Goal: Information Seeking & Learning: Learn about a topic

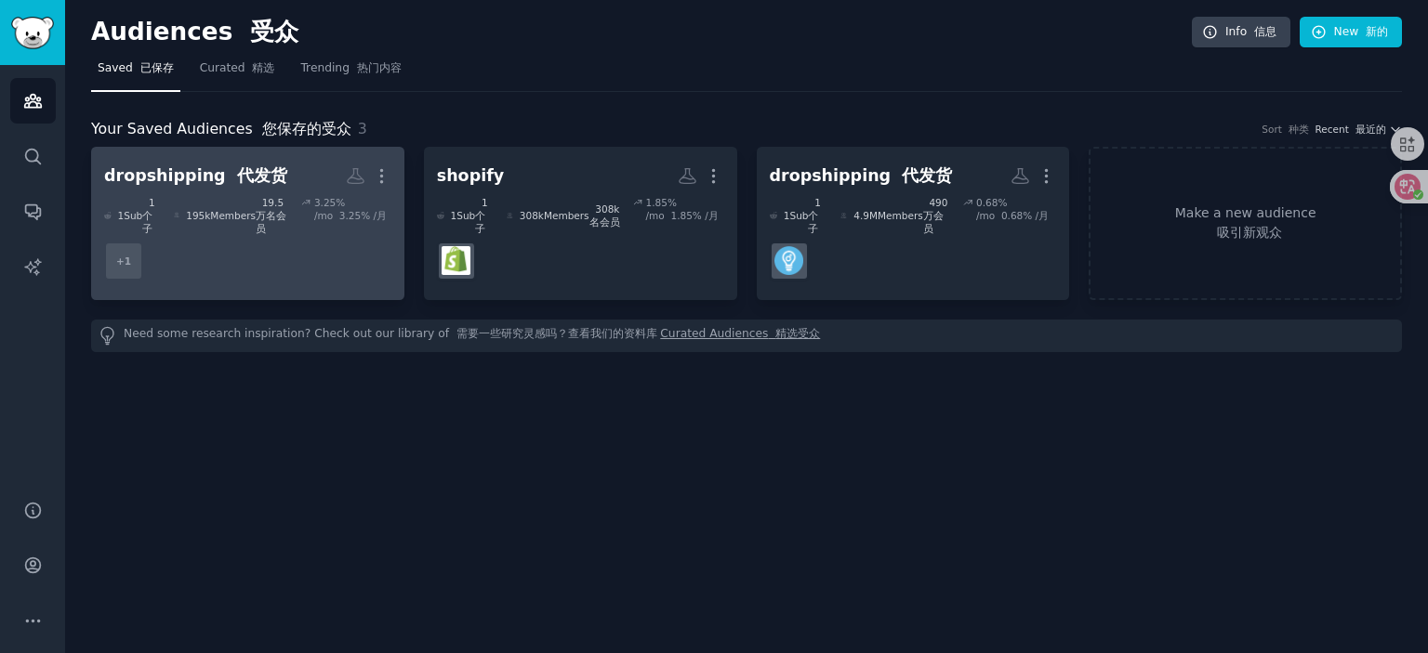
click at [277, 252] on dd "+ 1" at bounding box center [247, 261] width 287 height 52
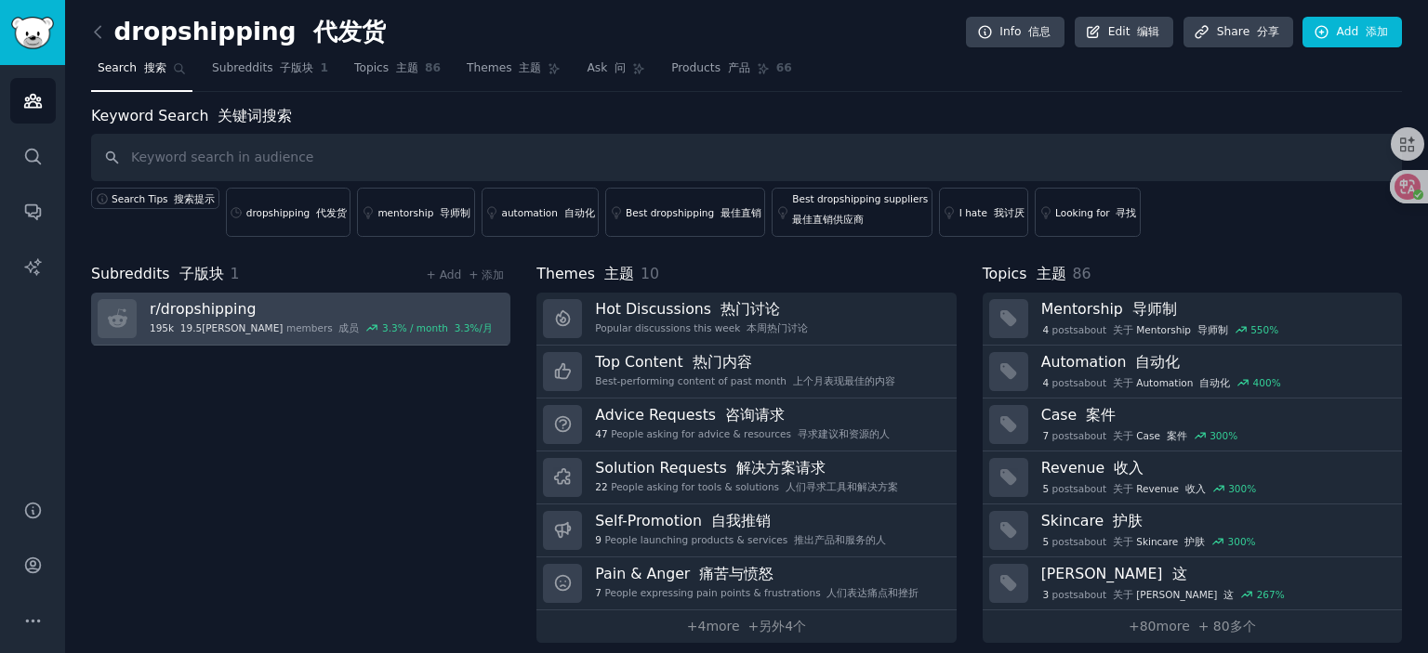
click at [284, 305] on h3 "r/ dropshipping" at bounding box center [321, 309] width 343 height 20
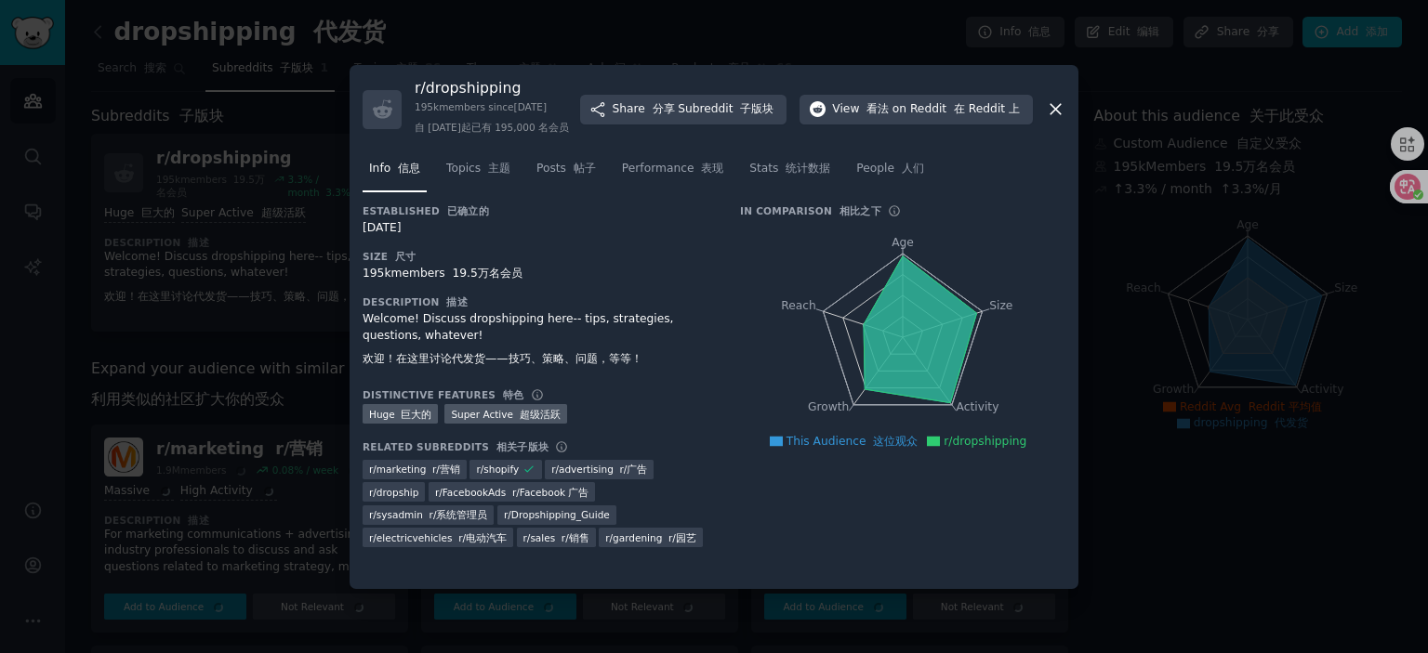
click at [1131, 348] on div at bounding box center [714, 326] width 1428 height 653
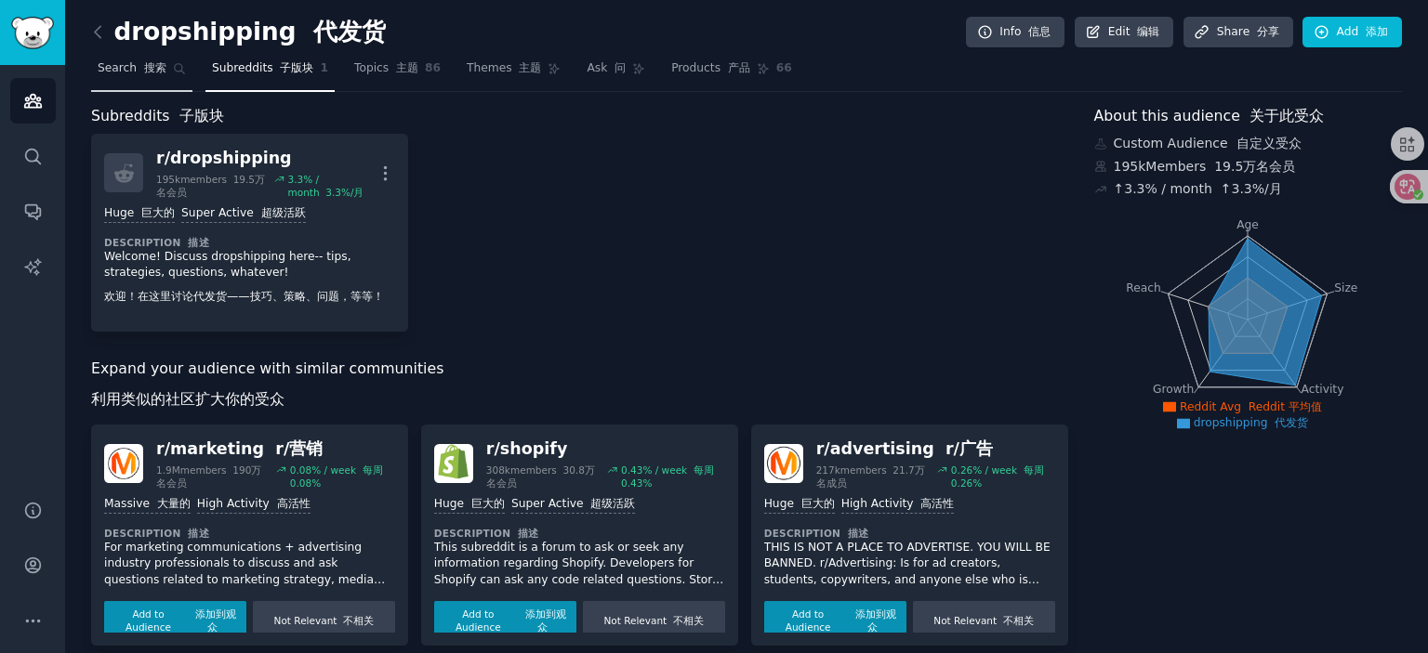
click at [118, 72] on span "Search 搜索" at bounding box center [132, 68] width 69 height 17
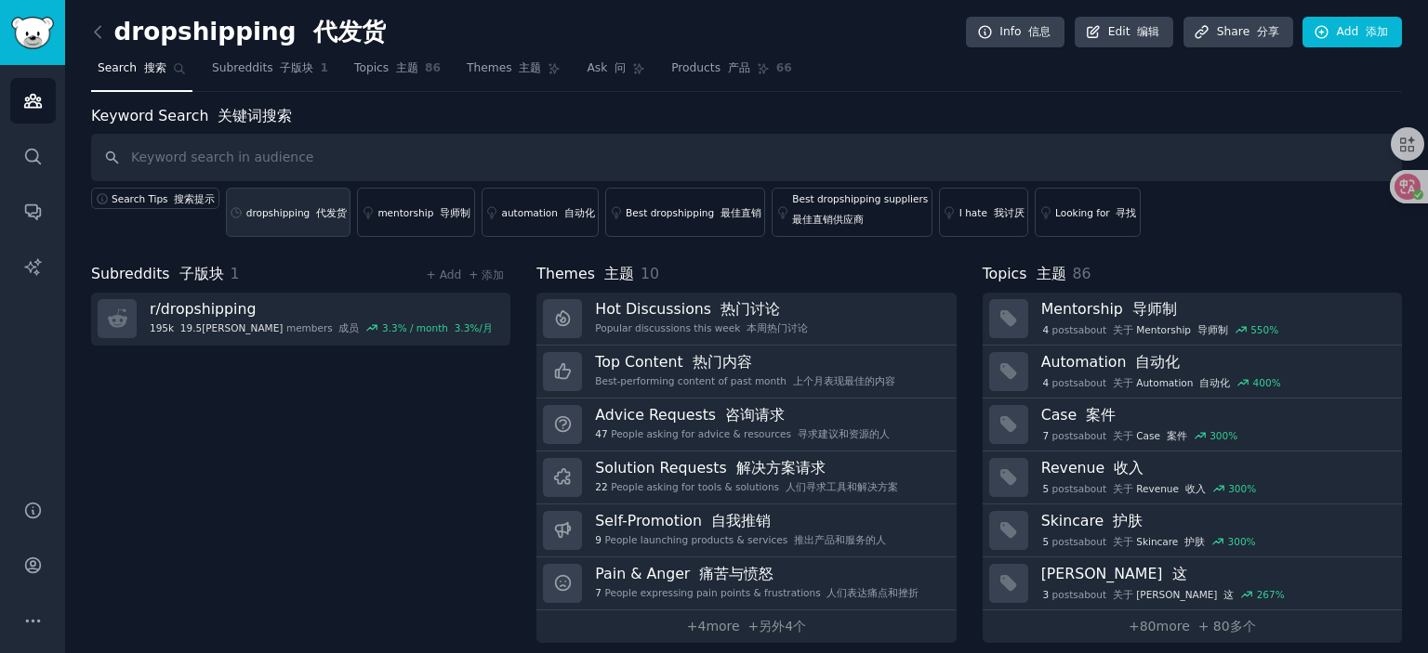
click at [310, 211] on font at bounding box center [313, 212] width 7 height 11
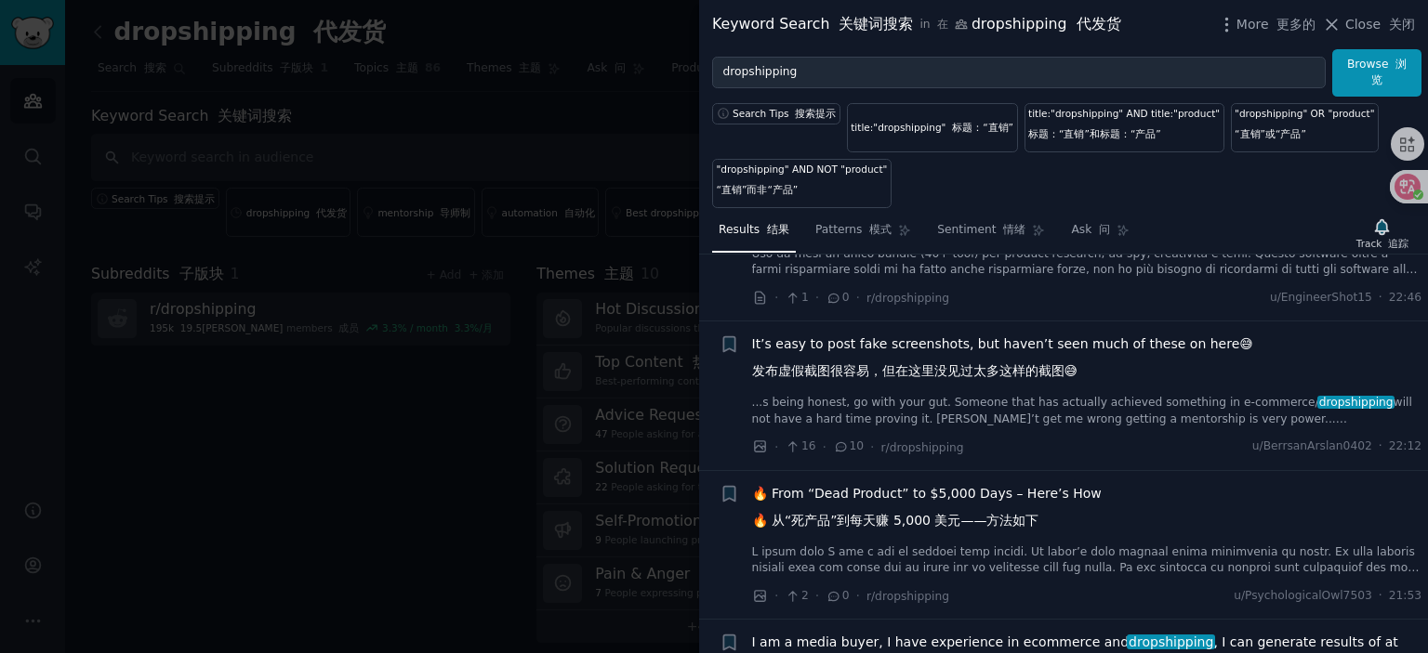
scroll to position [279, 0]
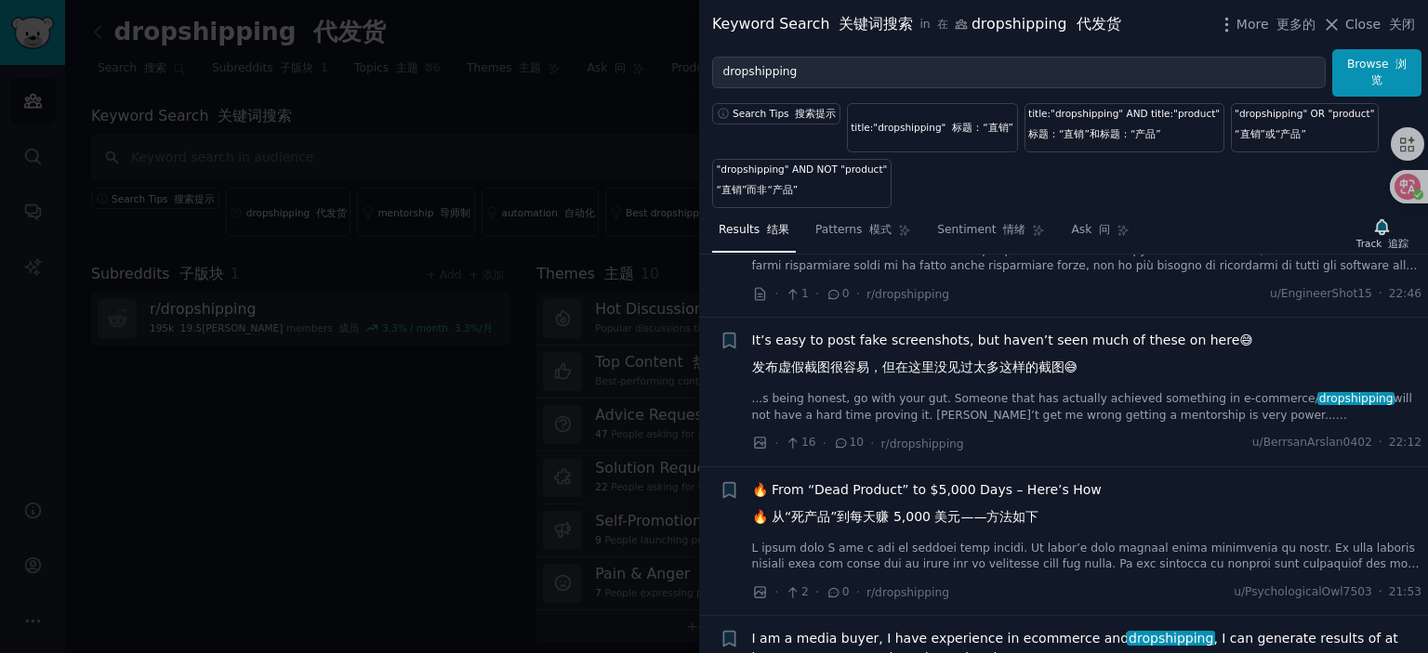
click at [991, 333] on span "It’s easy to post fake screenshots, but haven’t seen much of these on here😅 发布虚…" at bounding box center [1002, 358] width 501 height 54
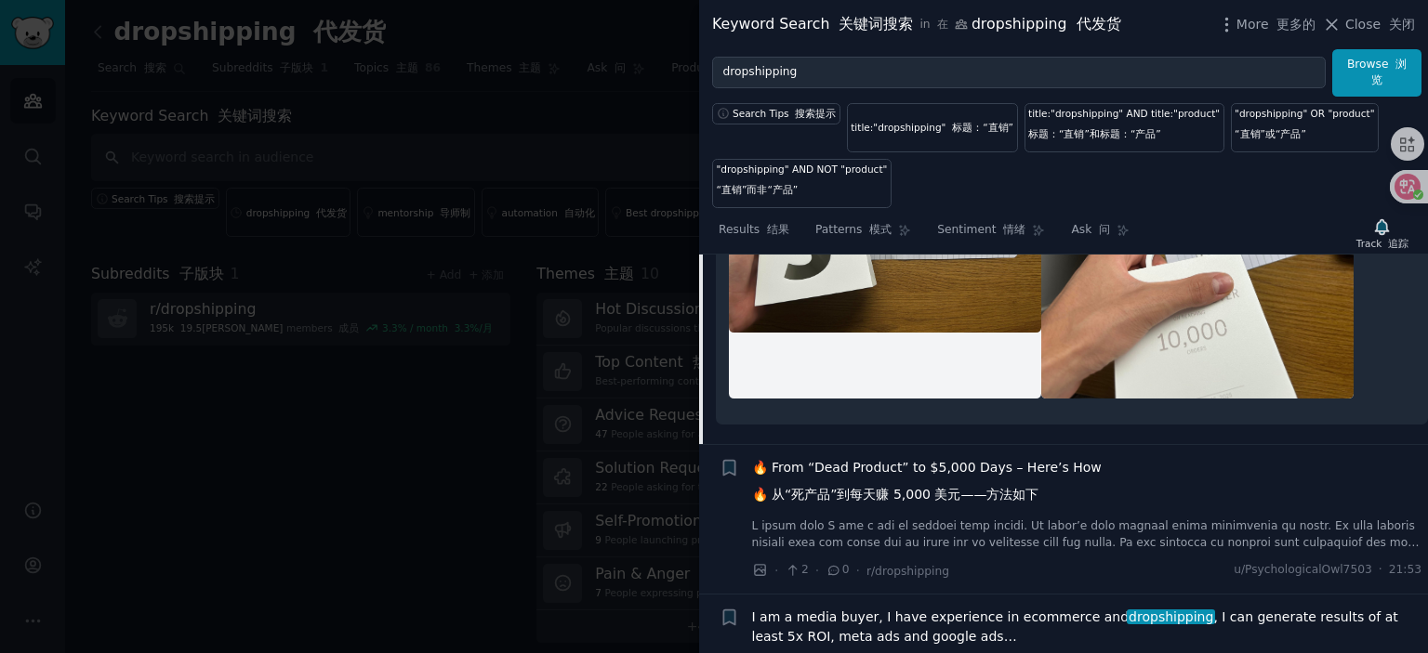
scroll to position [1179, 0]
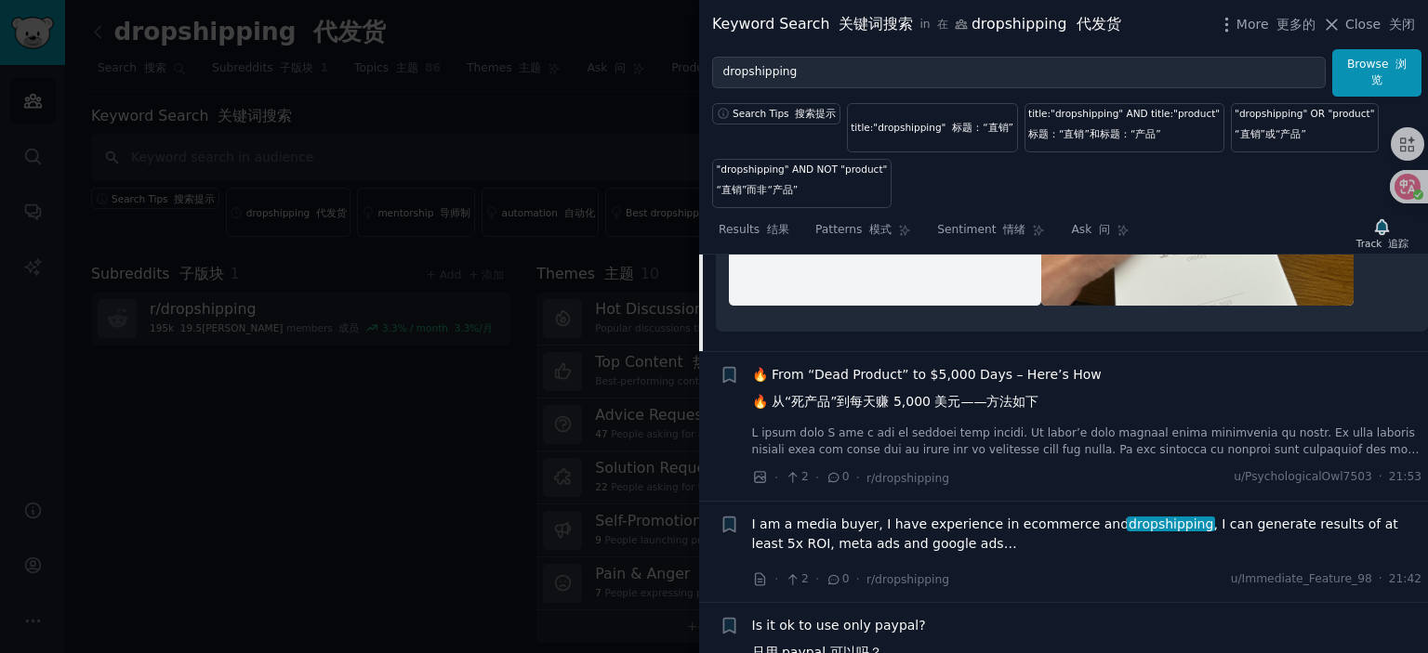
click at [880, 370] on span "🔥 From “Dead Product” to $5,000 Days – Here’s How 🔥 从“死产品”到每天赚 5,000 美元——方法如下" at bounding box center [927, 392] width 350 height 54
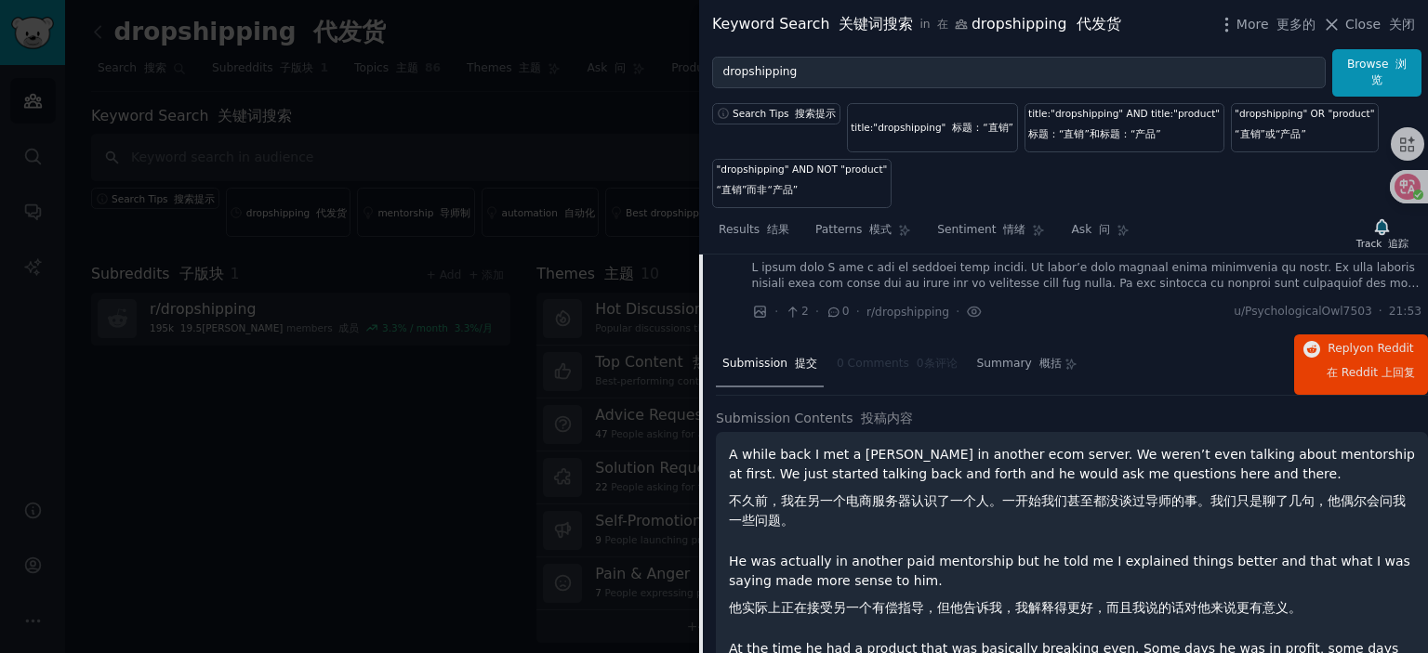
scroll to position [398, 0]
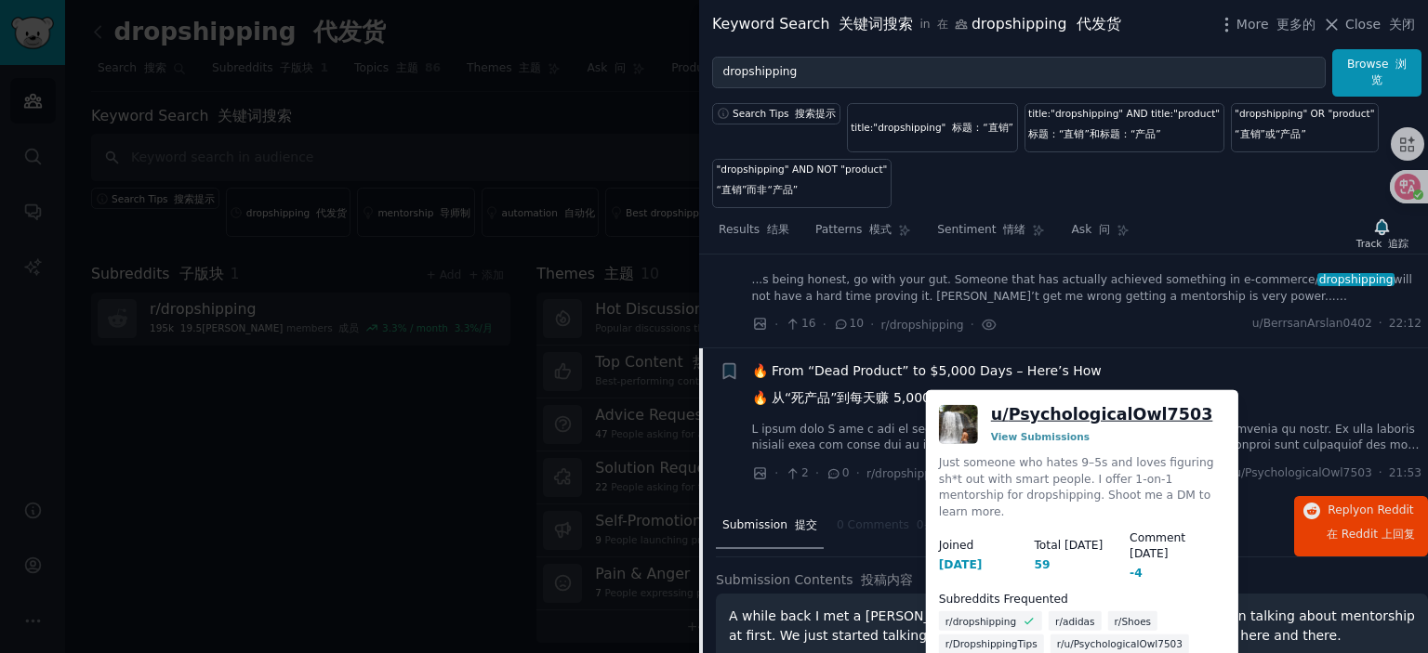
click at [1093, 418] on link "u/ PsychologicalOwl7503" at bounding box center [1102, 414] width 222 height 23
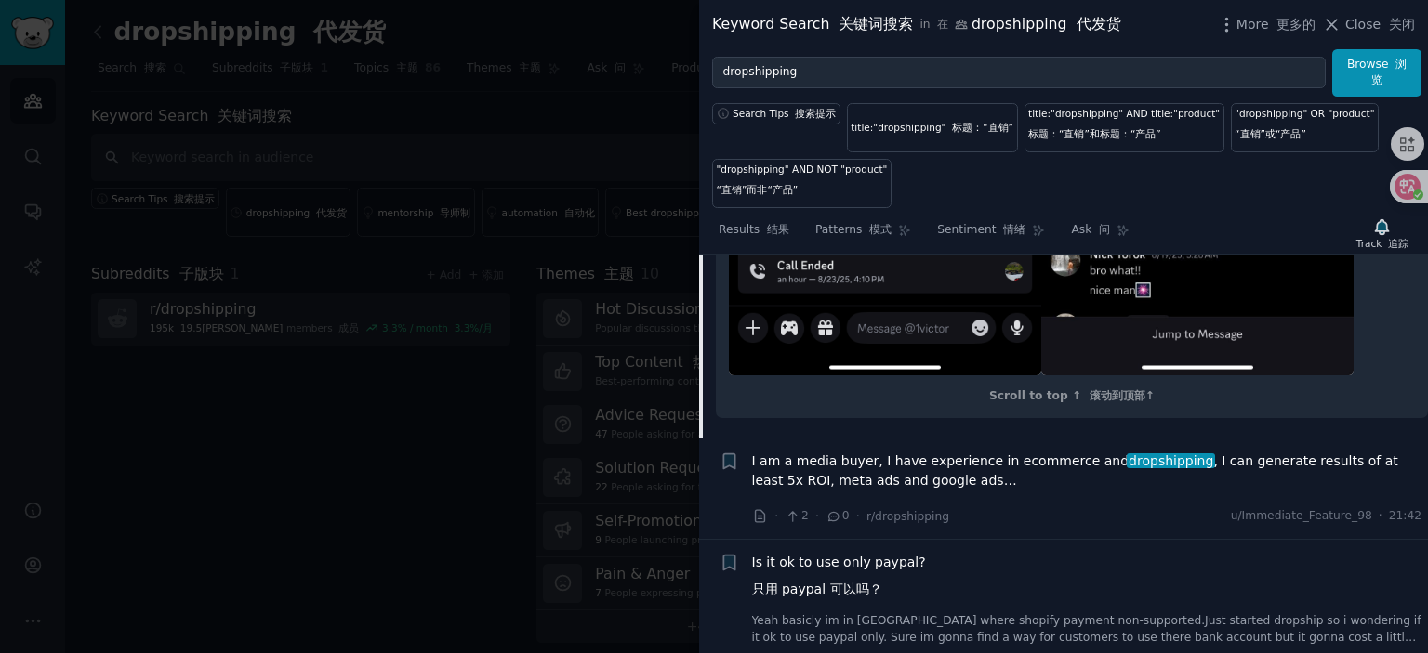
scroll to position [3997, 0]
click at [947, 453] on span "I am a media buyer, I have experience in ecommerce and dropshipping , I can gen…" at bounding box center [1087, 472] width 670 height 39
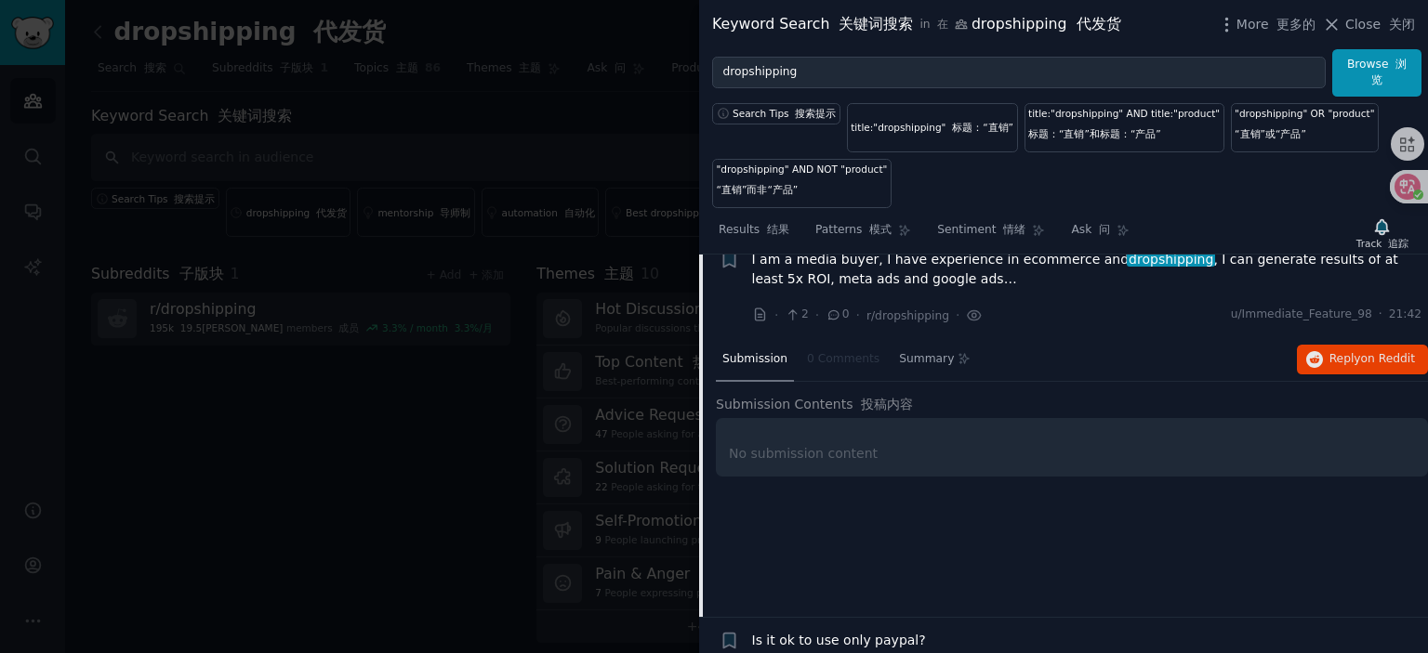
scroll to position [640, 0]
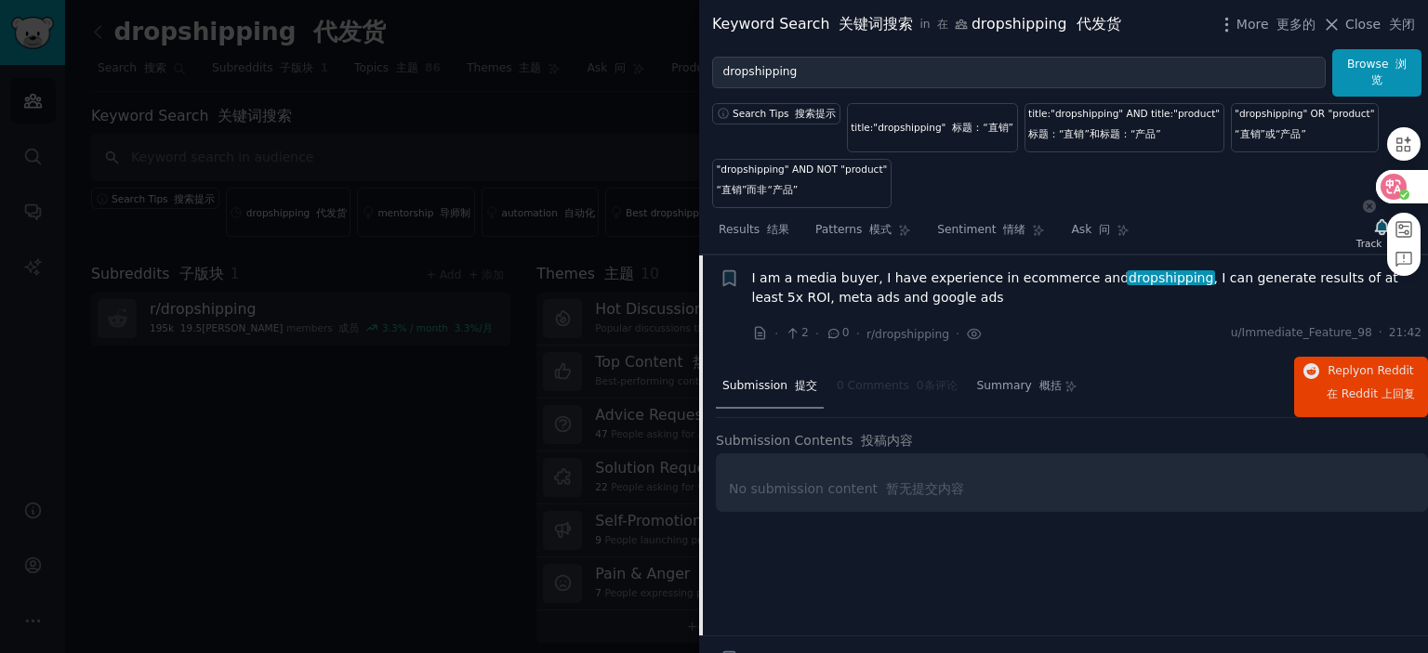
click at [1393, 190] on icon at bounding box center [1393, 187] width 19 height 19
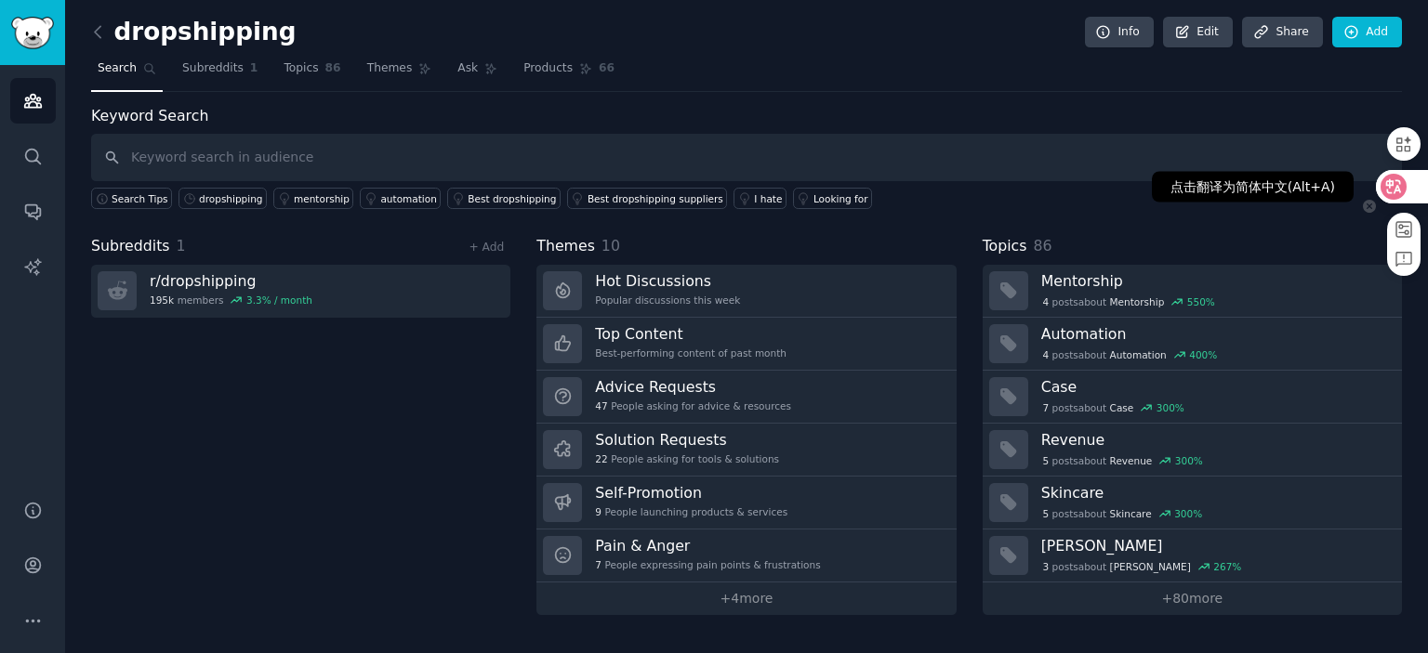
click at [1398, 185] on icon at bounding box center [1394, 186] width 16 height 15
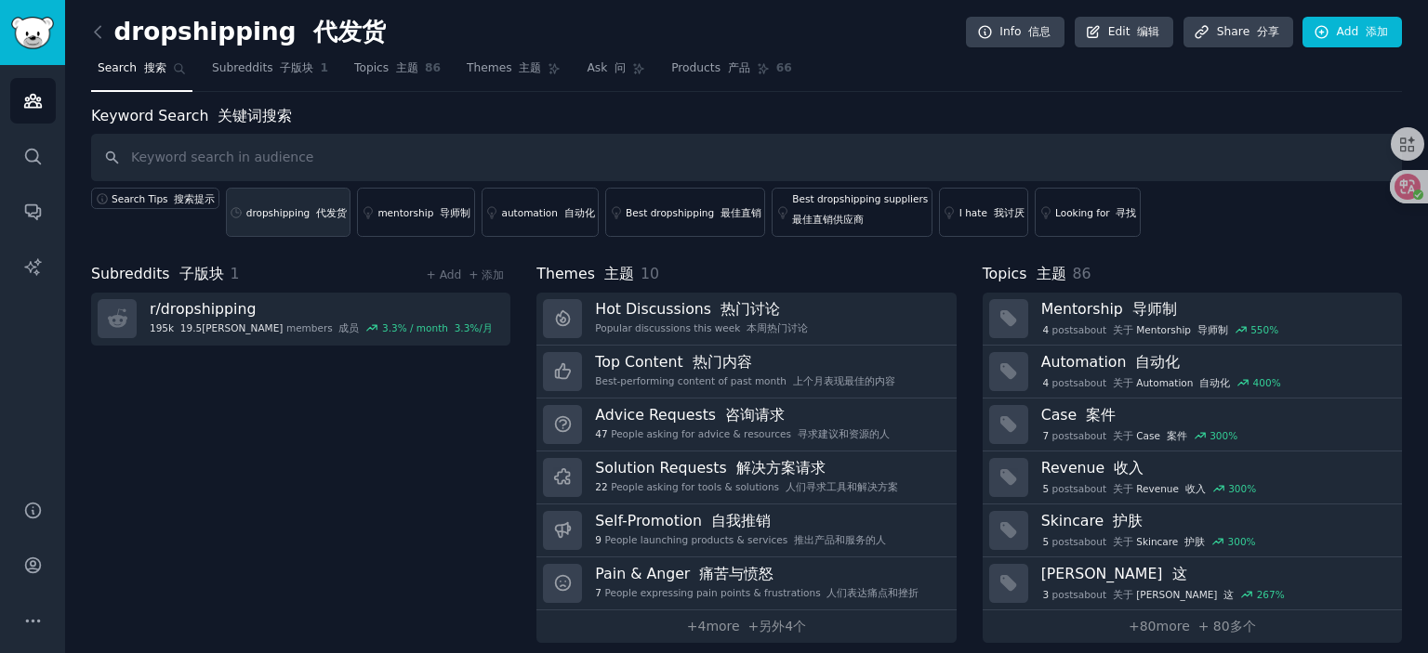
click at [310, 210] on font at bounding box center [313, 212] width 7 height 11
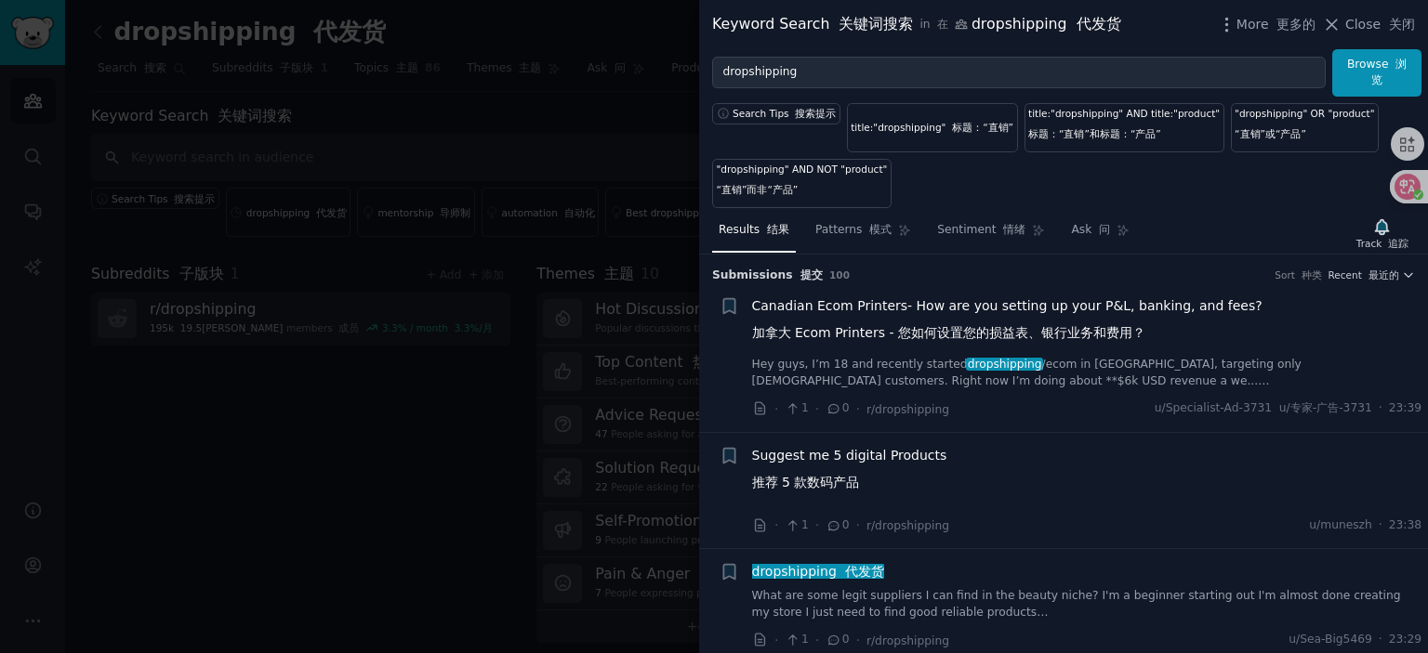
click at [980, 306] on span "Canadian Ecom Printers- How are you setting up your P&L, banking, and fees? 加拿大…" at bounding box center [1007, 324] width 510 height 54
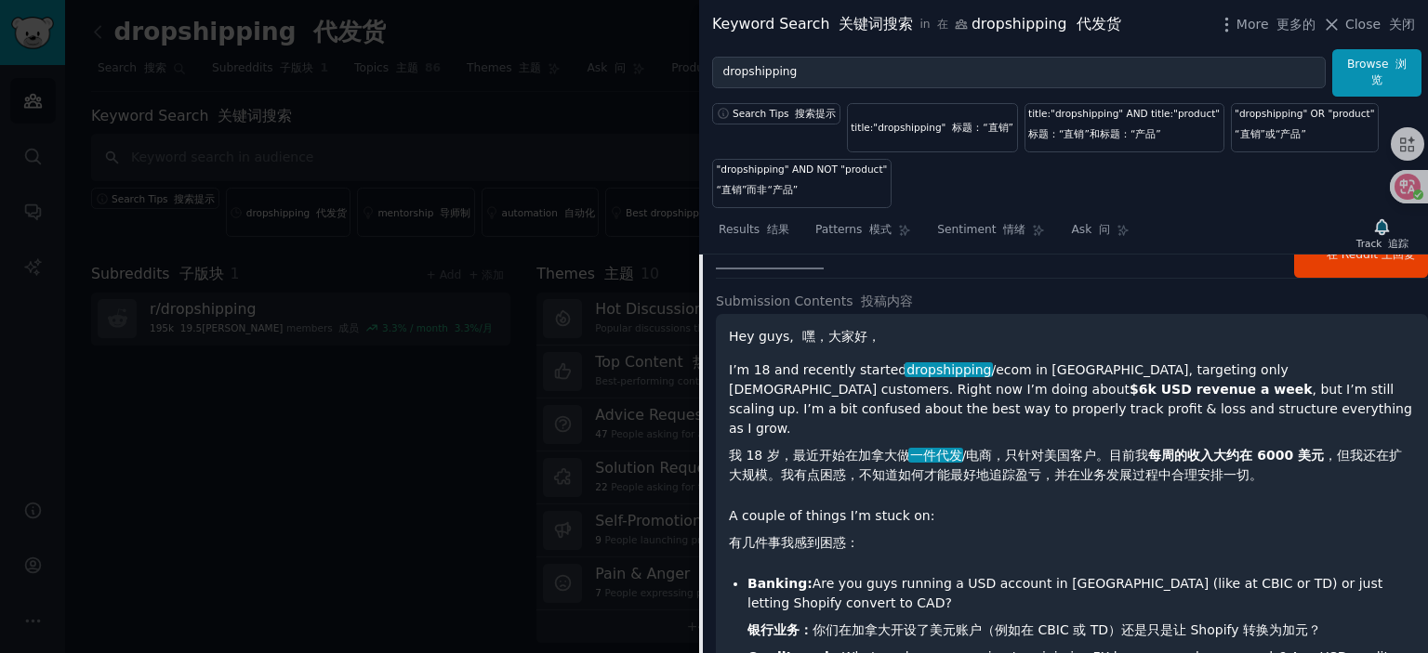
scroll to position [122, 0]
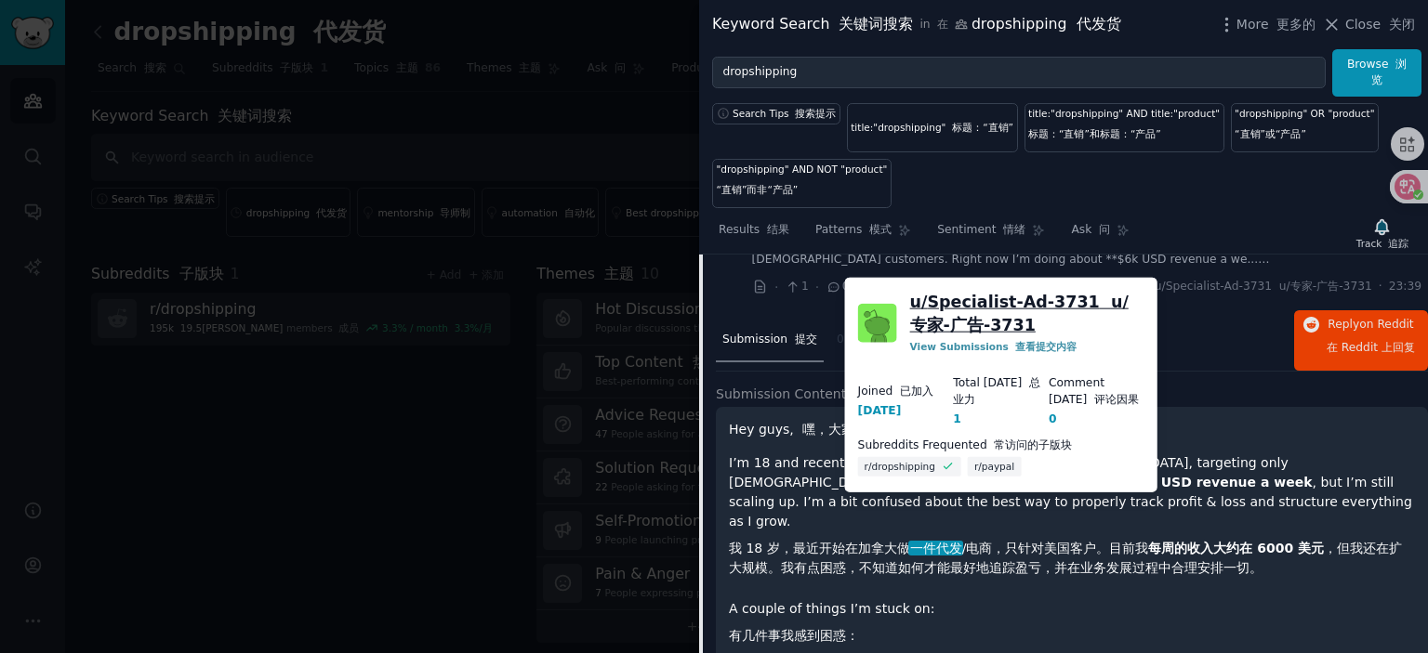
click at [1046, 296] on link "u/ Specialist-Ad-3731 u/专家-广告-3731" at bounding box center [1027, 314] width 234 height 46
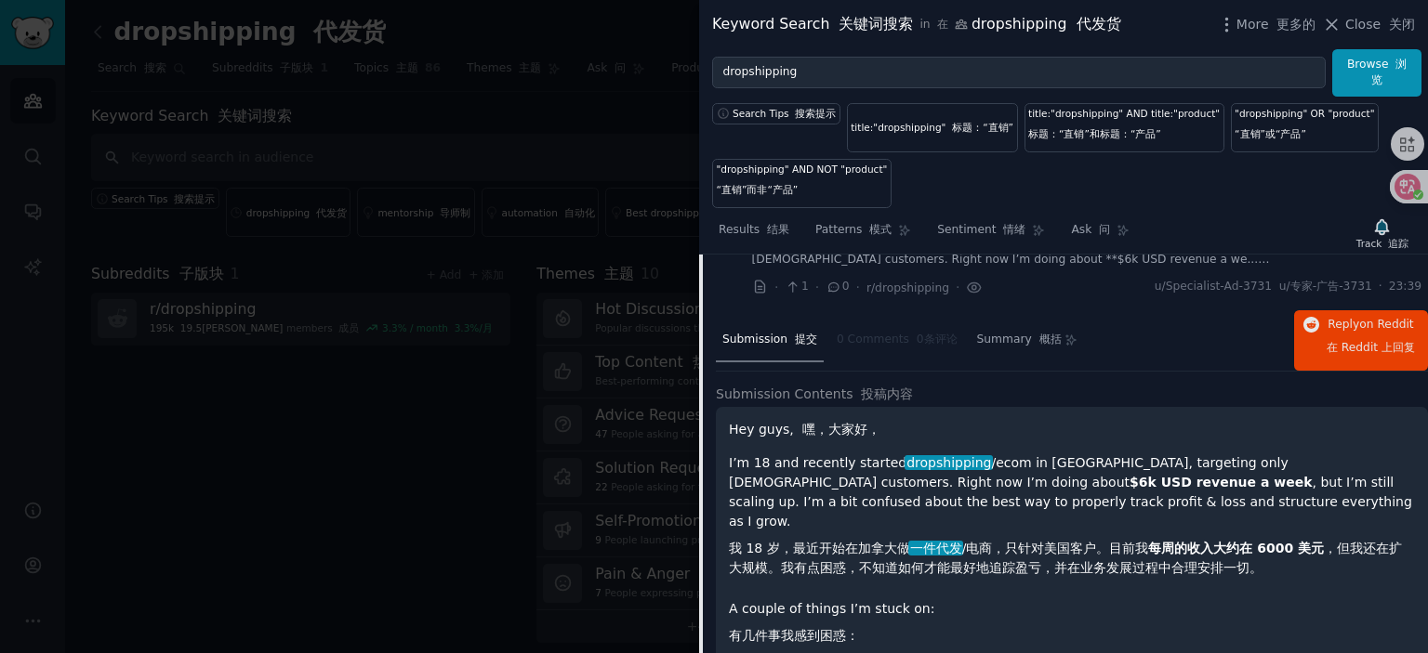
scroll to position [29, 0]
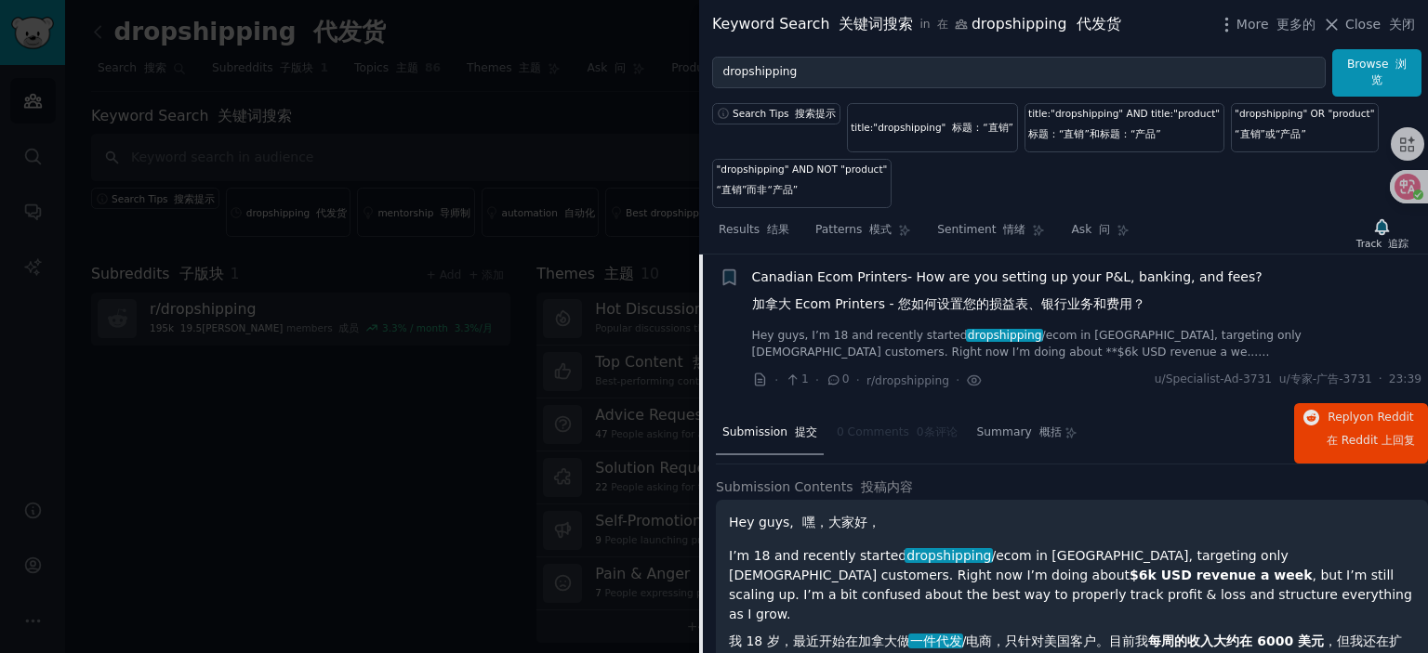
click at [880, 282] on span "Canadian Ecom Printers- How are you setting up your P&L, banking, and fees? 加拿大…" at bounding box center [1007, 295] width 510 height 54
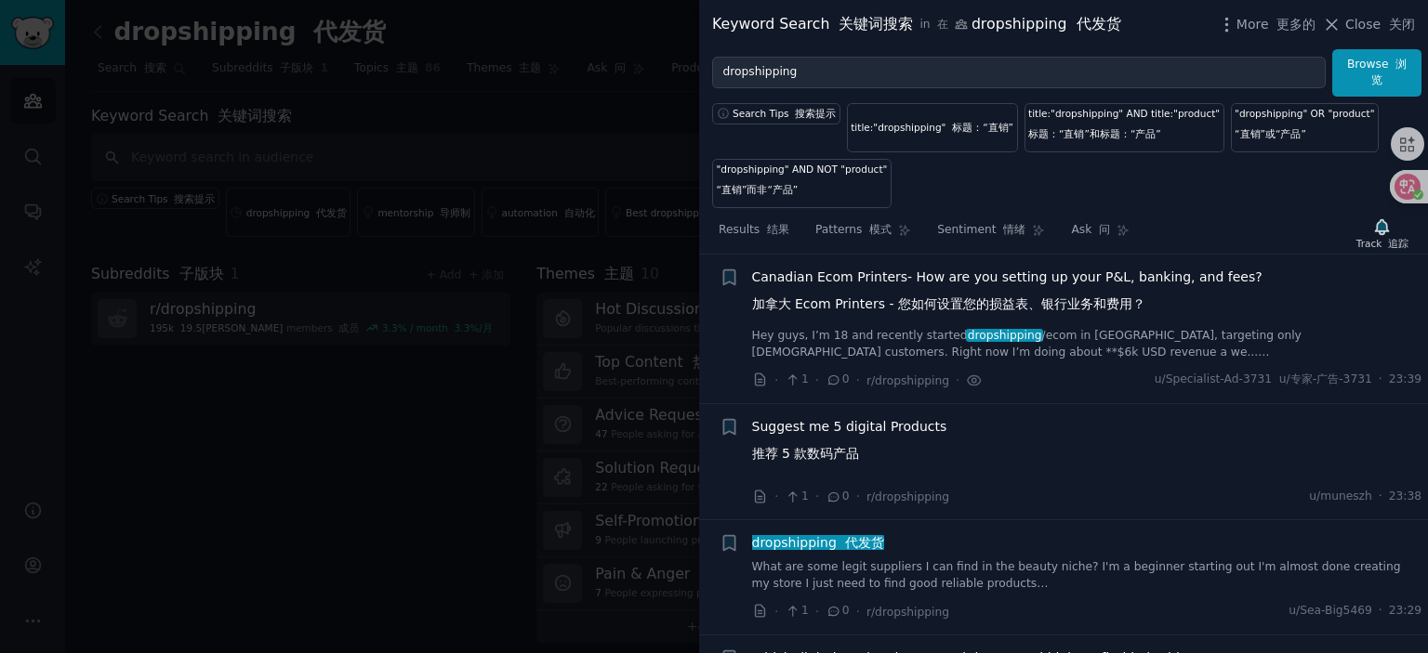
click at [881, 283] on span "Canadian Ecom Printers- How are you setting up your P&L, banking, and fees? 加拿大…" at bounding box center [1007, 295] width 510 height 54
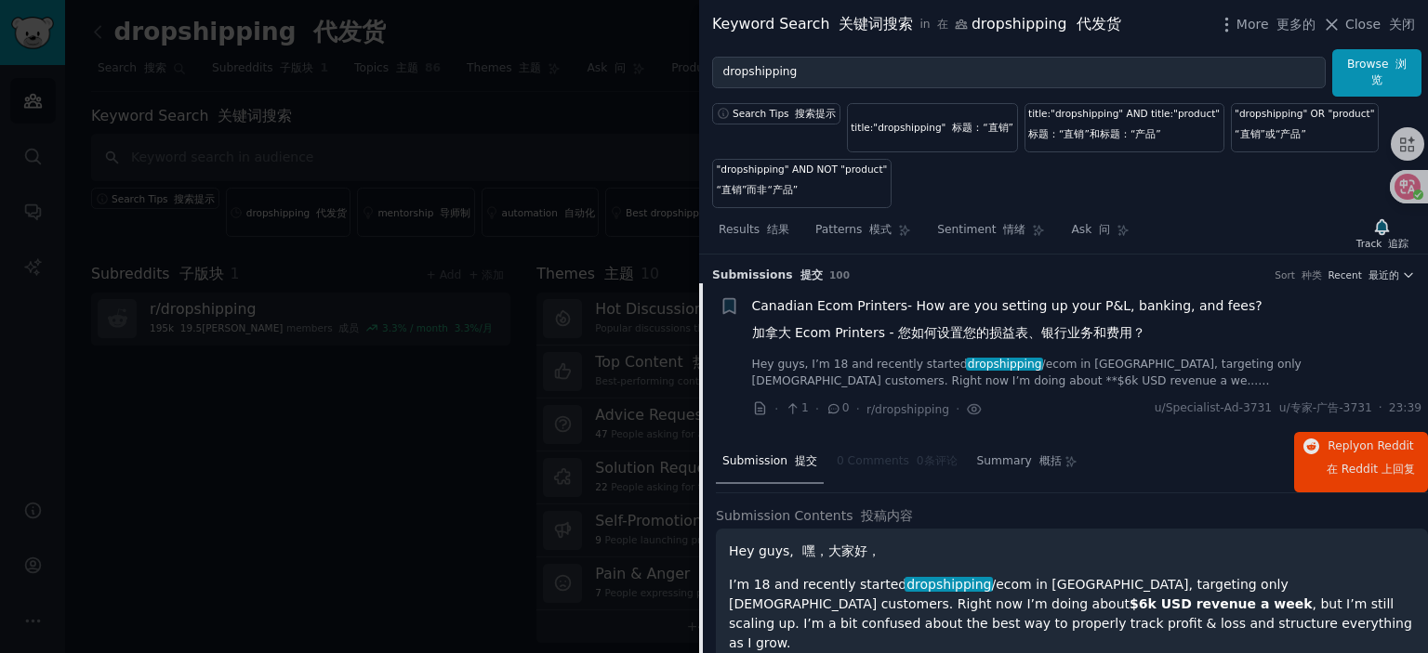
drag, startPoint x: 925, startPoint y: 303, endPoint x: 935, endPoint y: 323, distance: 22.0
click at [925, 303] on span "Canadian Ecom Printers- How are you setting up your P&L, banking, and fees? 加拿大…" at bounding box center [1007, 324] width 510 height 54
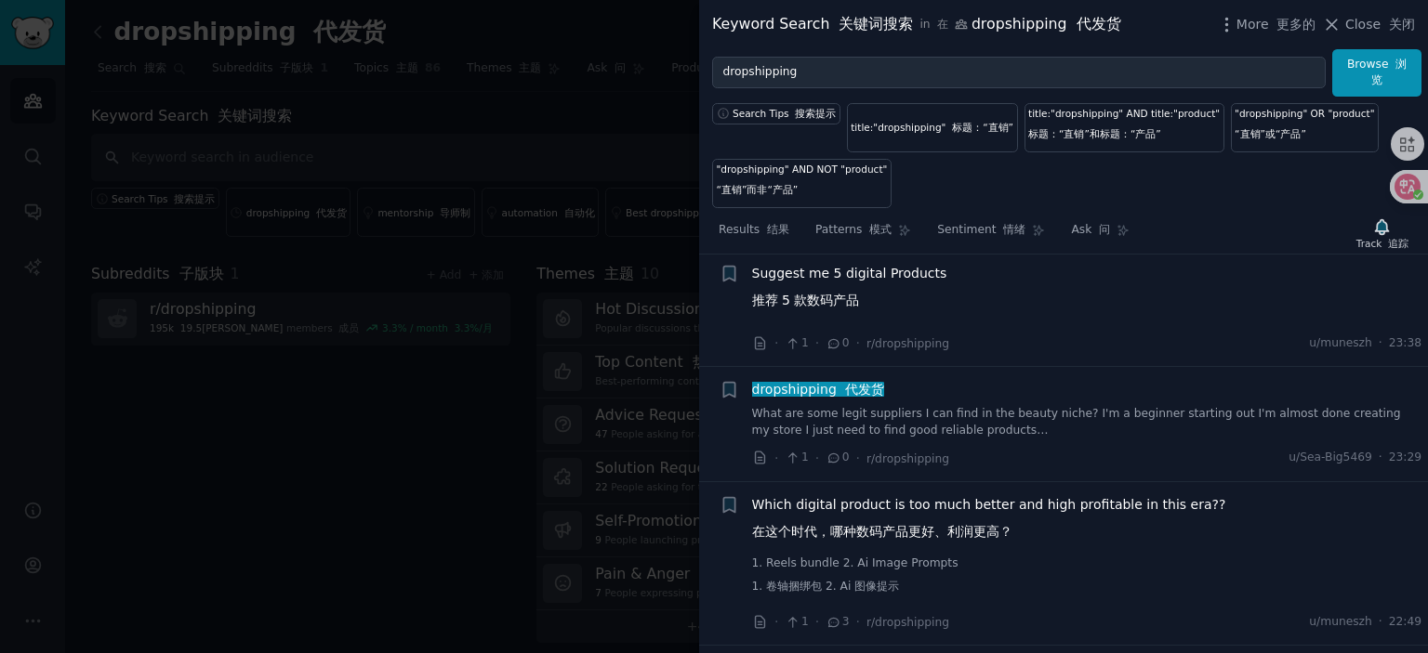
scroll to position [215, 0]
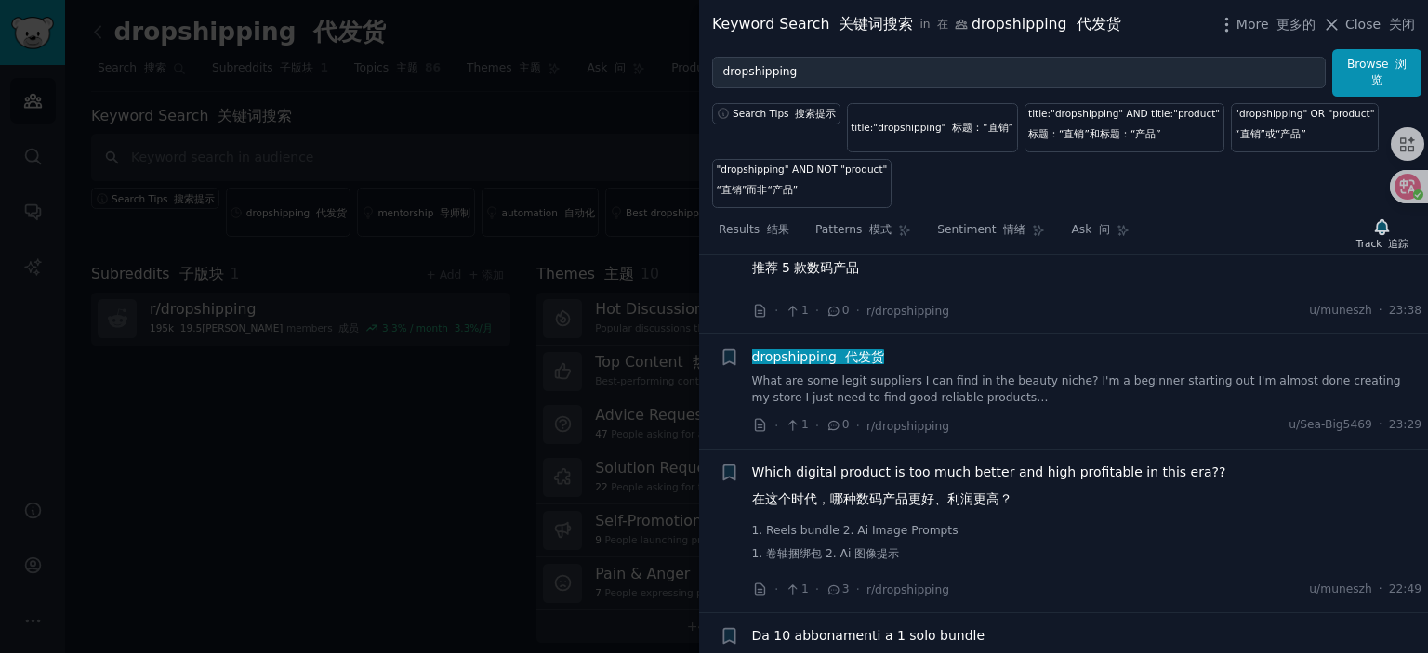
click at [794, 352] on span "dropshipping 代发货" at bounding box center [818, 357] width 136 height 15
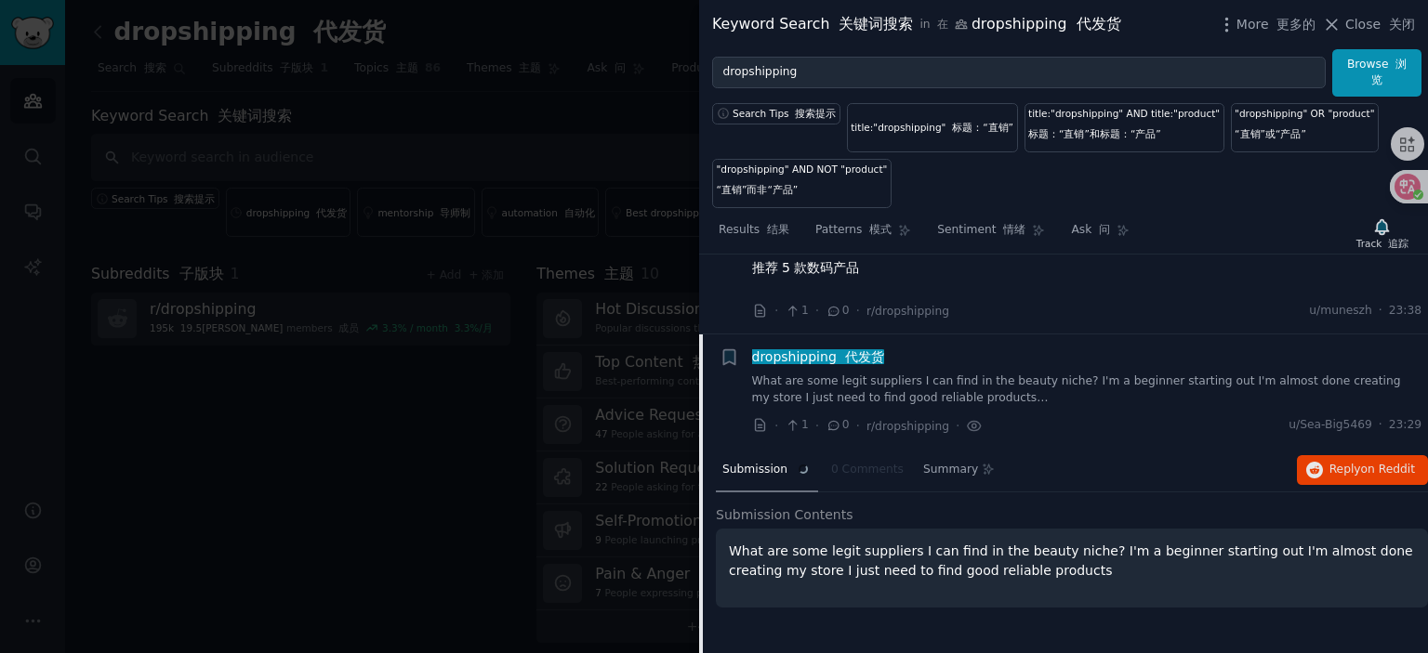
scroll to position [294, 0]
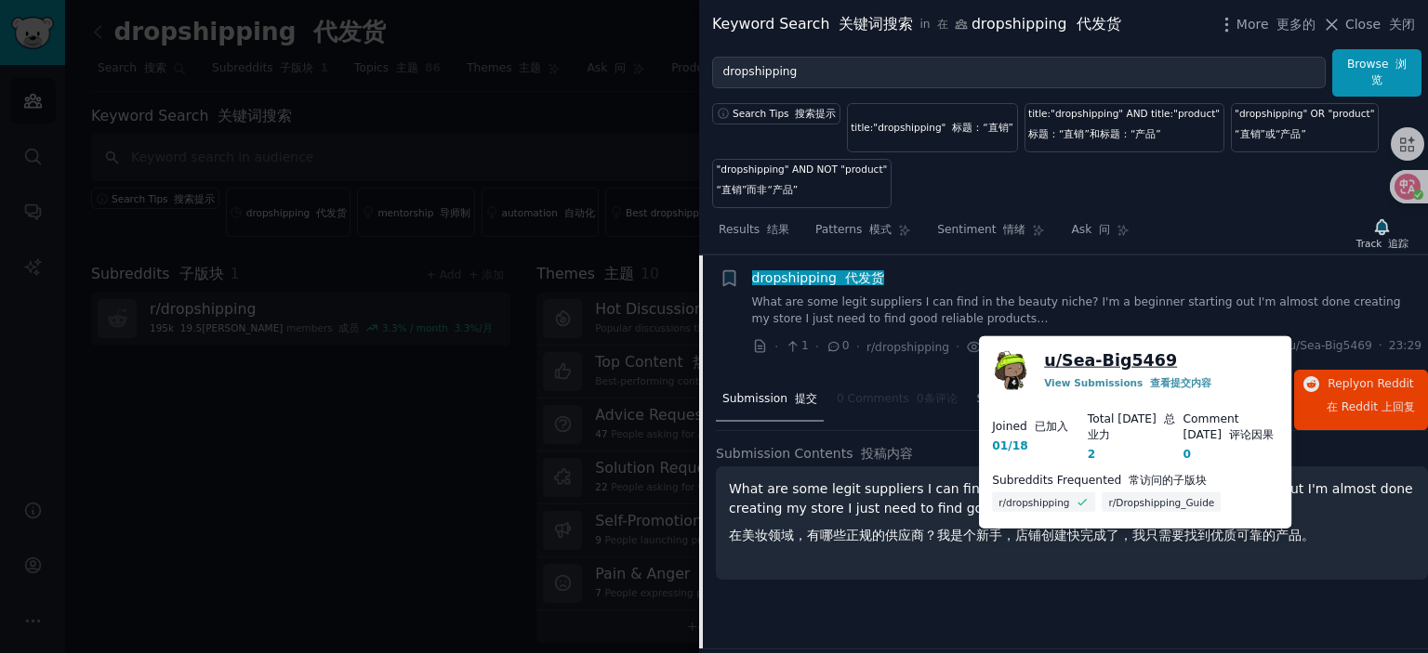
click at [1125, 360] on link "u/ Sea-Big5469" at bounding box center [1110, 361] width 133 height 23
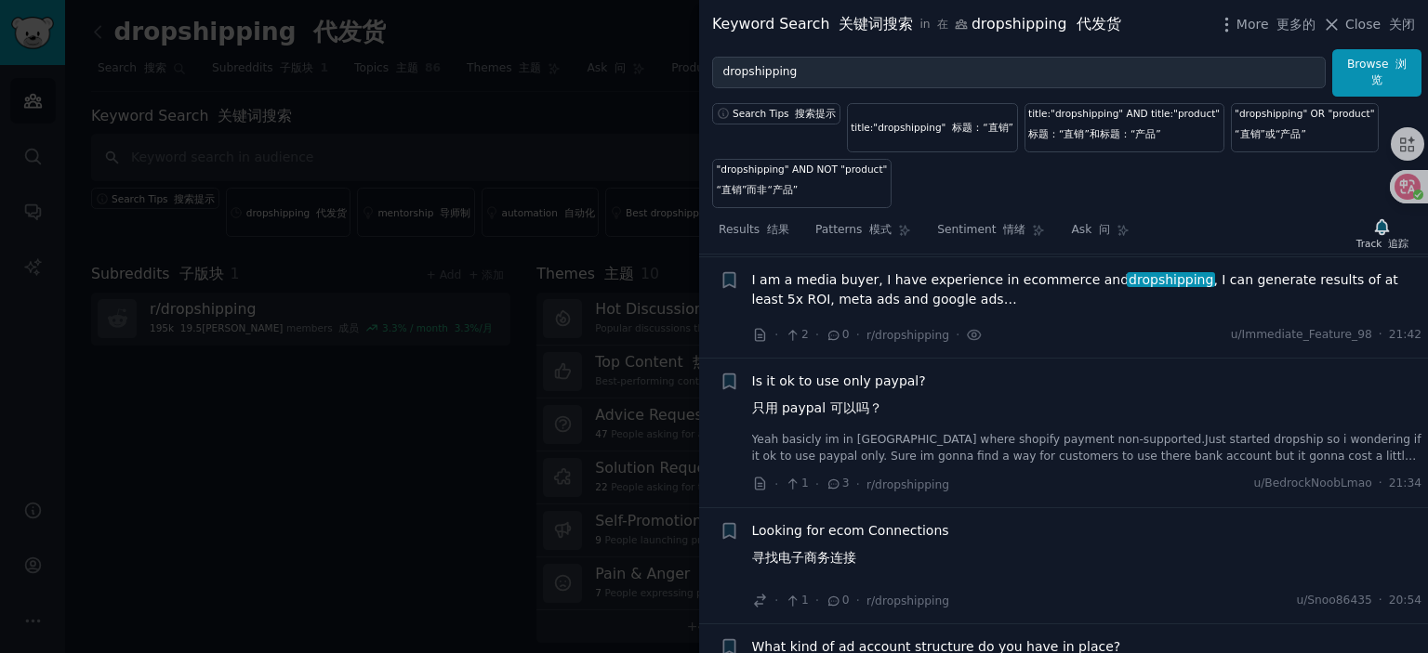
scroll to position [1316, 0]
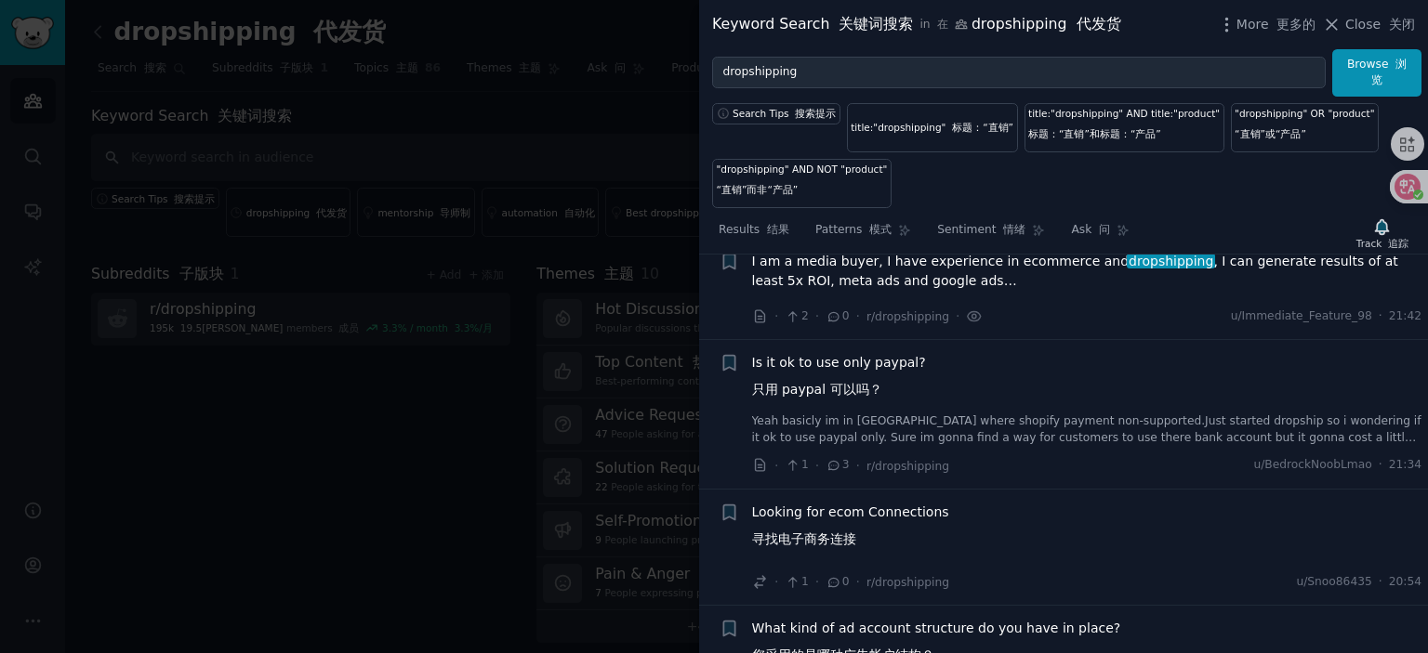
click at [858, 348] on li "+ Is it ok to use only paypal? 只用 paypal 可以吗？ Yeah basicly im in [GEOGRAPHIC_DA…" at bounding box center [1063, 414] width 729 height 149
click at [858, 362] on span "Is it ok to use only paypal? 只用 paypal 可以吗？" at bounding box center [839, 380] width 174 height 54
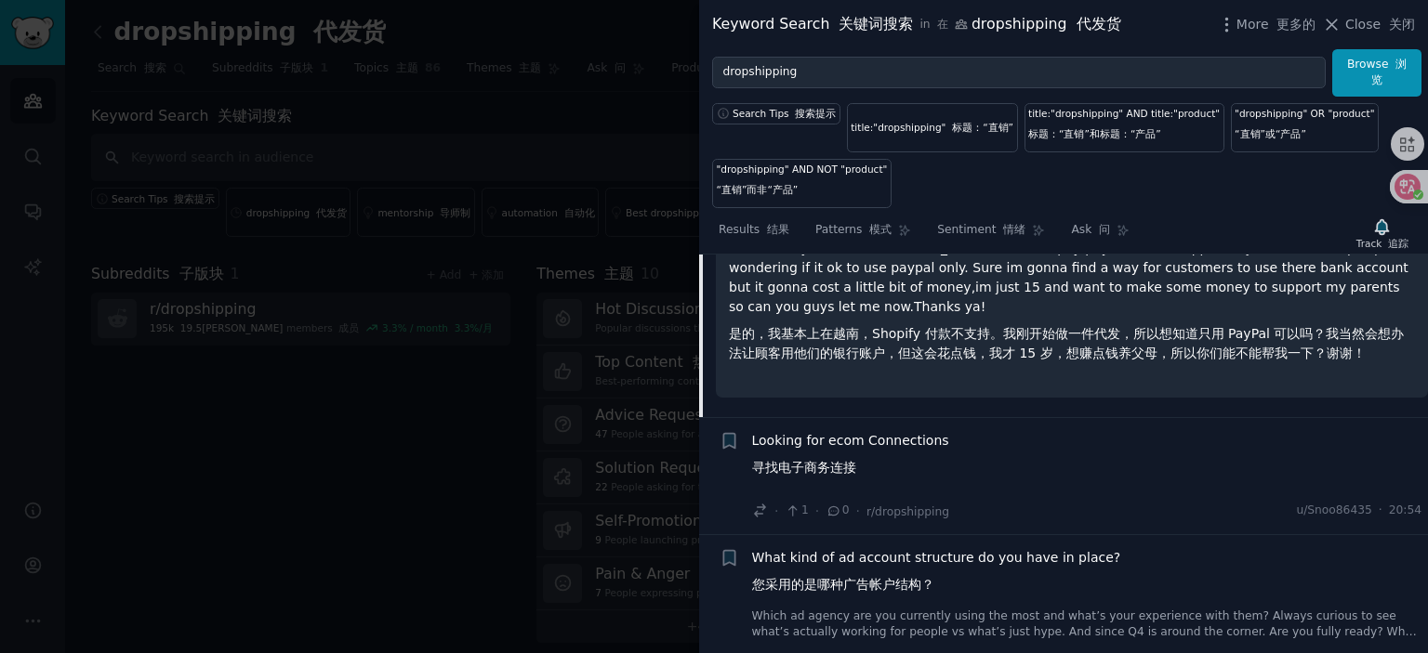
scroll to position [1401, 0]
click at [838, 435] on span "Looking for ecom Connections 寻找电子商务连接" at bounding box center [850, 455] width 197 height 54
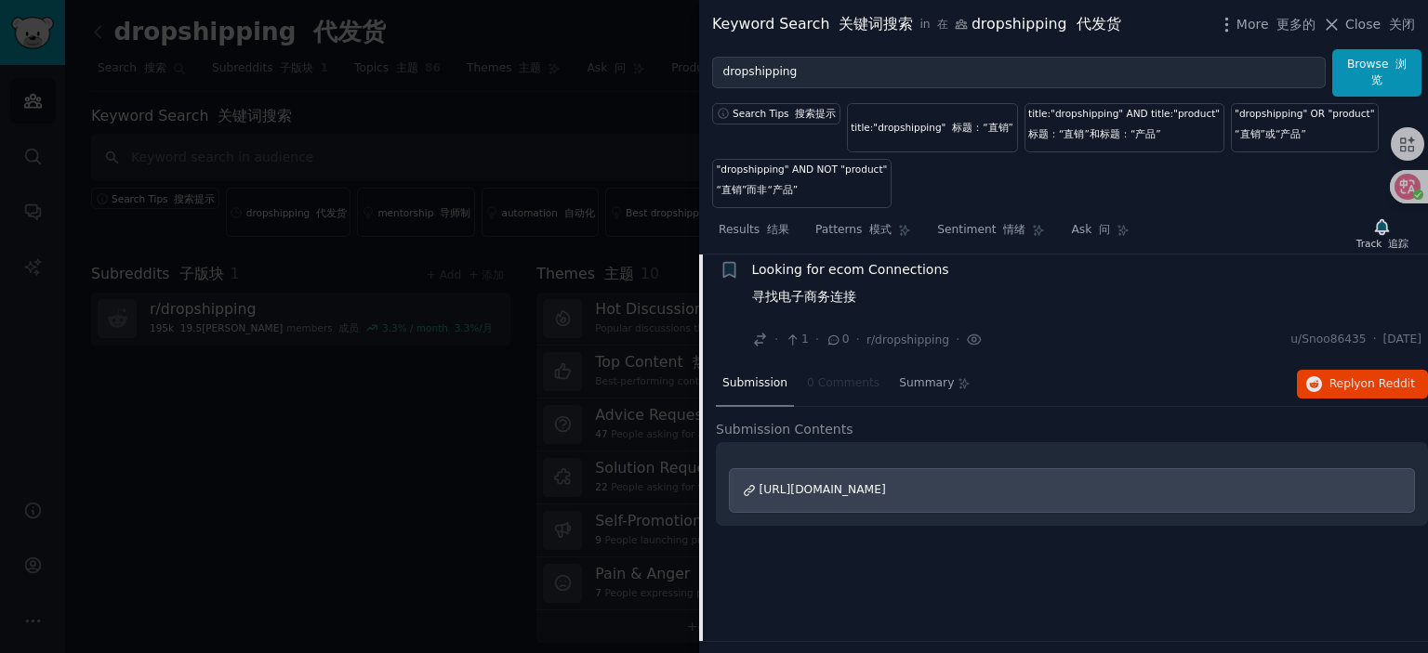
scroll to position [1271, 0]
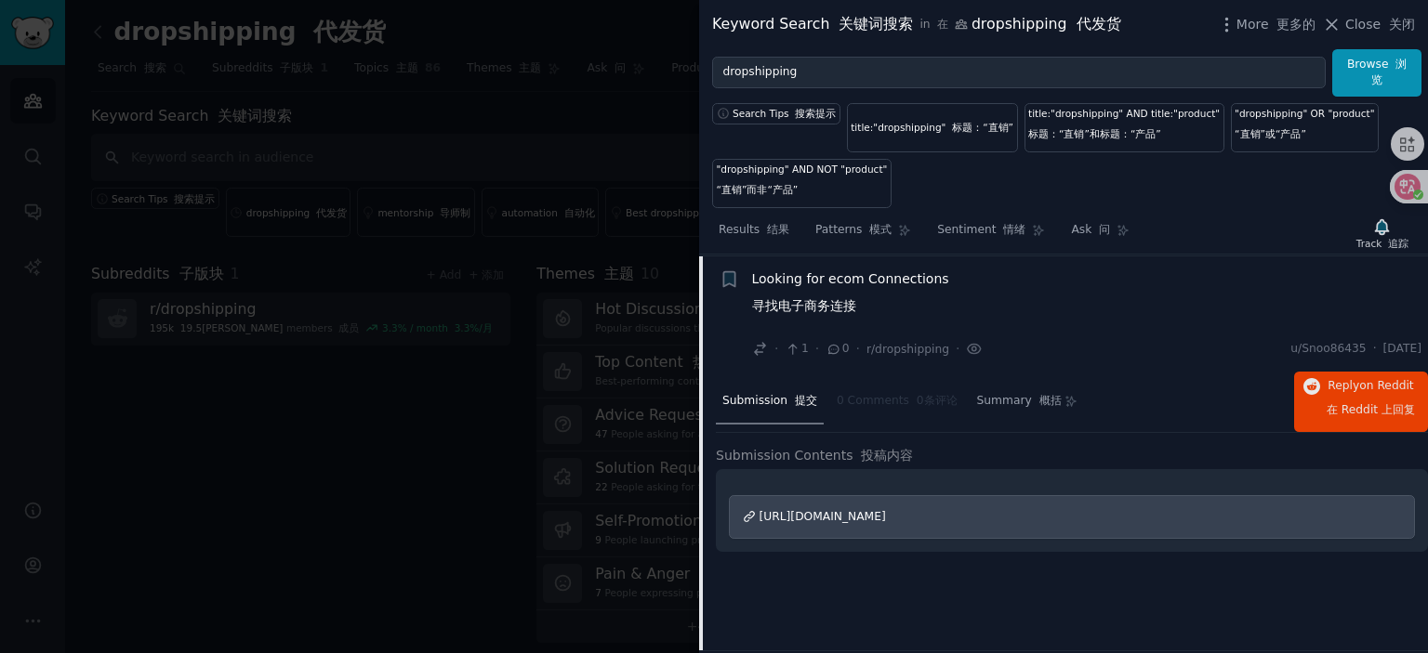
click at [855, 512] on span "[URL][DOMAIN_NAME]" at bounding box center [822, 516] width 126 height 13
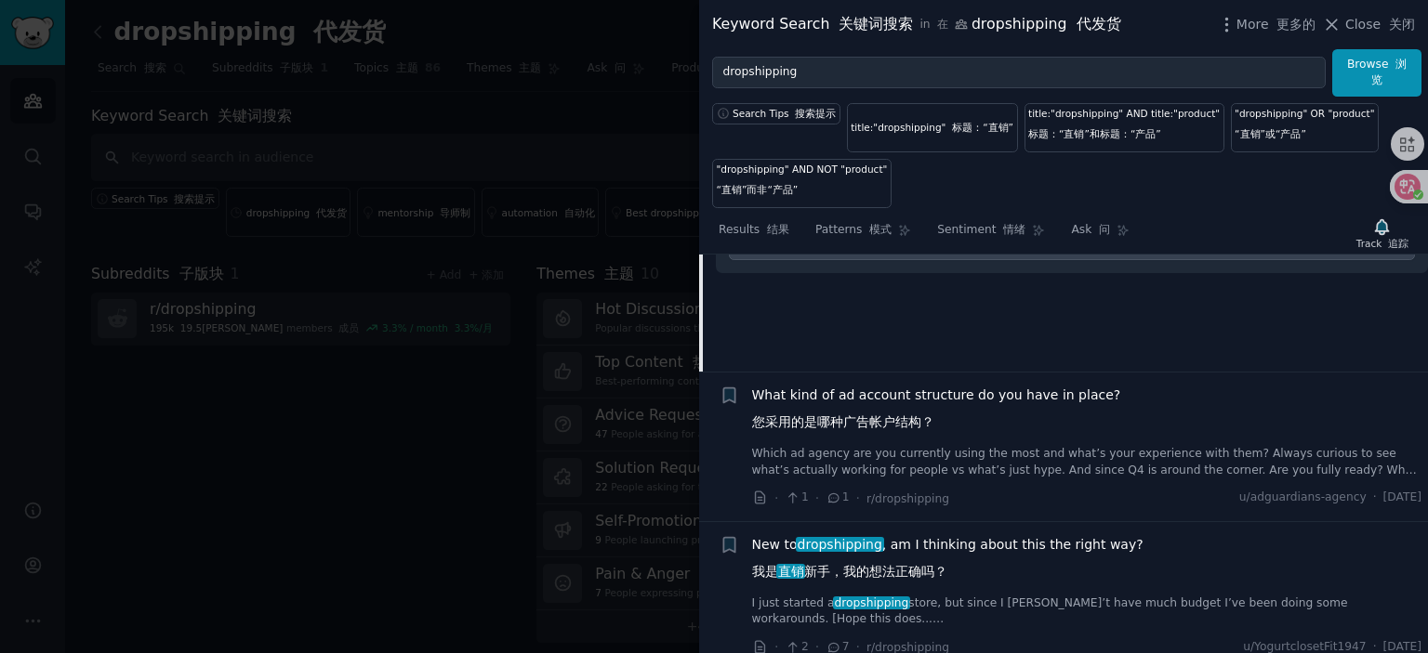
click at [897, 393] on span "What kind of ad account structure do you have in place? 您采用的是哪种广告帐户结构？" at bounding box center [936, 413] width 369 height 54
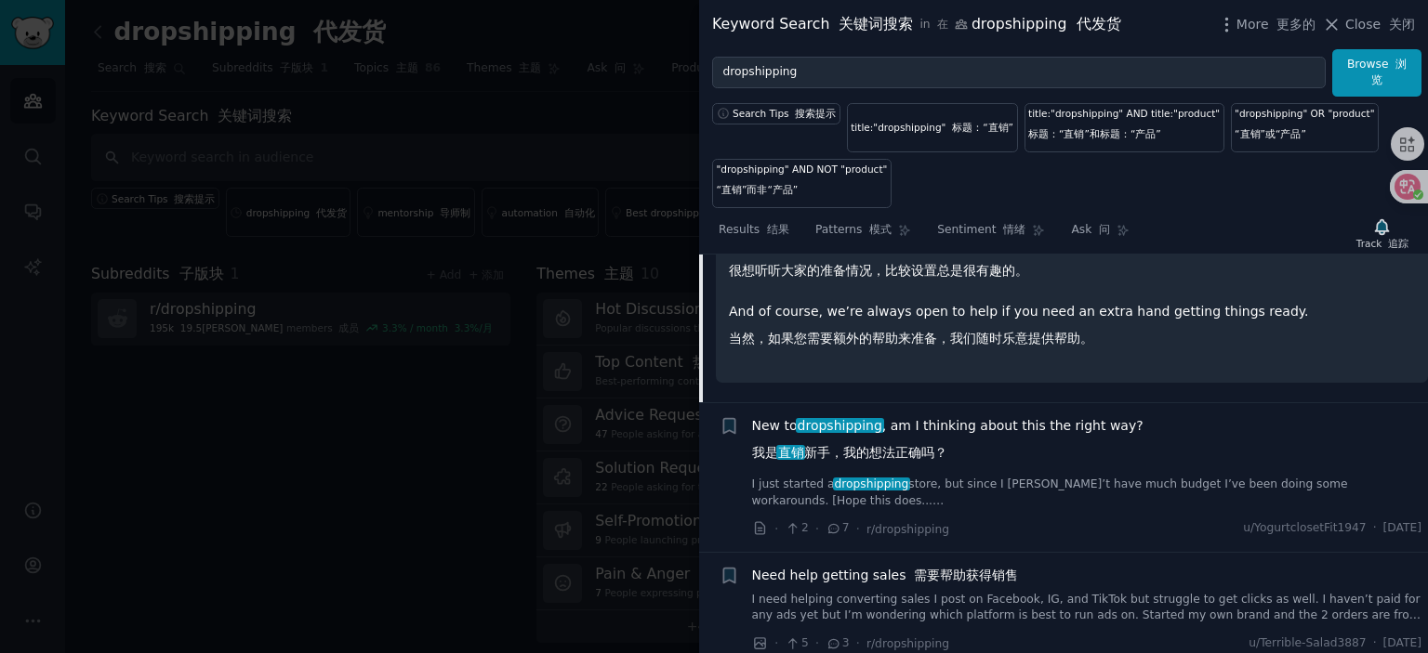
scroll to position [2038, 0]
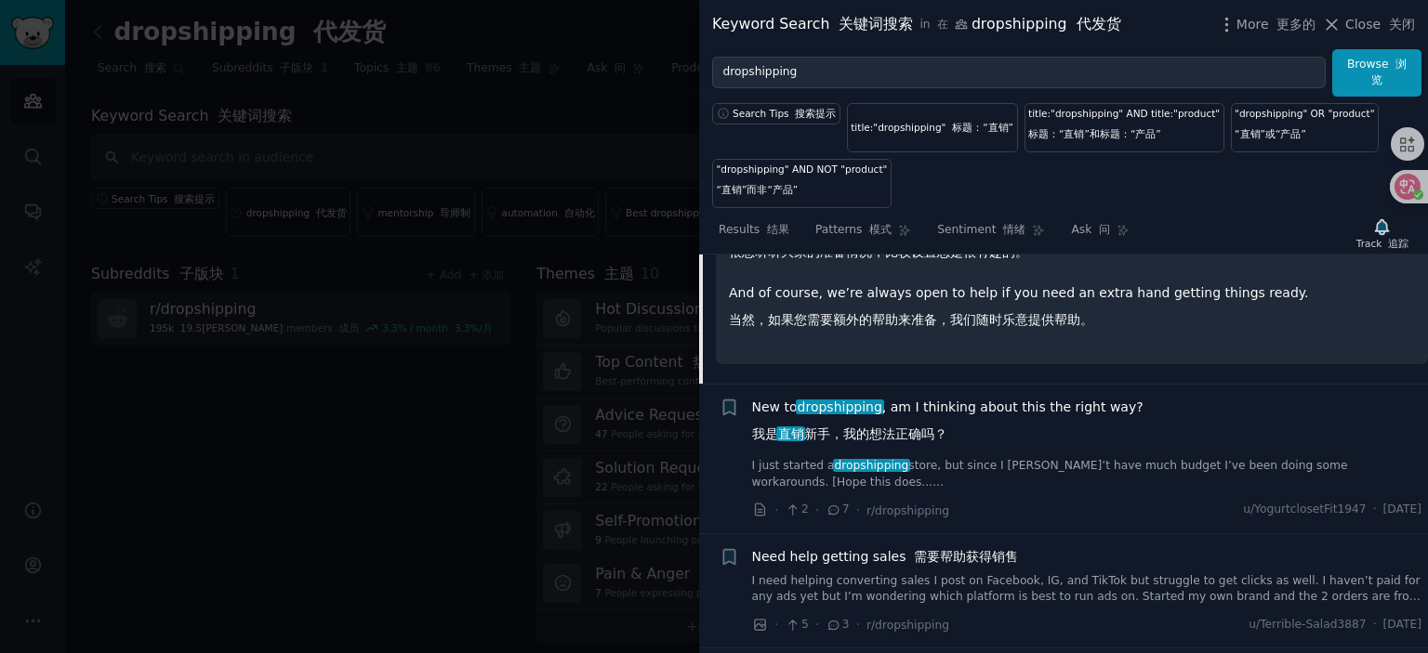
click at [927, 401] on span "New to dropshipping , am I thinking about this the right way? 我是 直销 新手，我的想法正确吗？" at bounding box center [947, 425] width 391 height 54
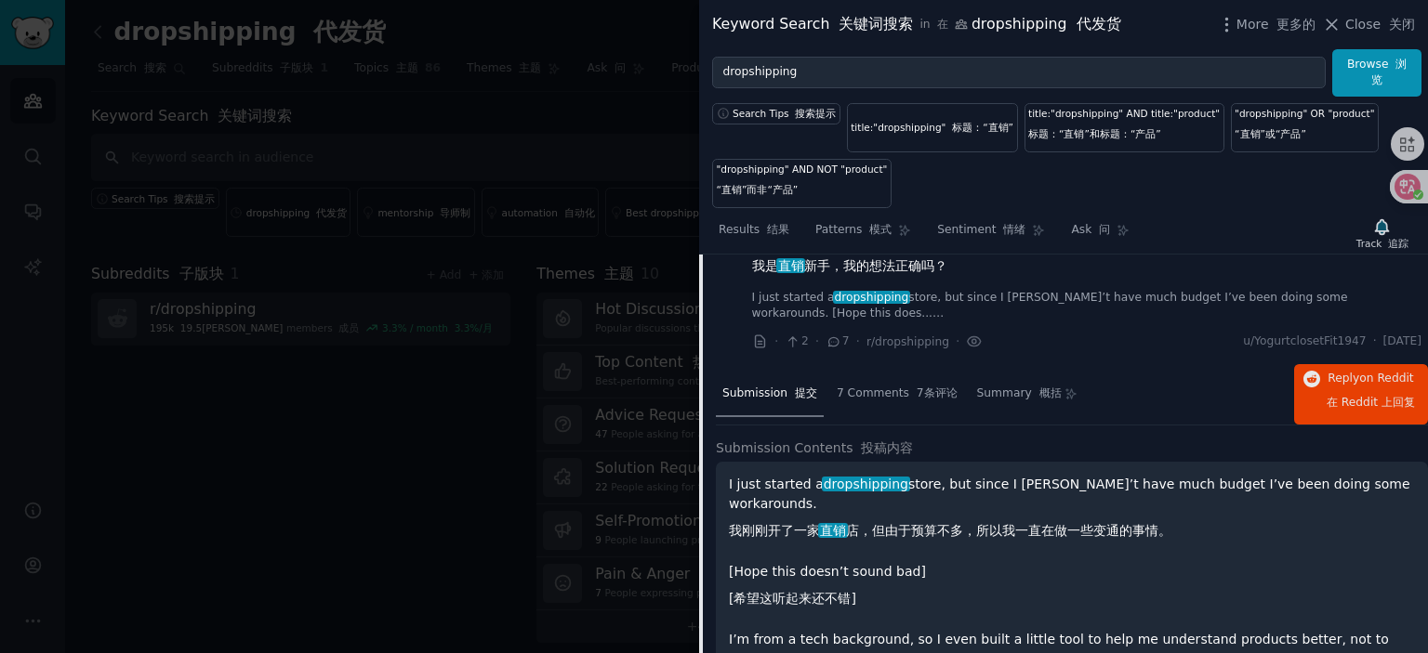
scroll to position [1536, 0]
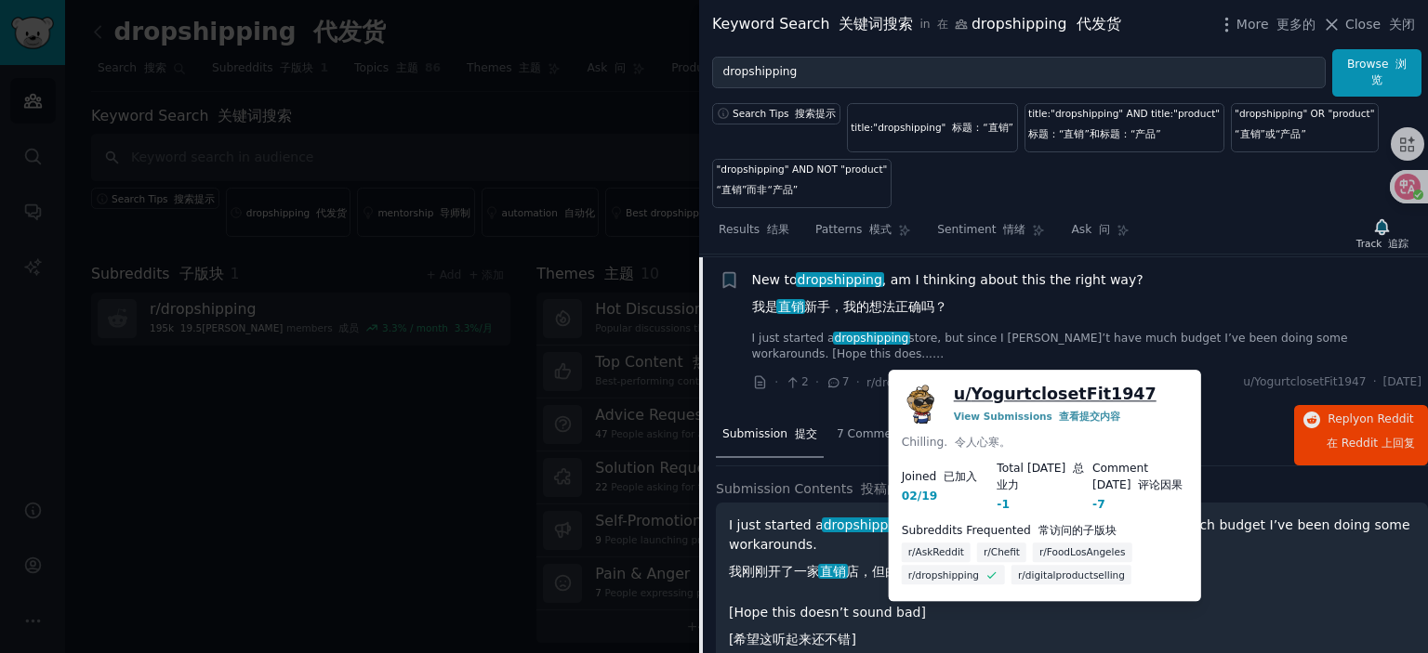
click at [1054, 388] on link "u/ YogurtclosetFit1947" at bounding box center [1055, 394] width 203 height 23
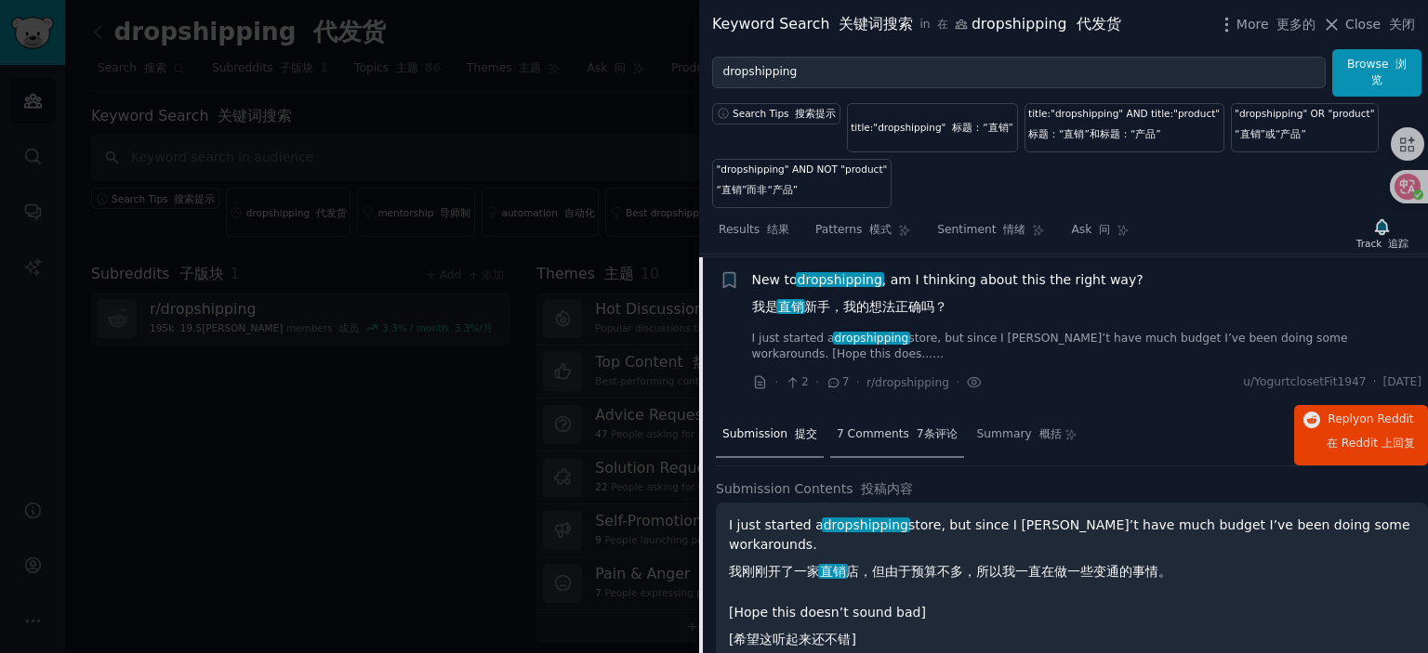
click at [878, 439] on div "7 Comments 7条评论" at bounding box center [897, 436] width 134 height 45
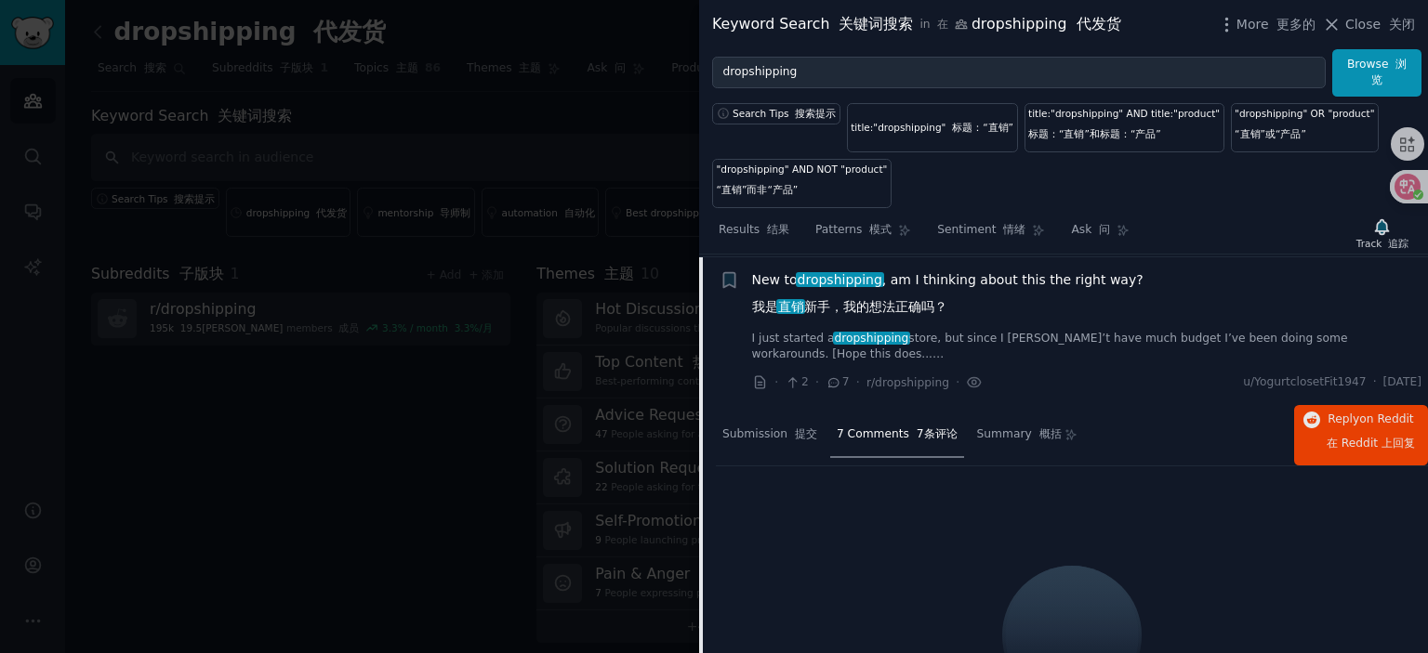
scroll to position [1629, 0]
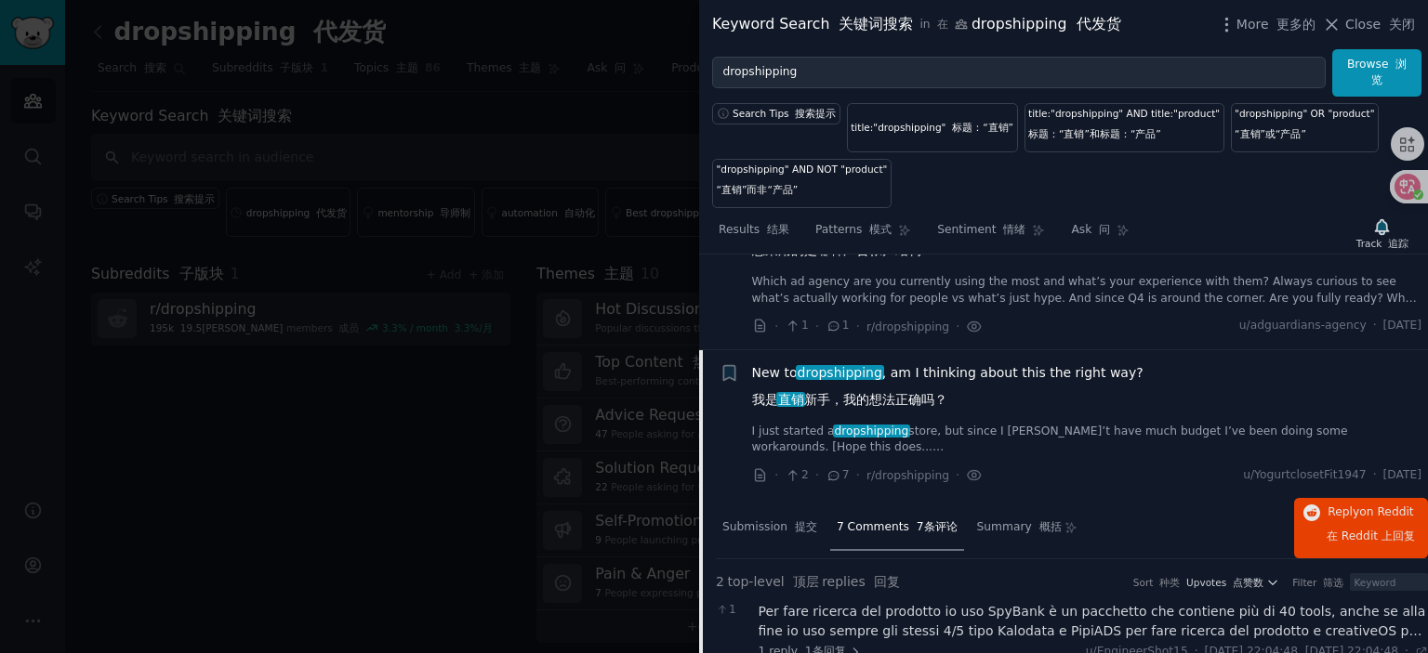
click at [926, 368] on span "New to dropshipping , am I thinking about this the right way? 我是 直销 新手，我的想法正确吗？" at bounding box center [947, 390] width 391 height 54
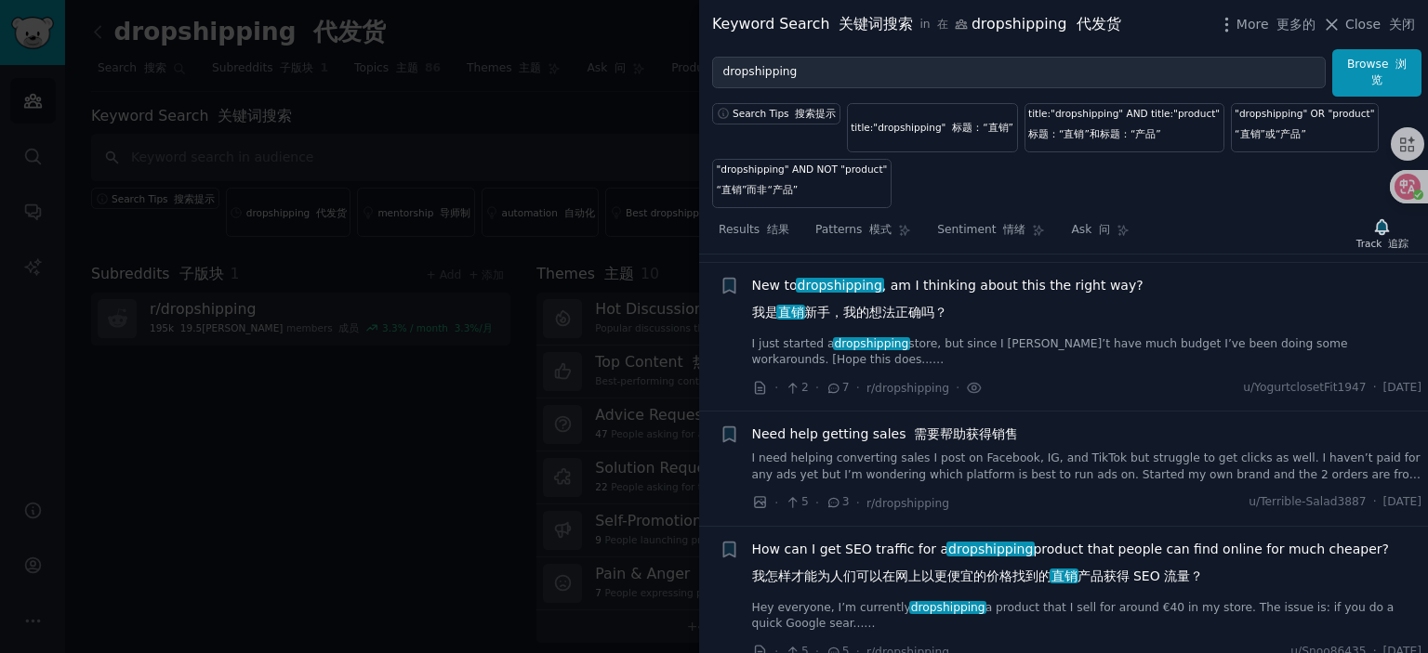
scroll to position [1536, 0]
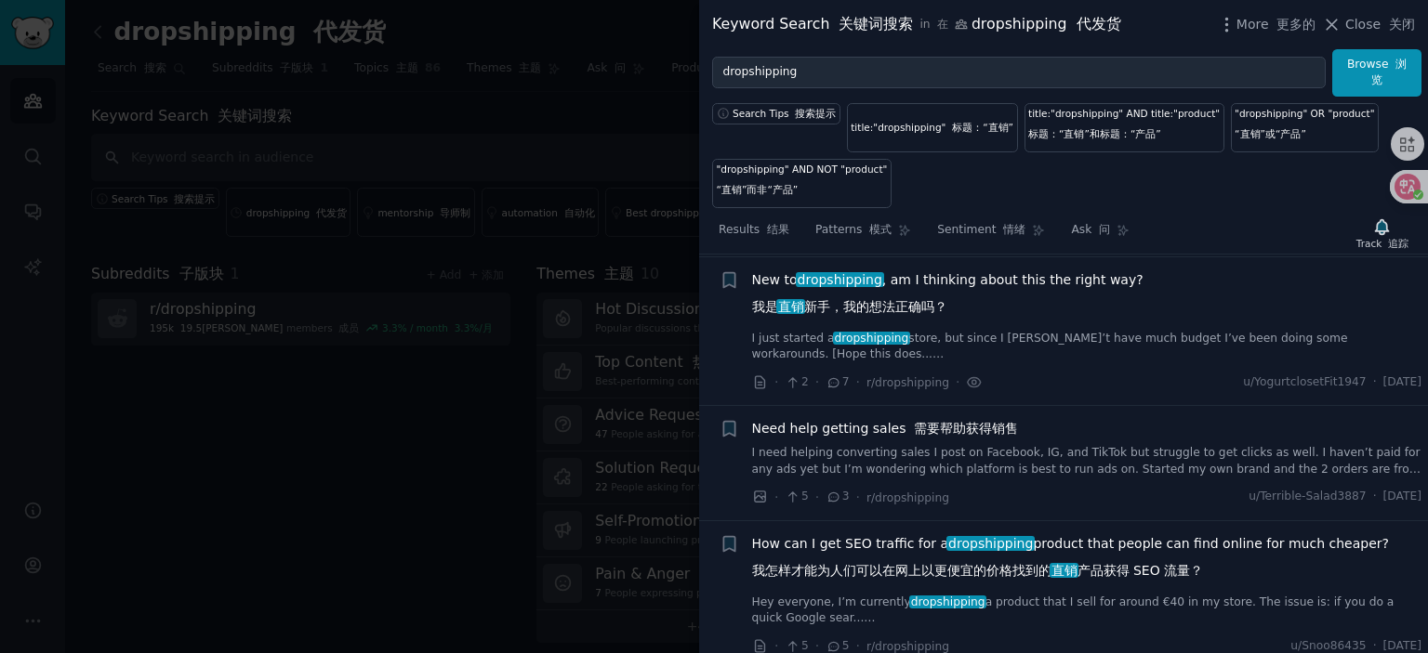
click at [863, 424] on span "Need help getting sales 需要帮助获得销售" at bounding box center [885, 429] width 267 height 20
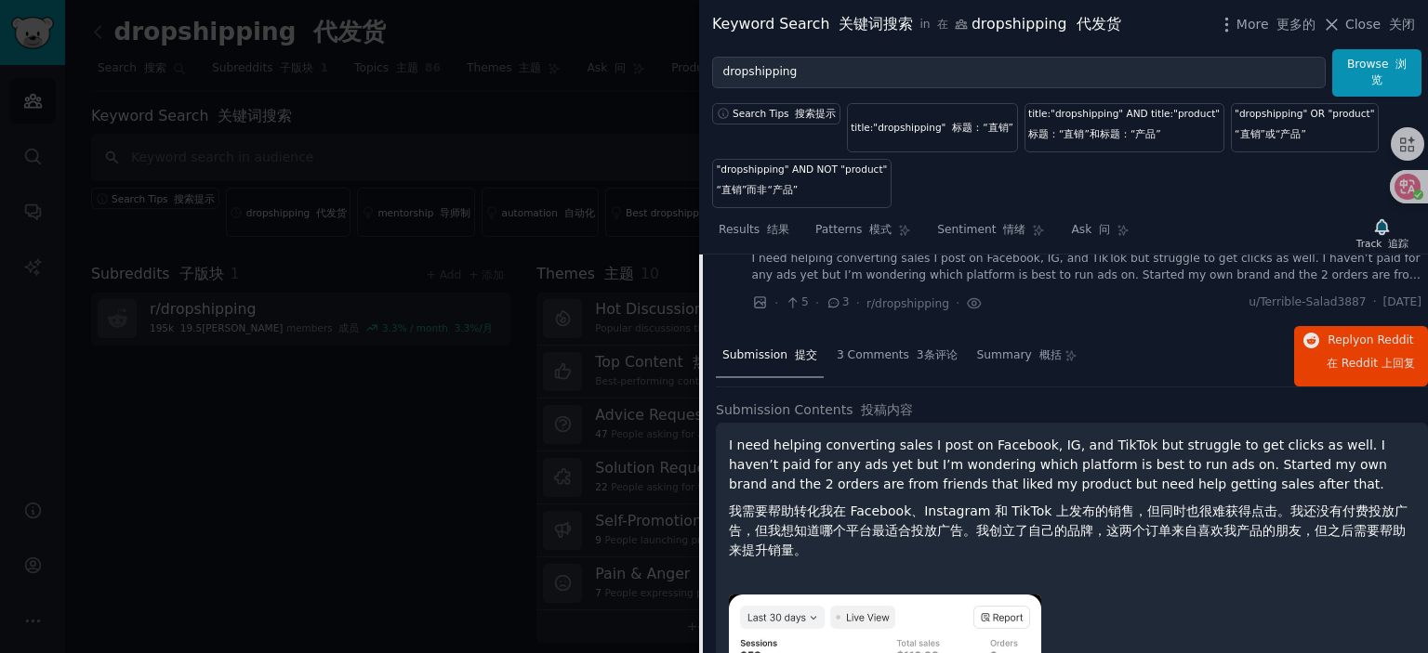
scroll to position [1684, 0]
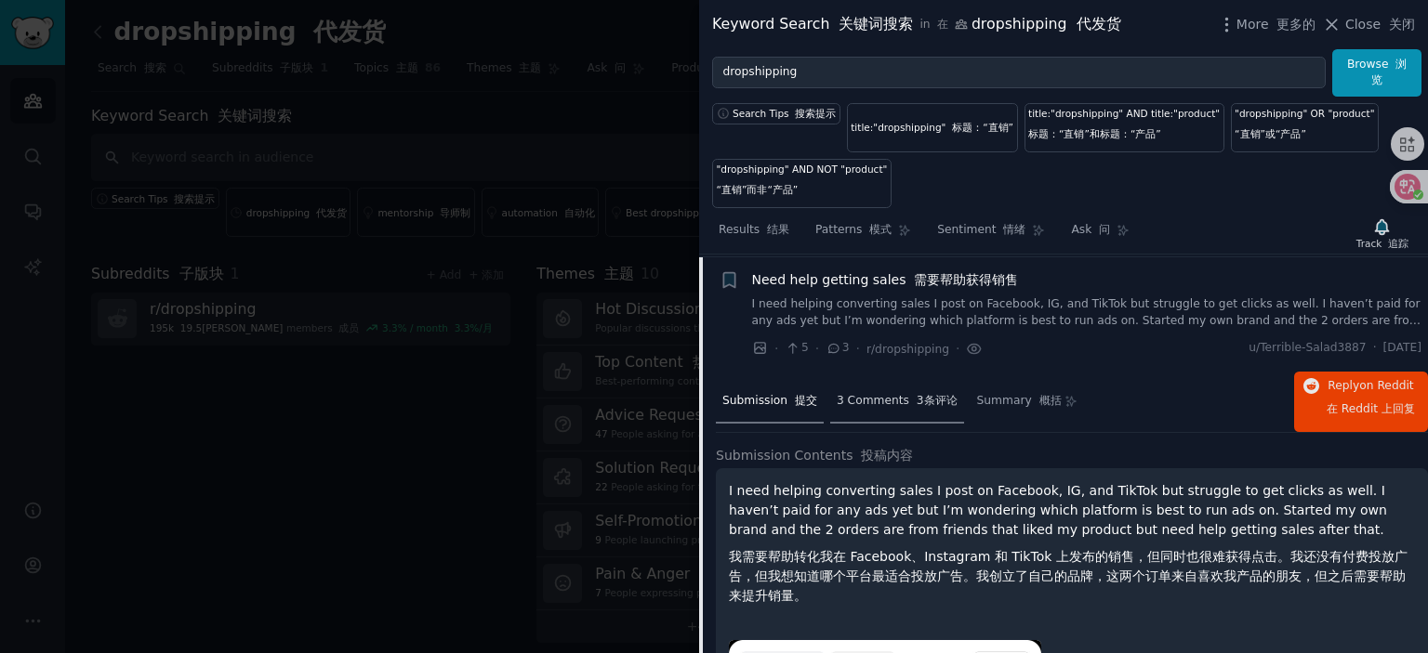
click at [918, 404] on span "3 Comments 3条评论" at bounding box center [897, 401] width 121 height 17
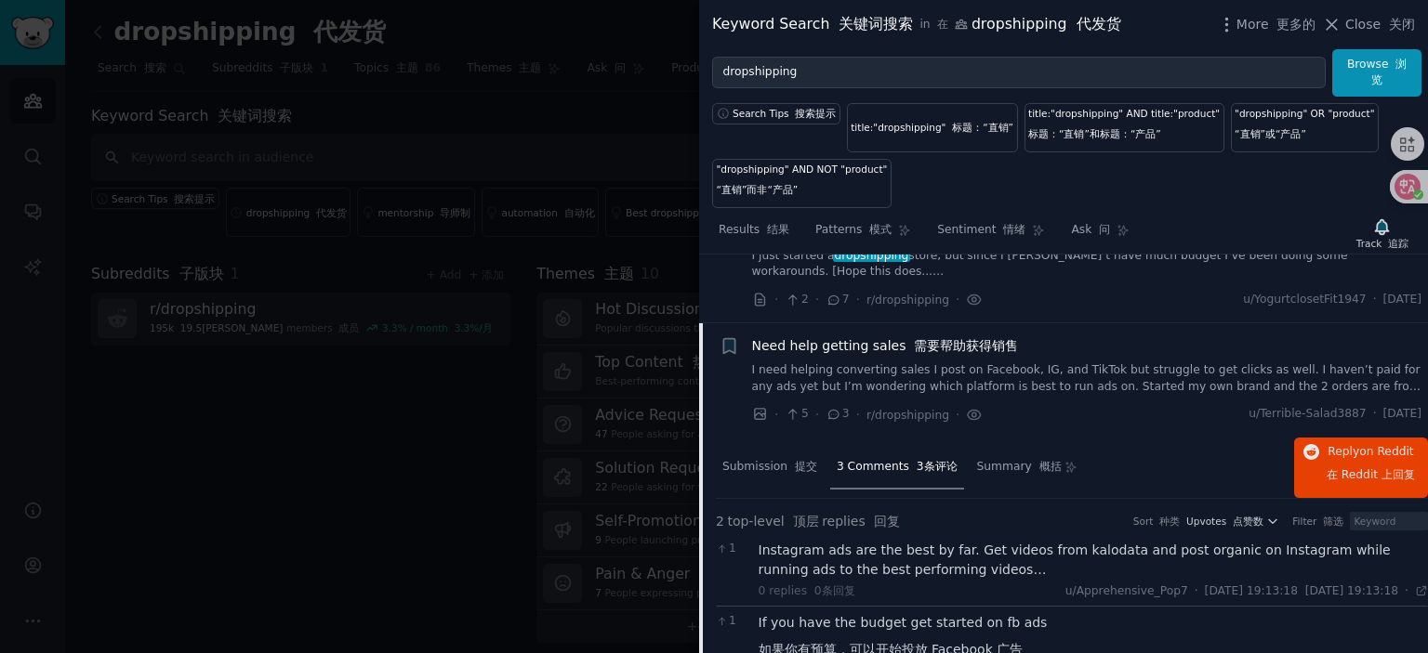
scroll to position [1591, 0]
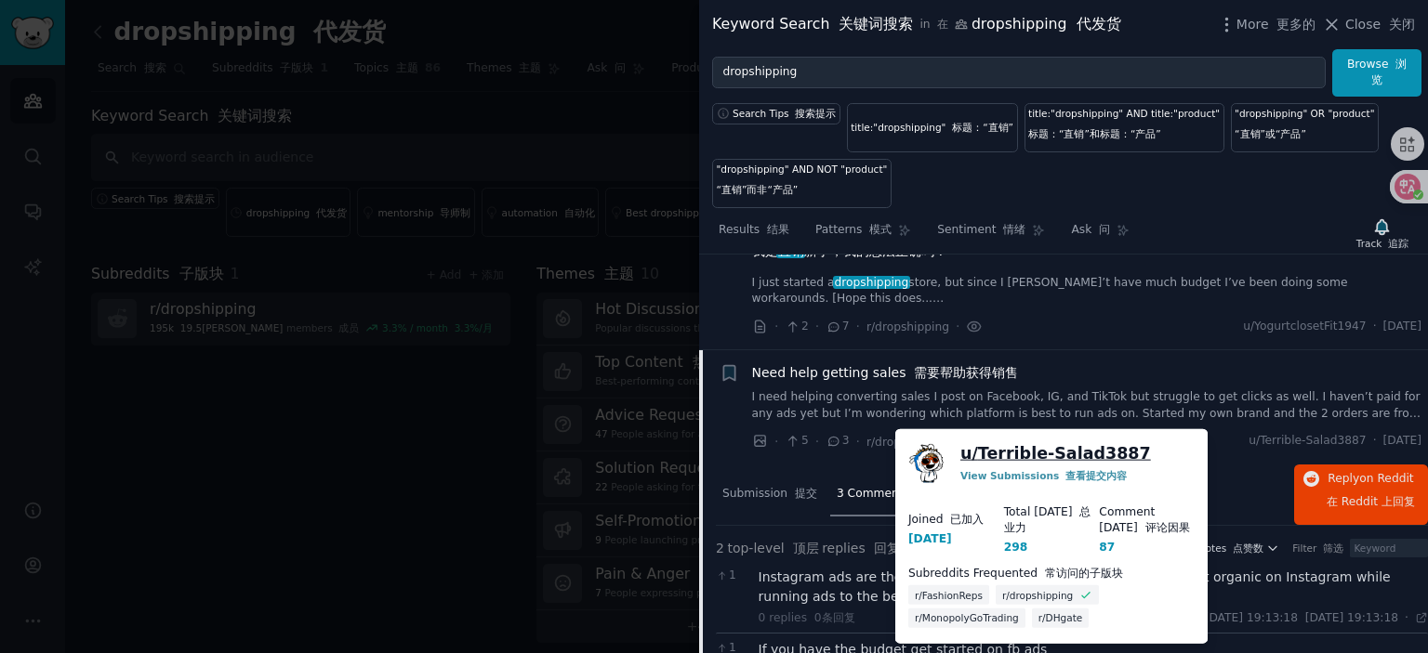
click at [1080, 453] on link "u/ Terrible-Salad3887" at bounding box center [1055, 453] width 191 height 23
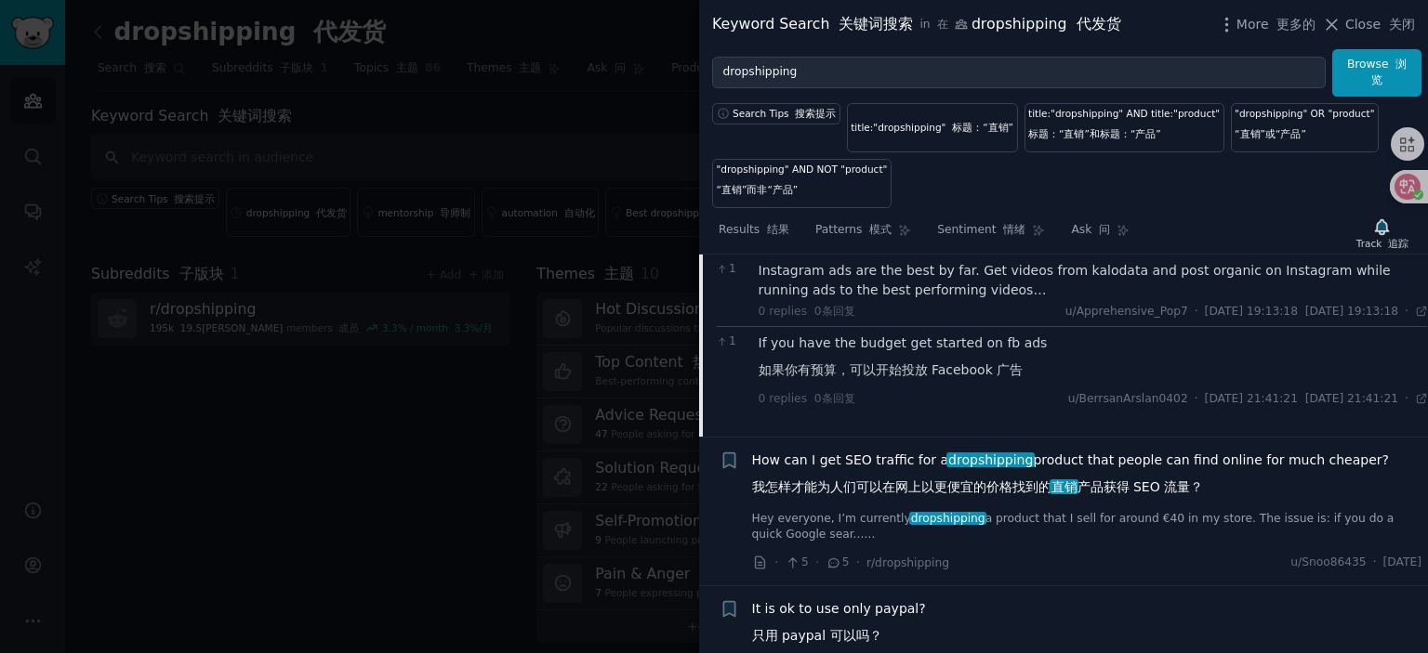
scroll to position [1963, 0]
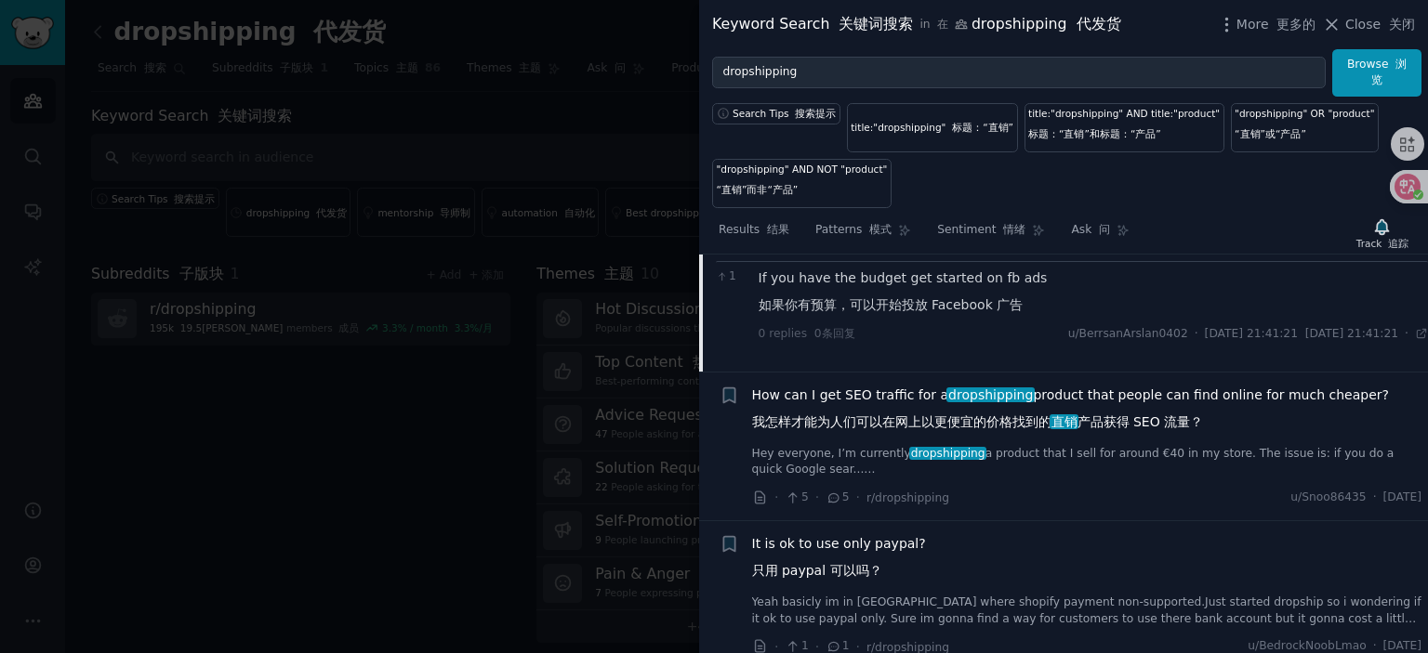
click at [874, 399] on span "How can I get SEO traffic for a dropshipping product that people can find onlin…" at bounding box center [1070, 413] width 637 height 54
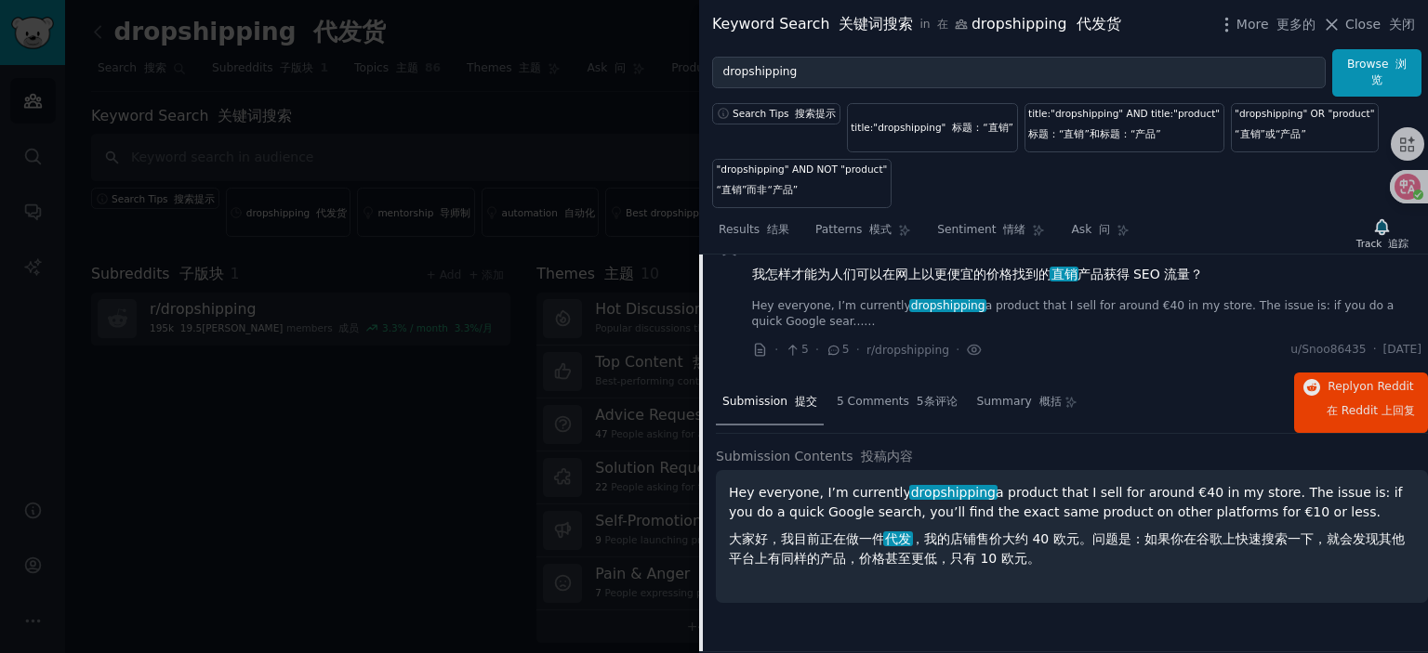
scroll to position [1800, 0]
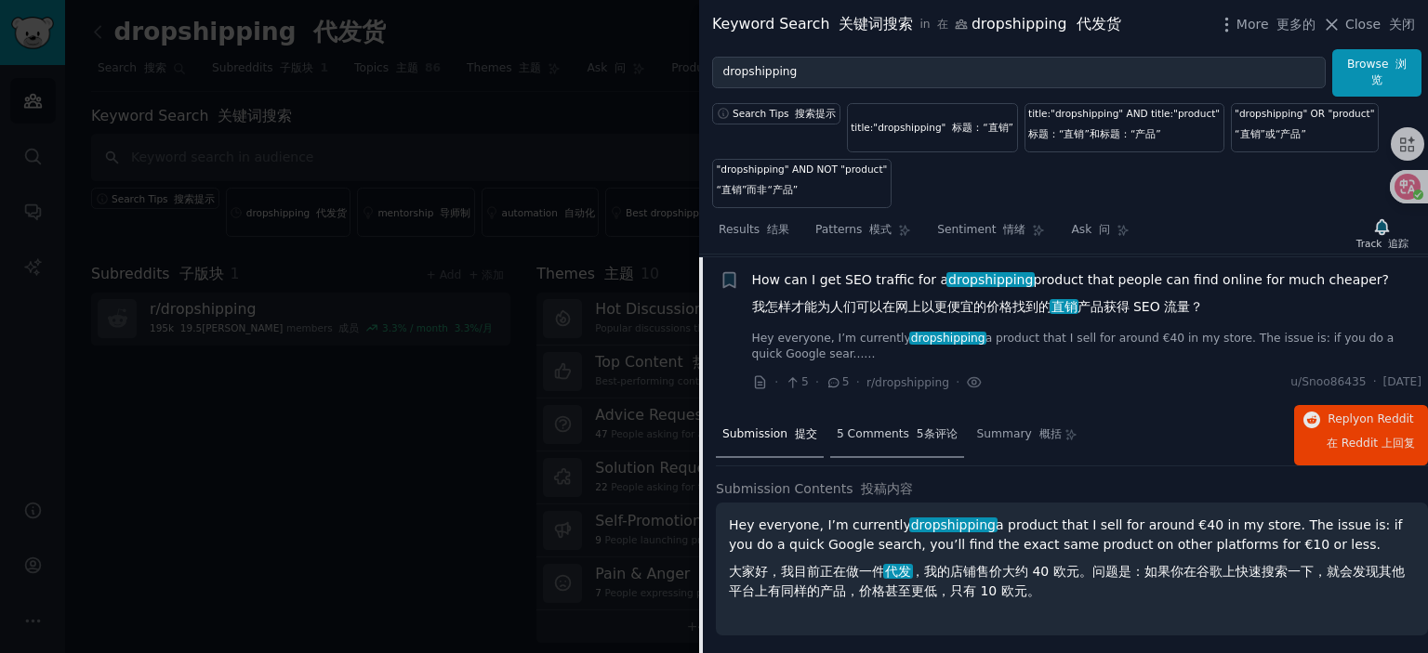
click at [878, 433] on span "5 Comments 5条评论" at bounding box center [897, 435] width 121 height 17
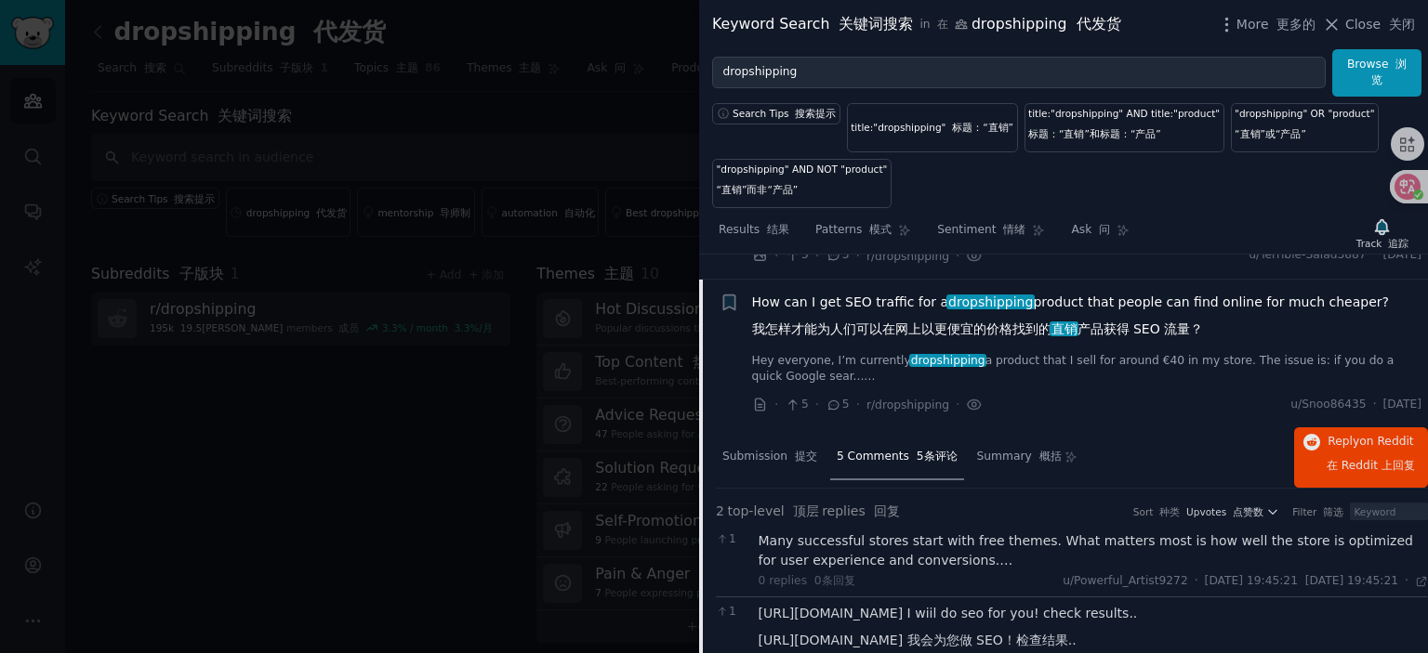
scroll to position [1707, 0]
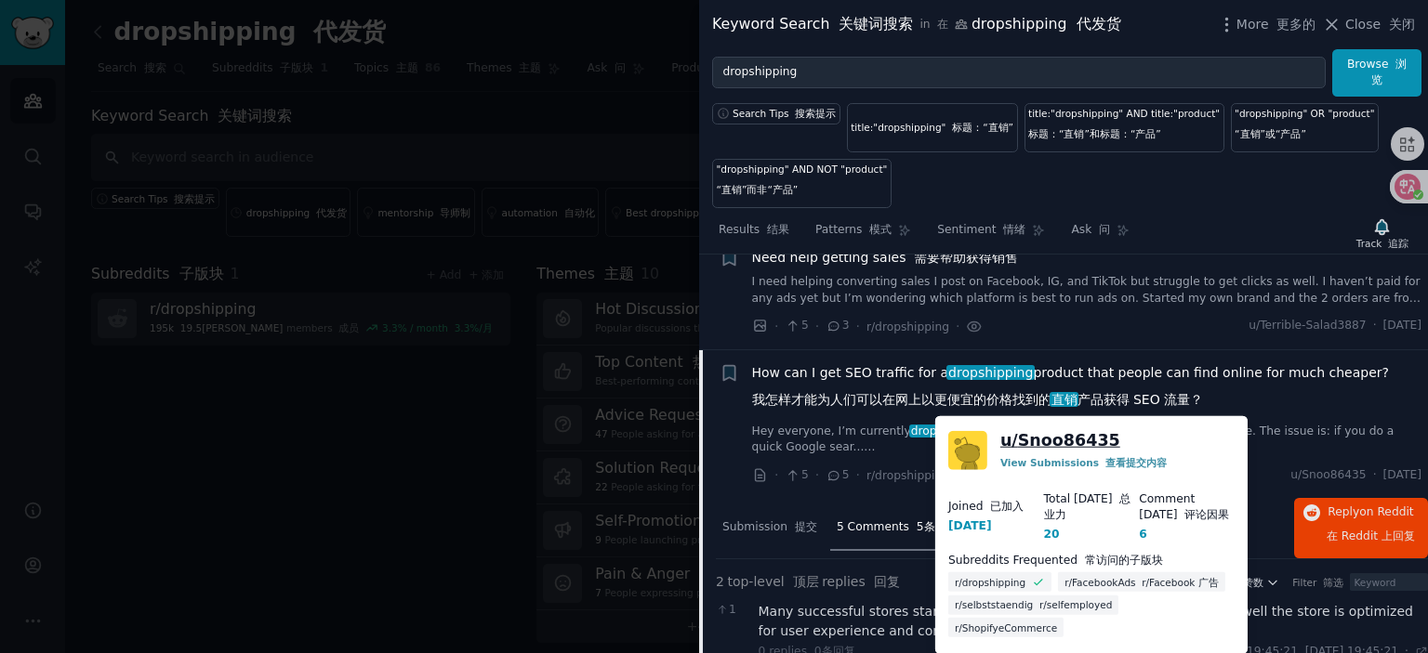
click at [1063, 442] on link "u/ Snoo86435" at bounding box center [1060, 440] width 120 height 23
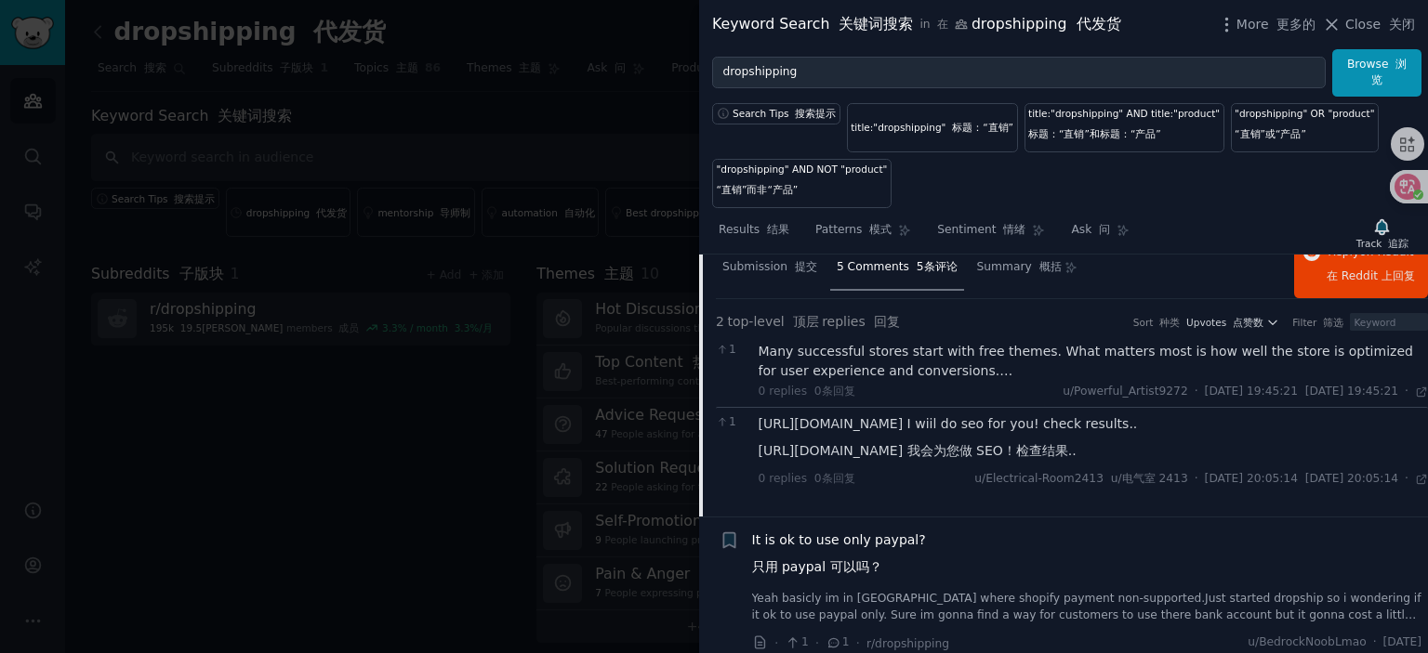
scroll to position [2079, 0]
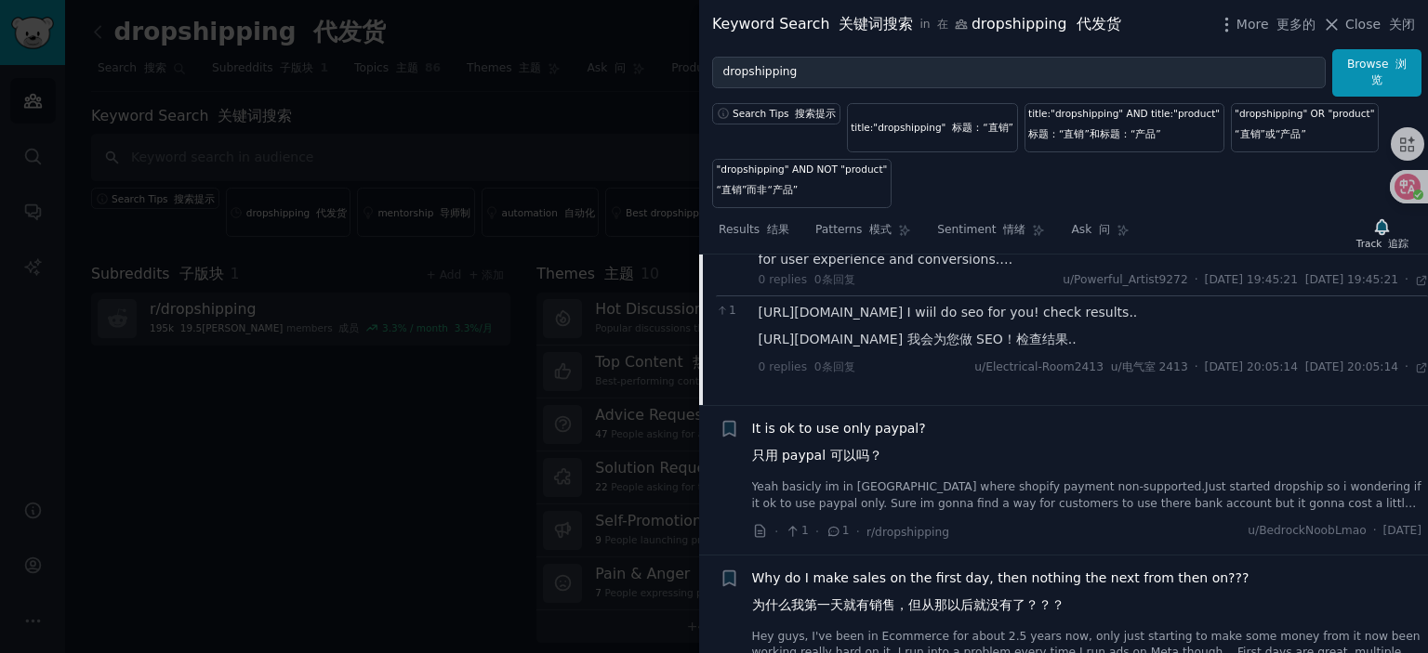
click at [852, 422] on span "It is ok to use only paypal? 只用 paypal 可以吗？" at bounding box center [839, 446] width 174 height 54
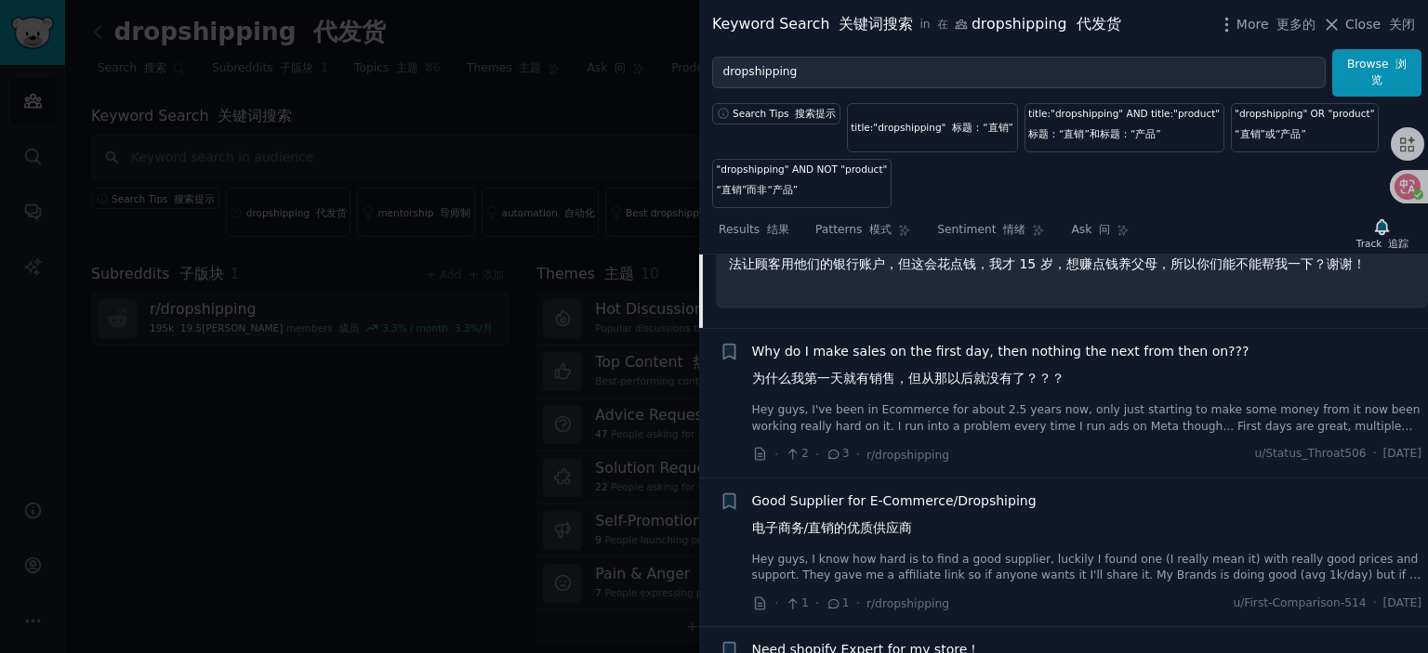
scroll to position [2413, 0]
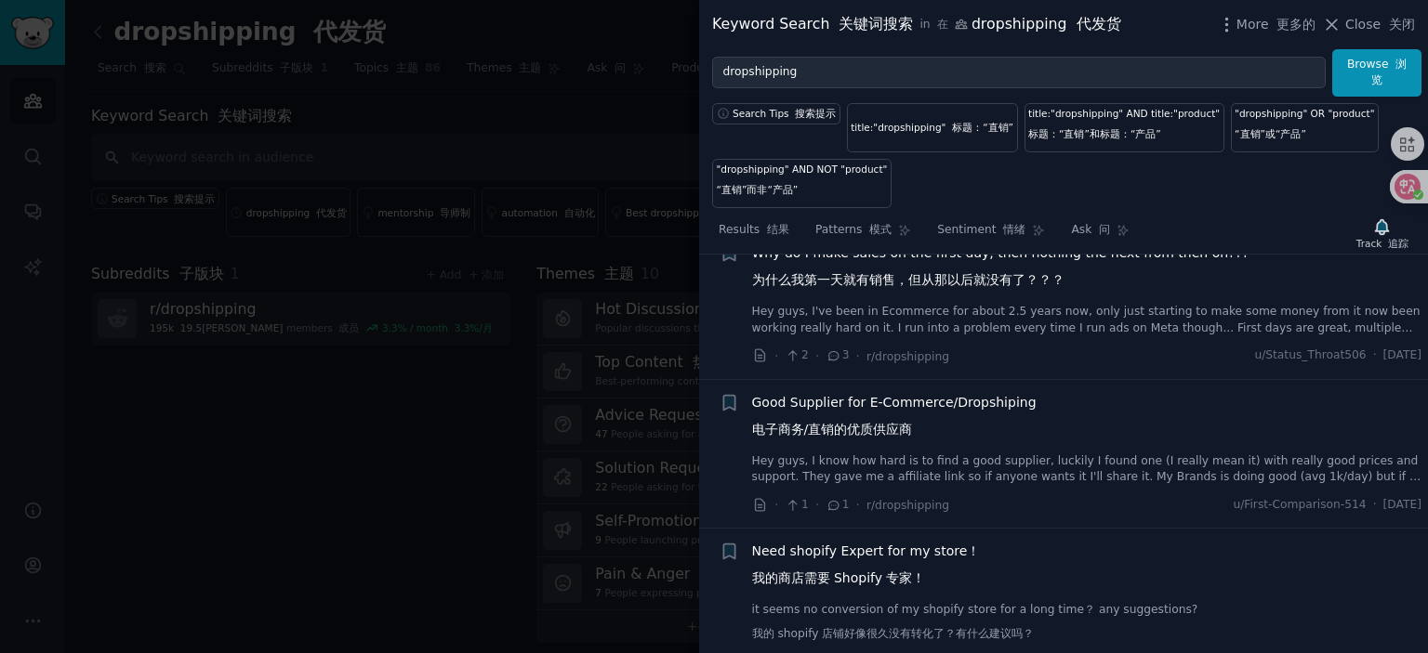
click at [879, 393] on span "Good Supplier for E-Commerce/Dropshiping 电子商务/直销的优质供应商" at bounding box center [894, 420] width 284 height 54
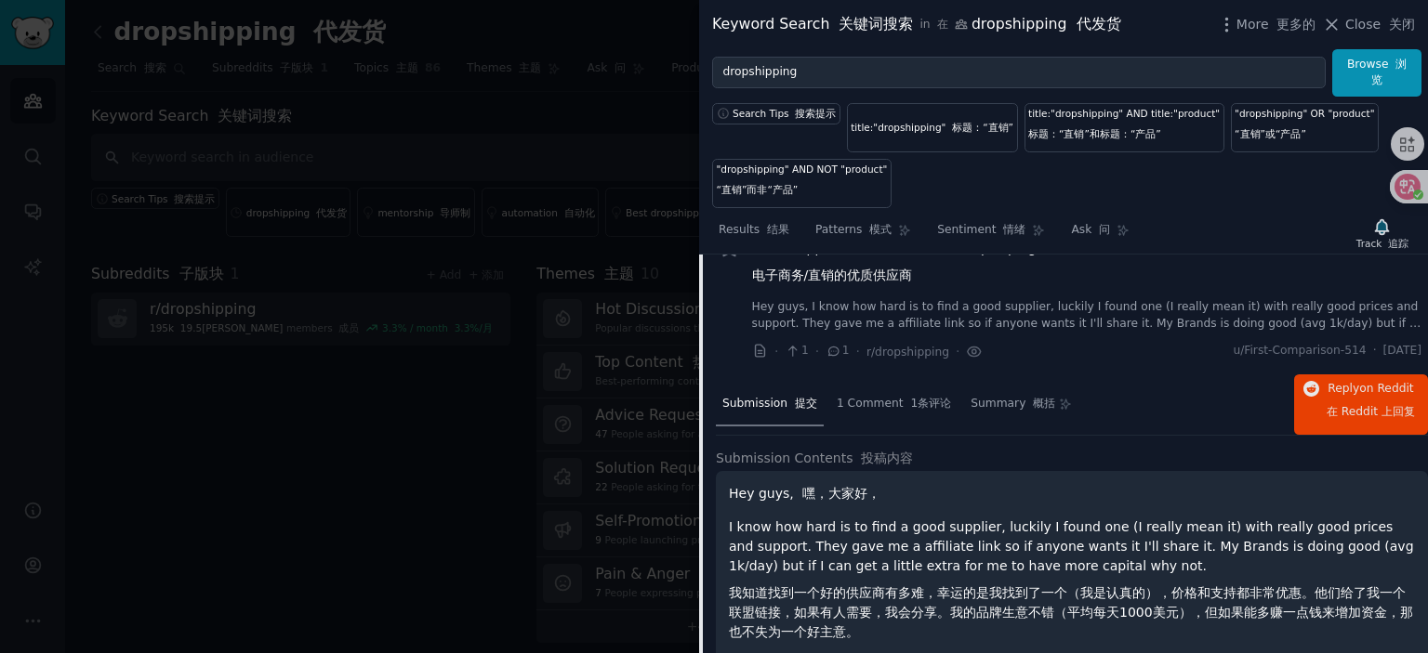
scroll to position [2247, 0]
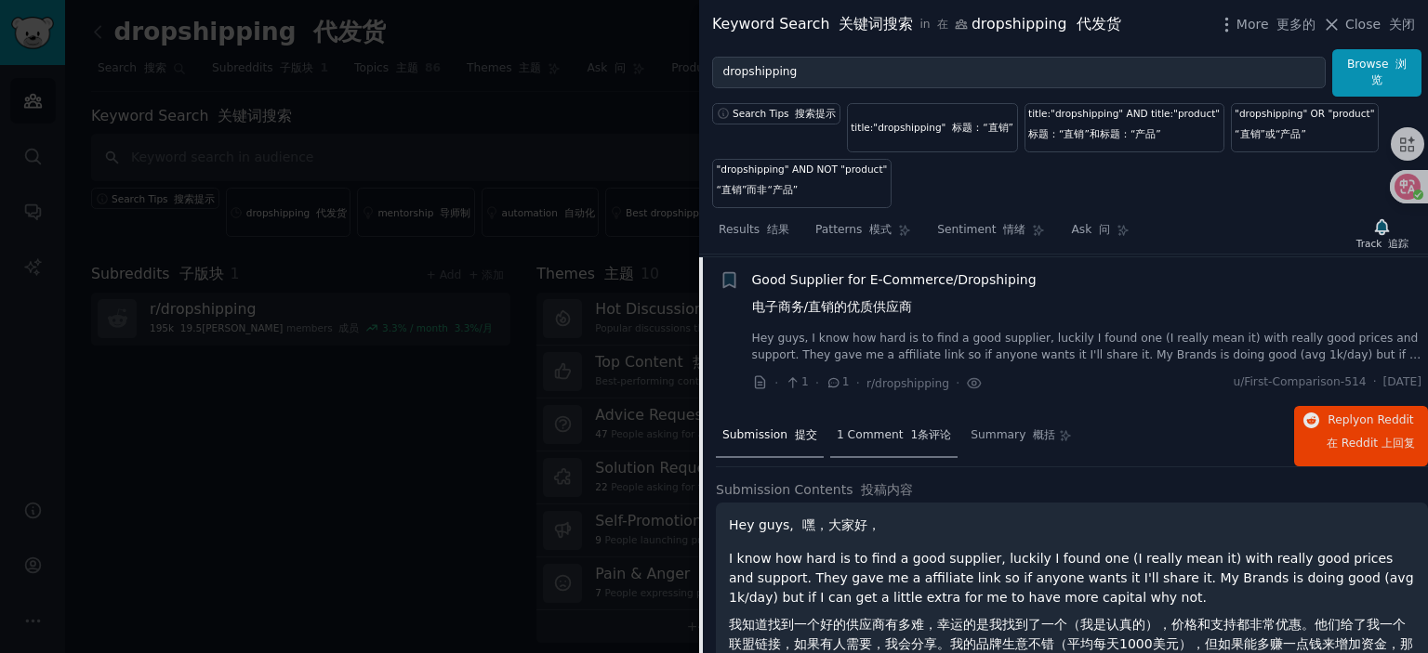
click at [886, 433] on span "1 Comment 1条评论" at bounding box center [894, 436] width 114 height 17
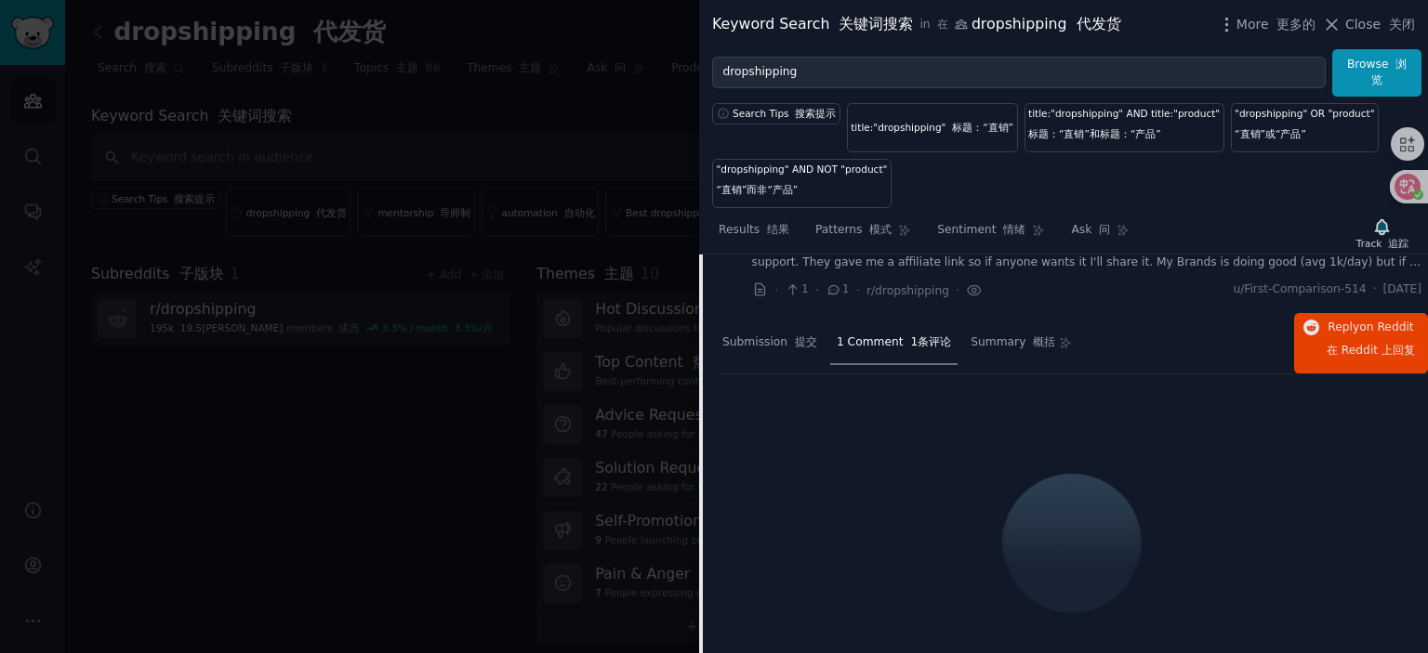
scroll to position [2433, 0]
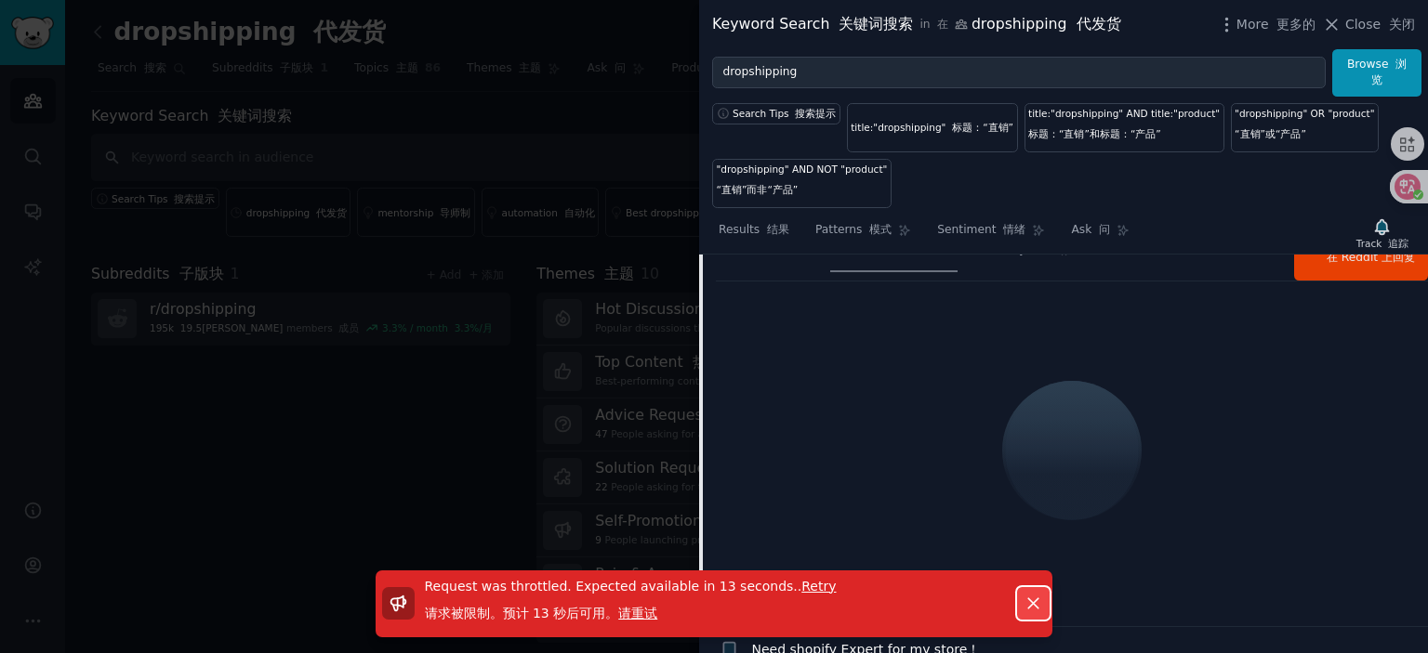
click at [1031, 601] on icon "button" at bounding box center [1033, 604] width 20 height 20
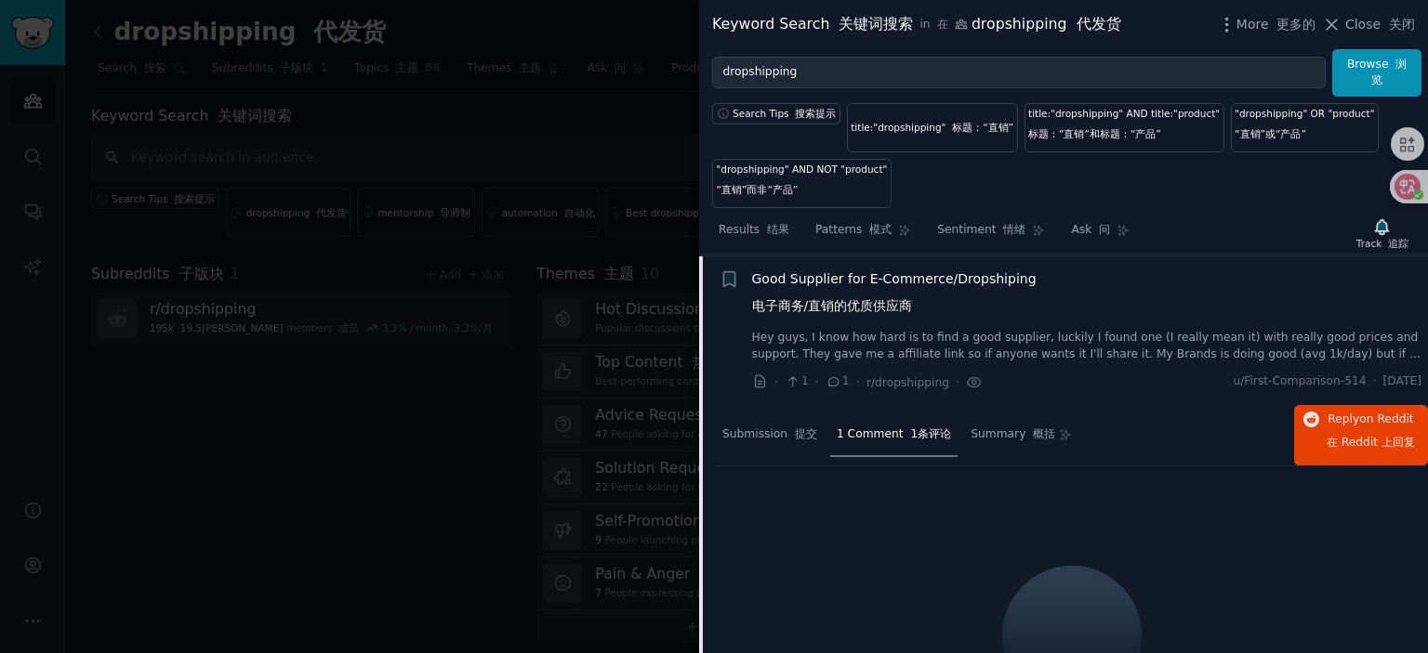
scroll to position [2247, 0]
click at [886, 272] on span "Good Supplier for E-Commerce/Dropshiping 电子商务/直销的优质供应商" at bounding box center [894, 298] width 284 height 54
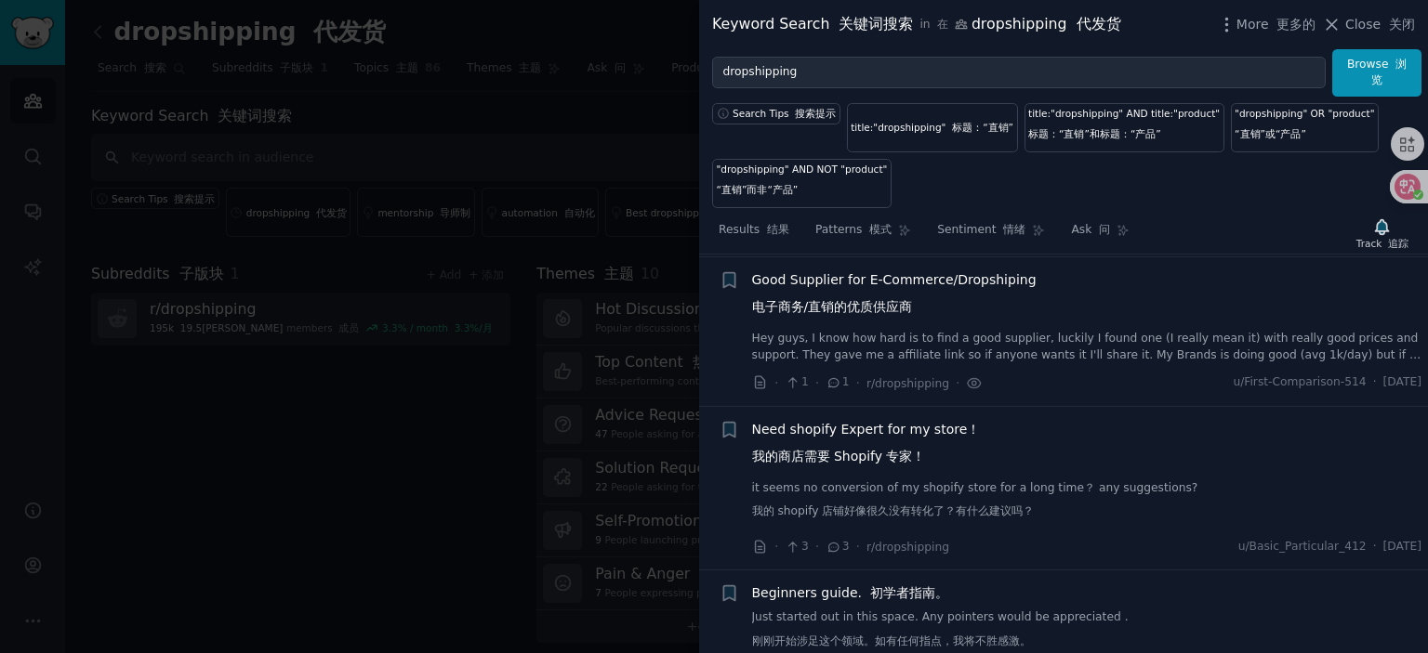
click at [859, 430] on span "Need shopify Expert for my store！ 我的商店需要 Shopify 专家！" at bounding box center [866, 447] width 229 height 54
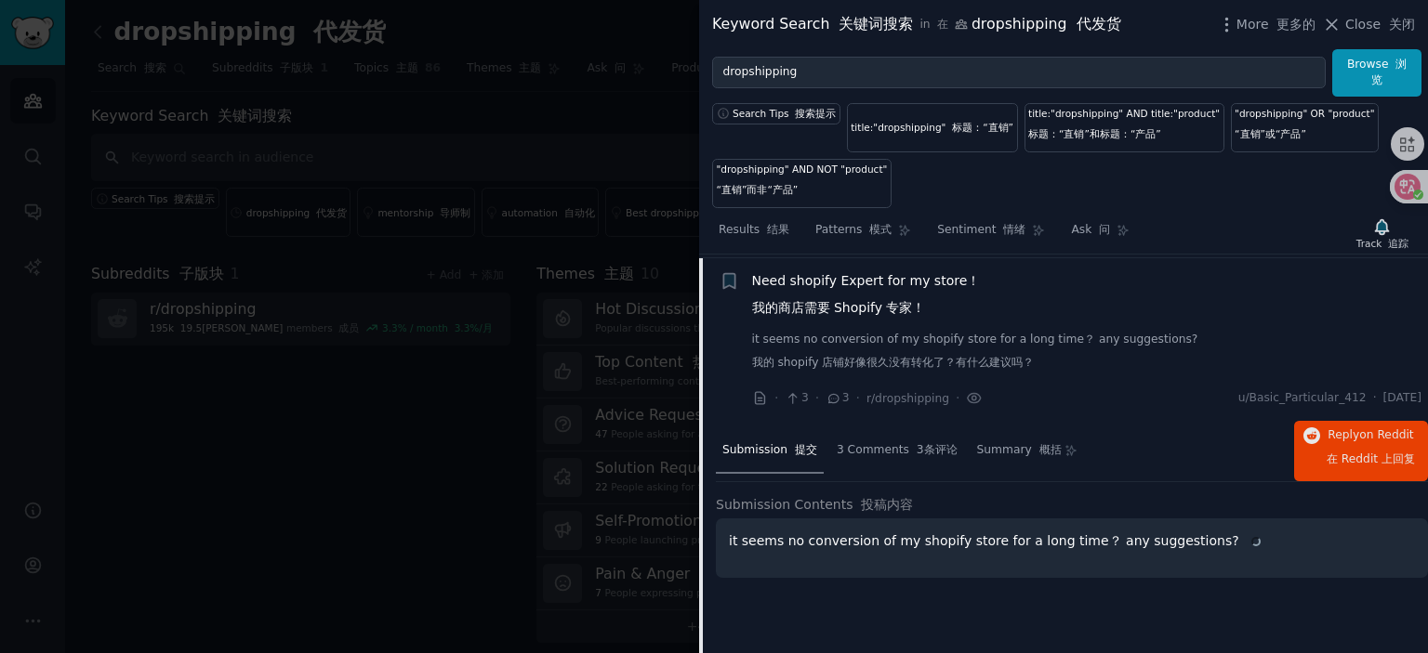
scroll to position [2489, 0]
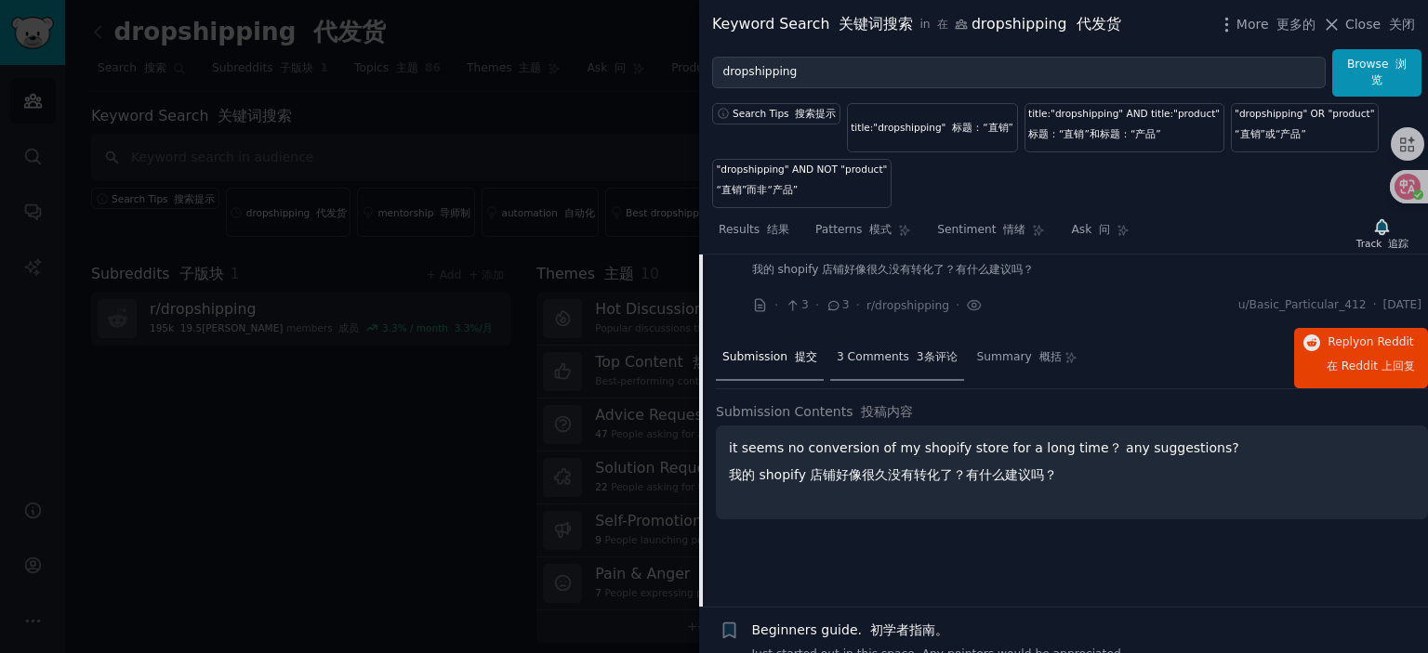
click at [897, 342] on div "3 Comments 3条评论" at bounding box center [897, 359] width 134 height 45
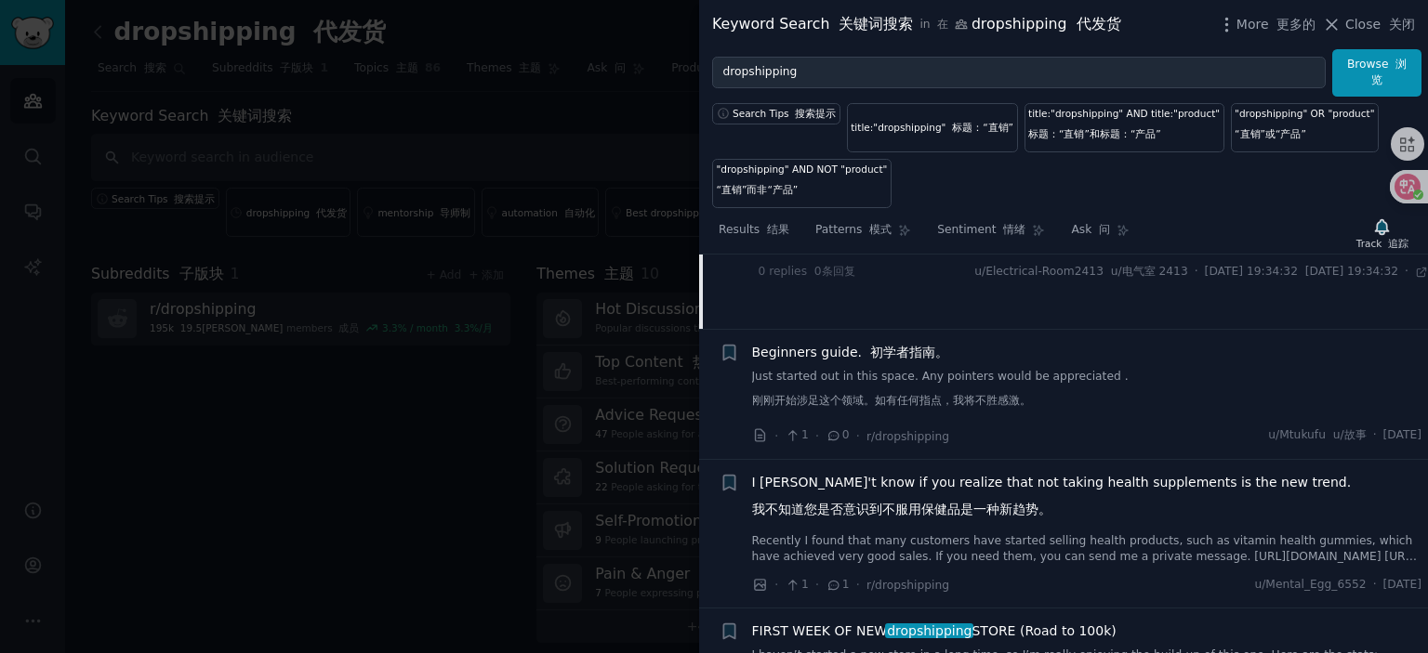
scroll to position [2767, 0]
click at [821, 342] on span "Beginners guide. 初学者指南。" at bounding box center [850, 352] width 196 height 20
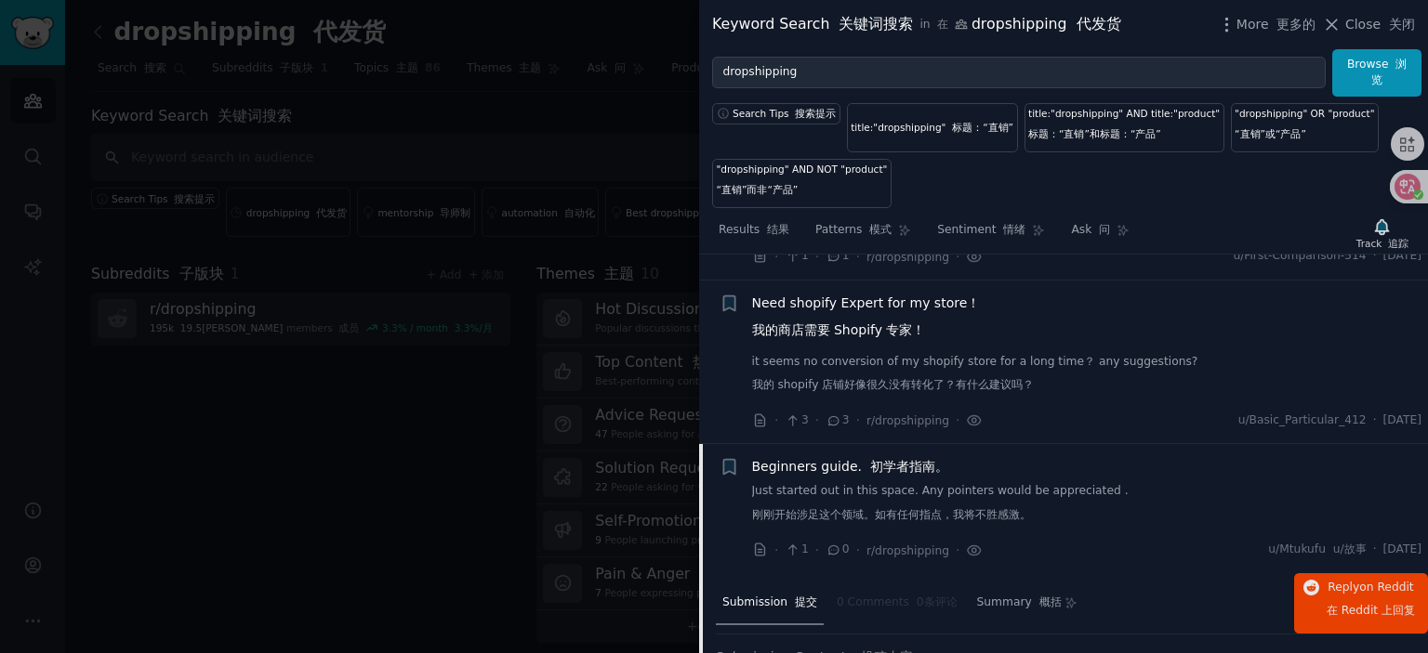
scroll to position [2466, 0]
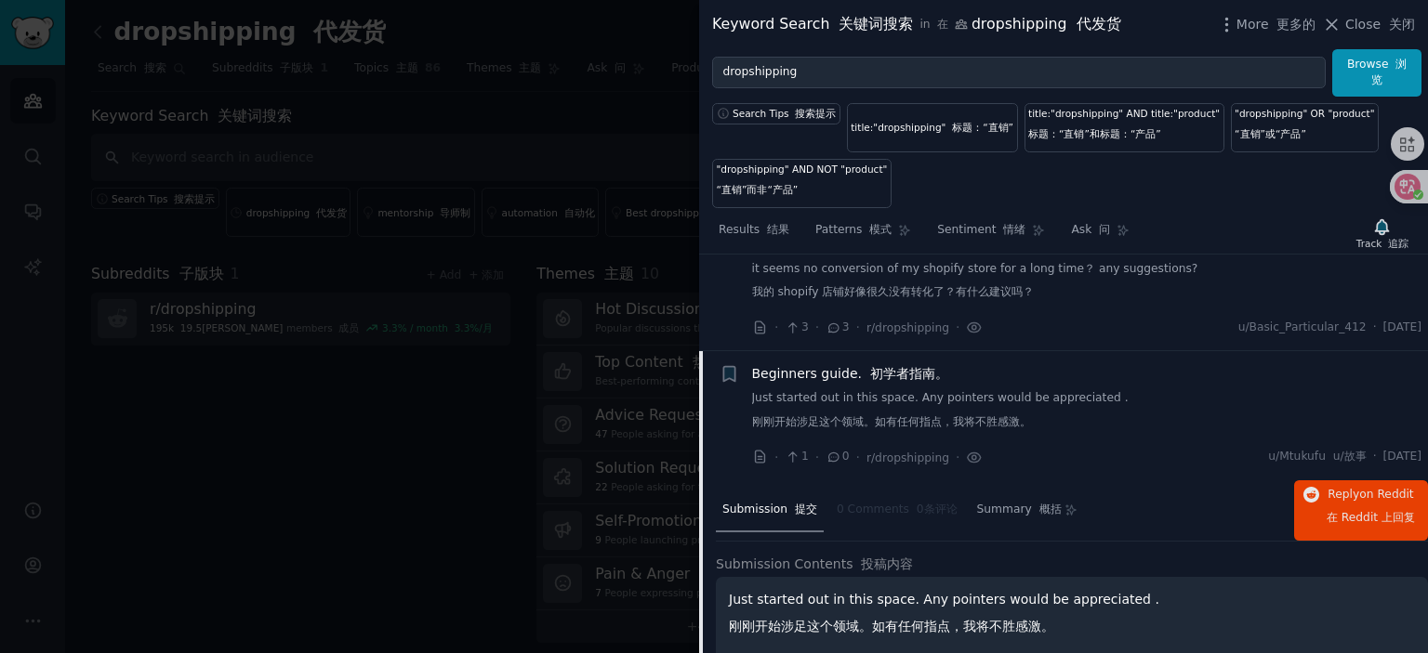
click at [824, 373] on span "Beginners guide. 初学者指南。" at bounding box center [850, 374] width 196 height 20
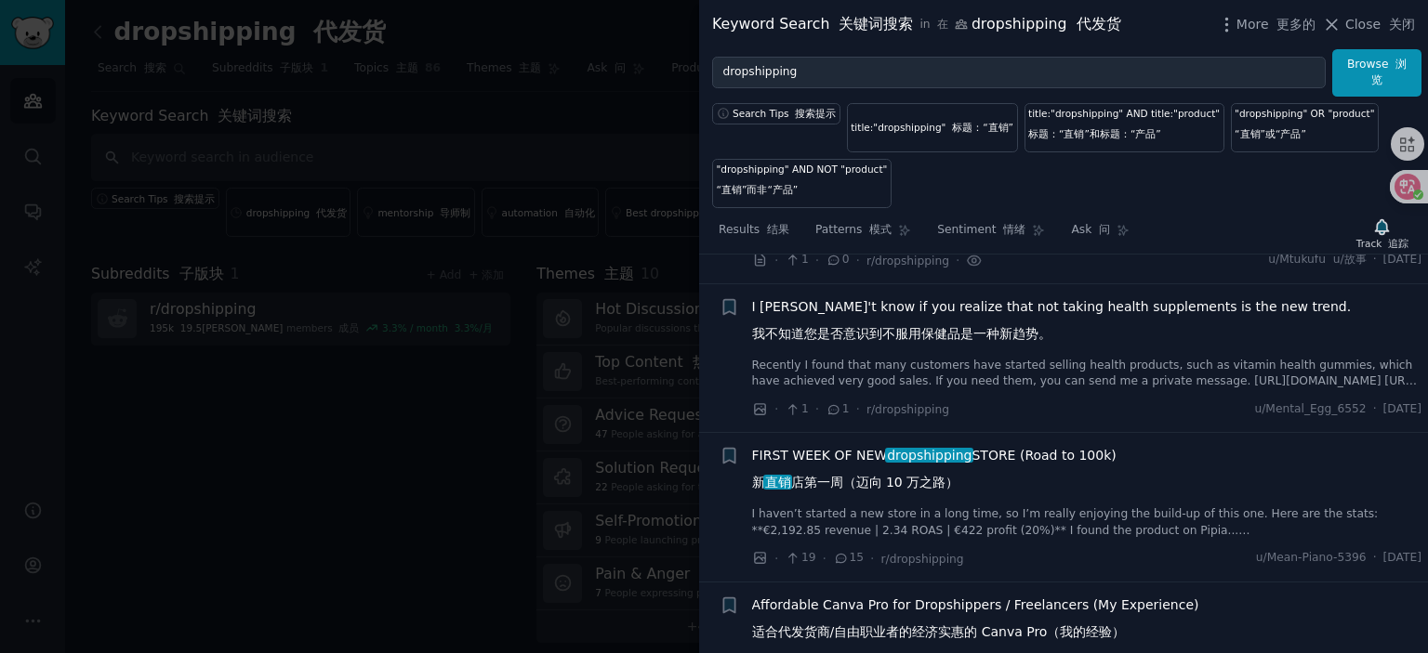
scroll to position [2652, 0]
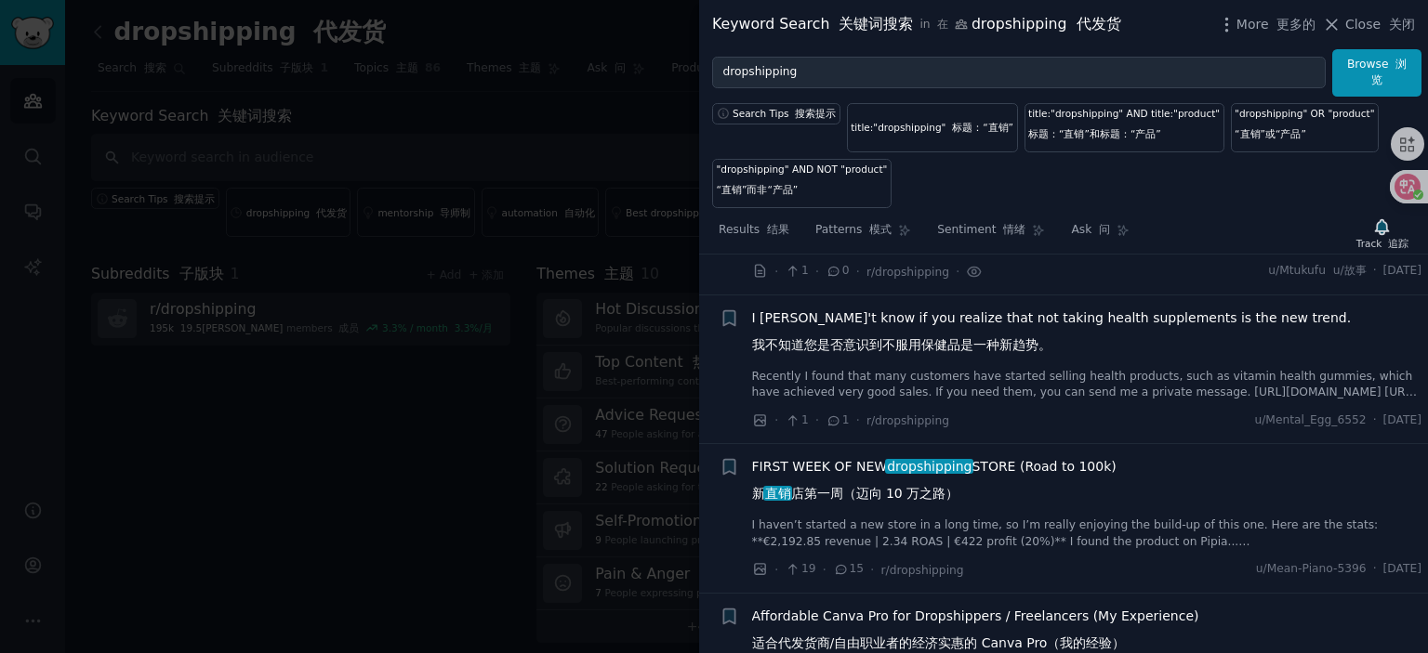
click at [926, 309] on span "I [PERSON_NAME]'t know if you realize that not taking health supplements is the…" at bounding box center [1052, 336] width 600 height 54
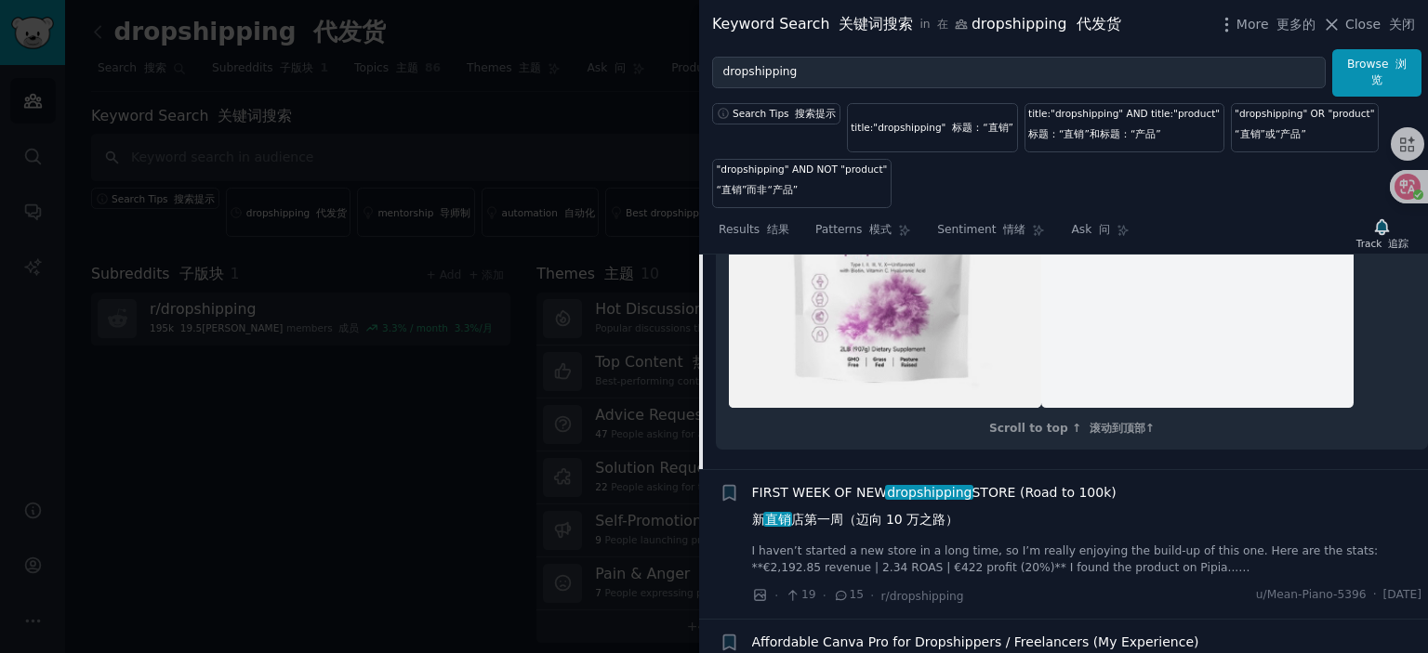
scroll to position [3898, 0]
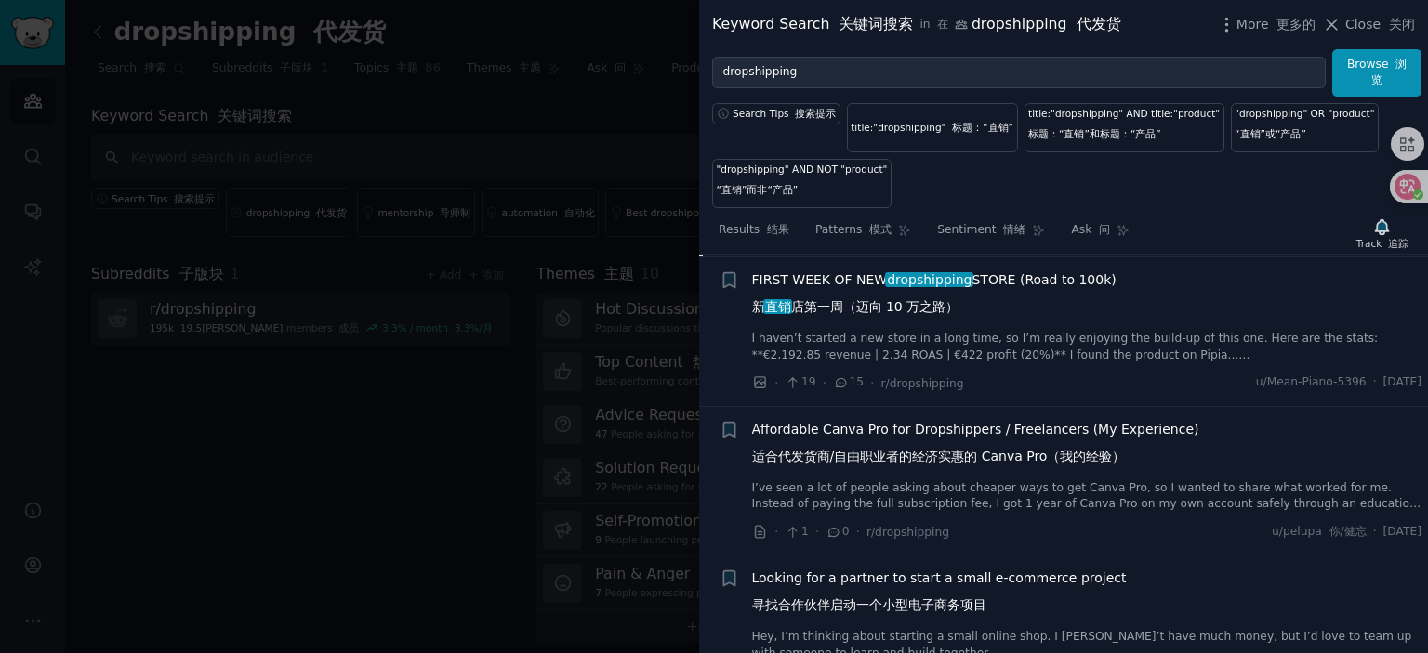
click at [842, 324] on span "FIRST WEEK OF NEW dropshipping STORE (Road to 100k) 新 直销 店第一周（迈向 10 万之路）" at bounding box center [934, 298] width 364 height 54
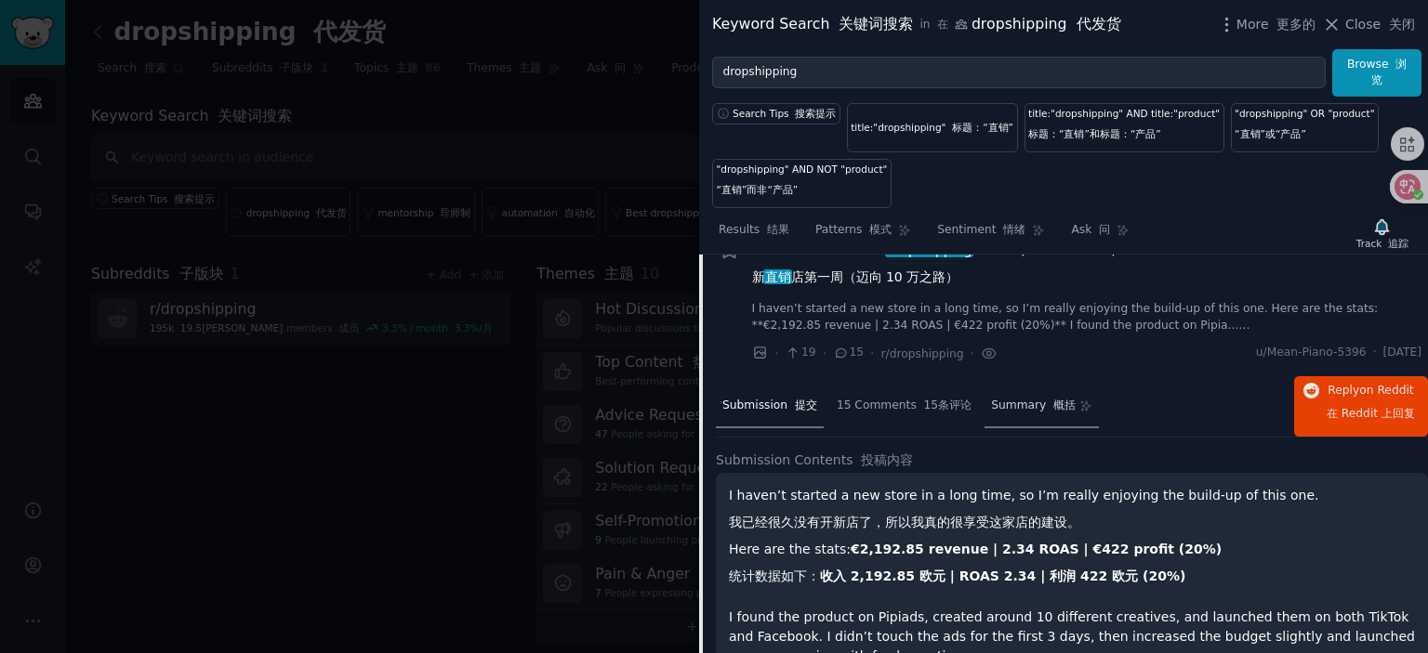
scroll to position [2838, 0]
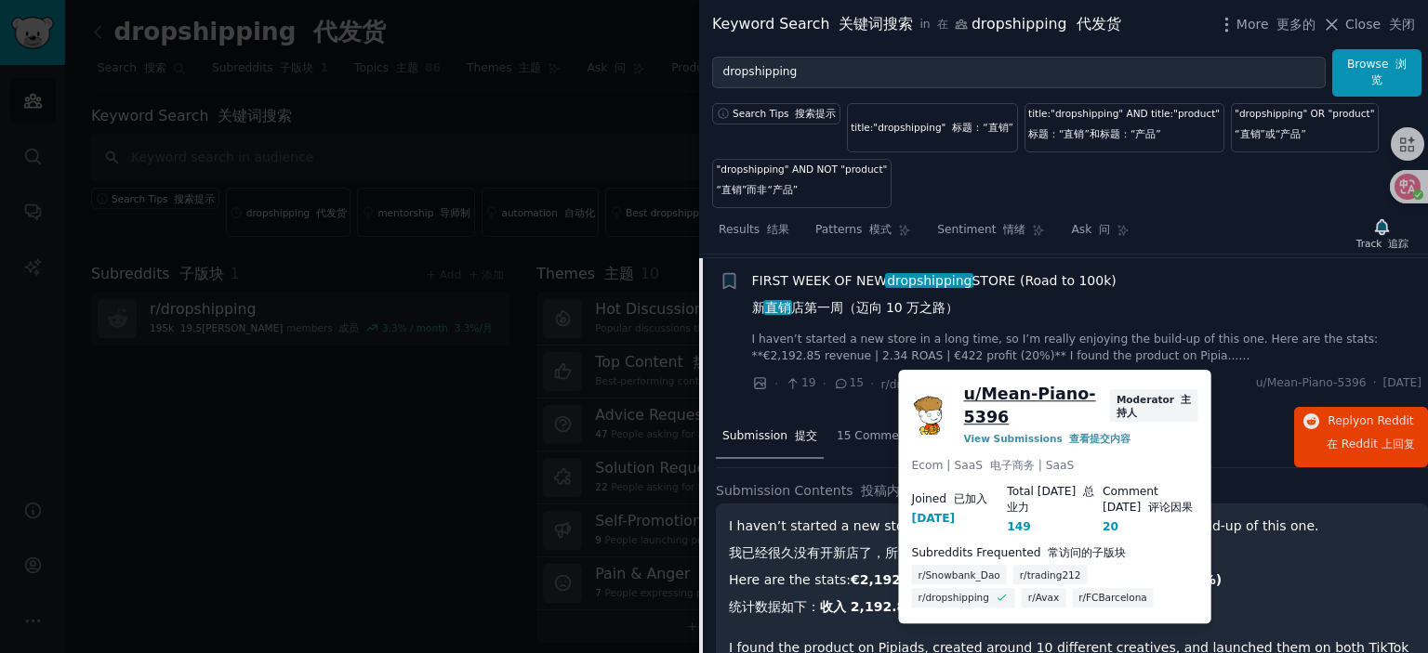
click at [1017, 396] on link "u/ Mean-Piano-5396" at bounding box center [1033, 406] width 139 height 46
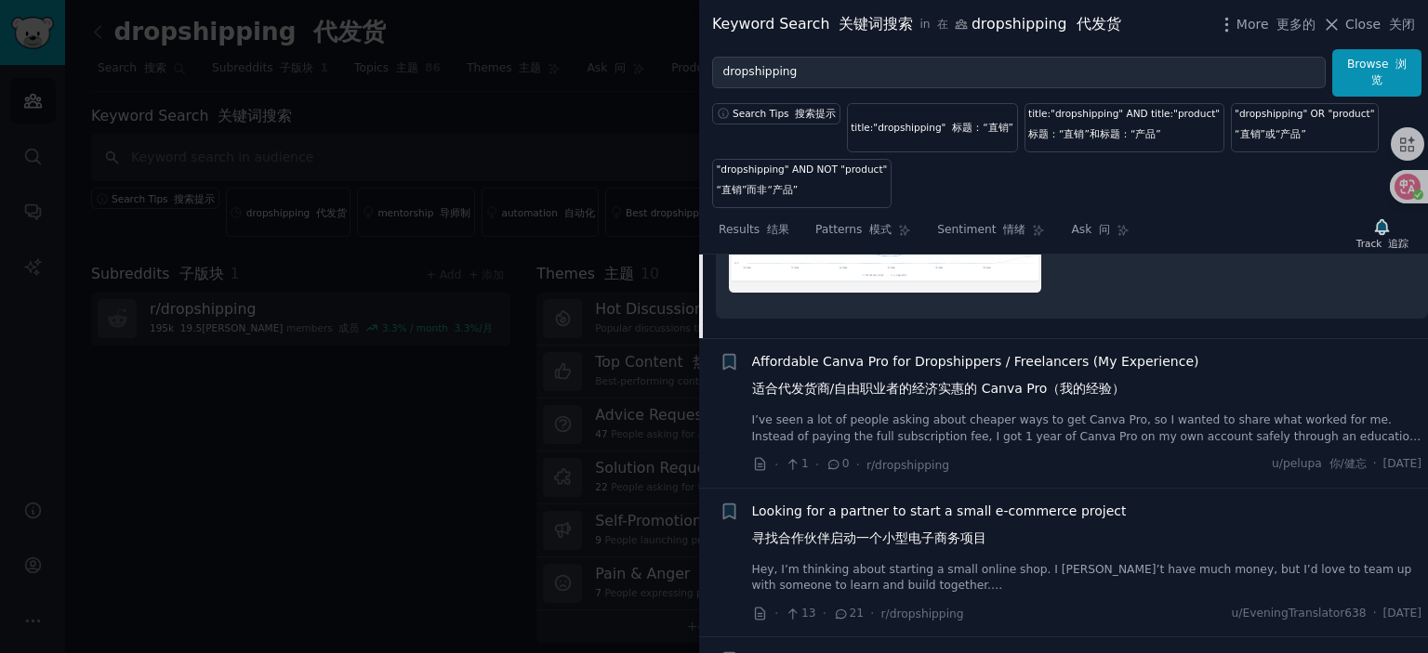
scroll to position [3675, 0]
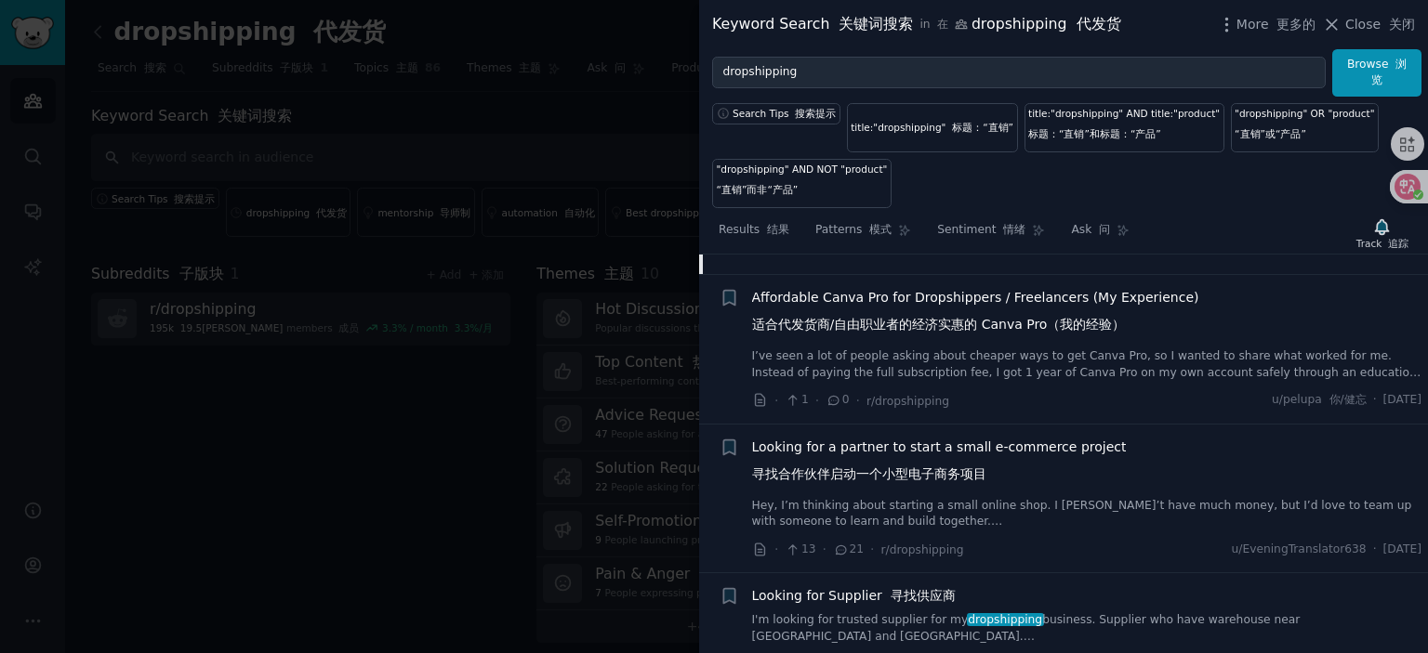
click at [922, 288] on span "Affordable Canva Pro for Dropshippers / Freelancers (My Experience) 适合代发货商/自由职业…" at bounding box center [975, 315] width 447 height 54
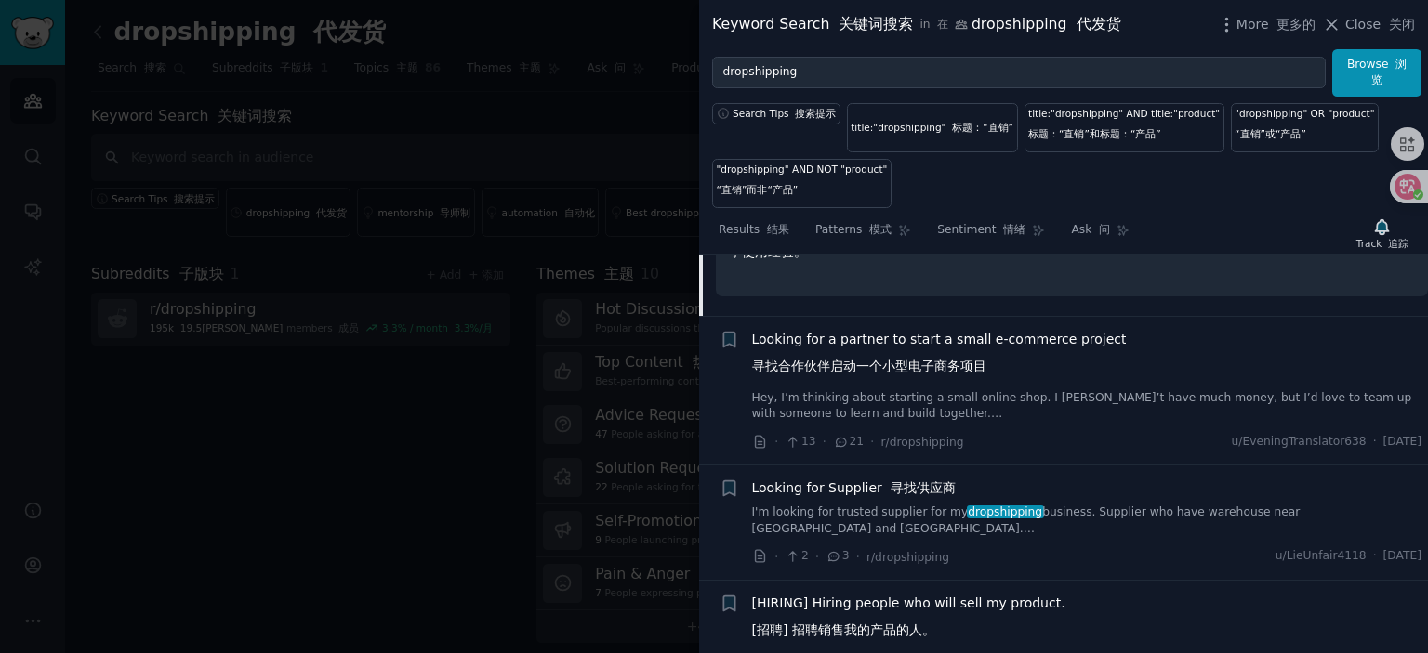
scroll to position [3823, 0]
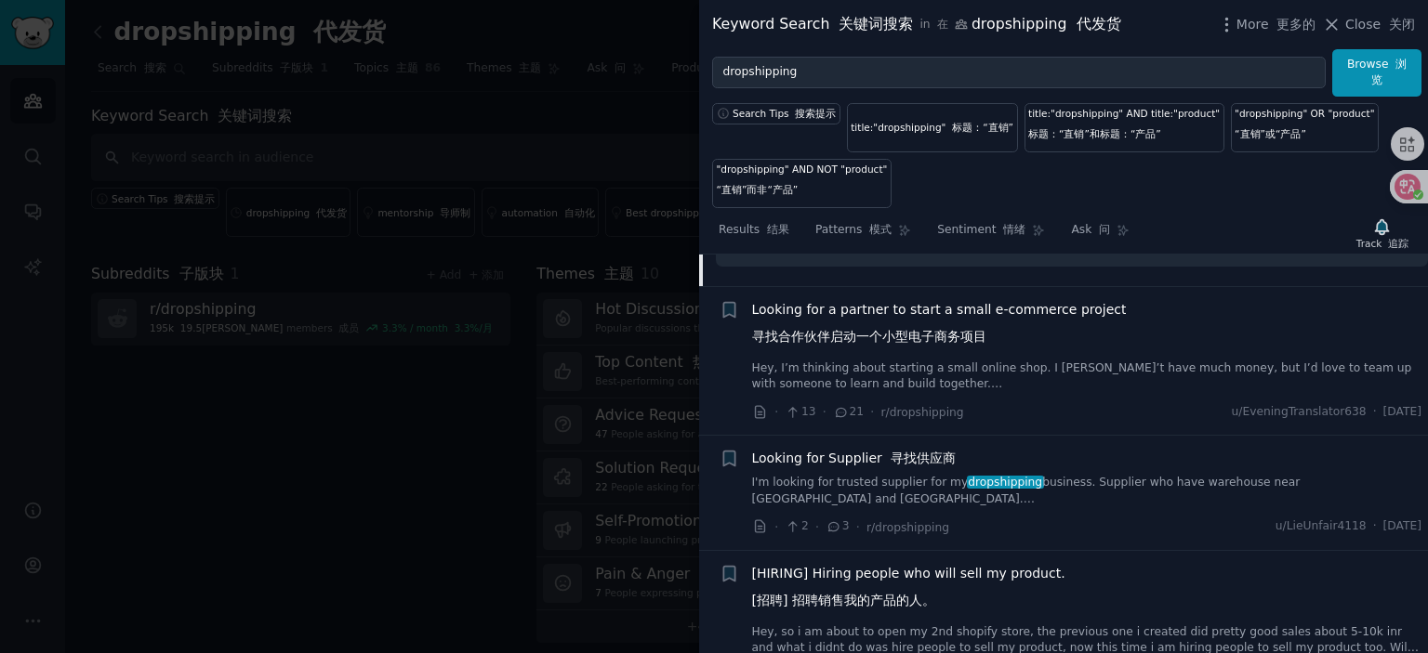
click at [926, 300] on span "Looking for a partner to start a small e-commerce project 寻找合作伙伴启动一个小型电子商务项目" at bounding box center [939, 327] width 375 height 54
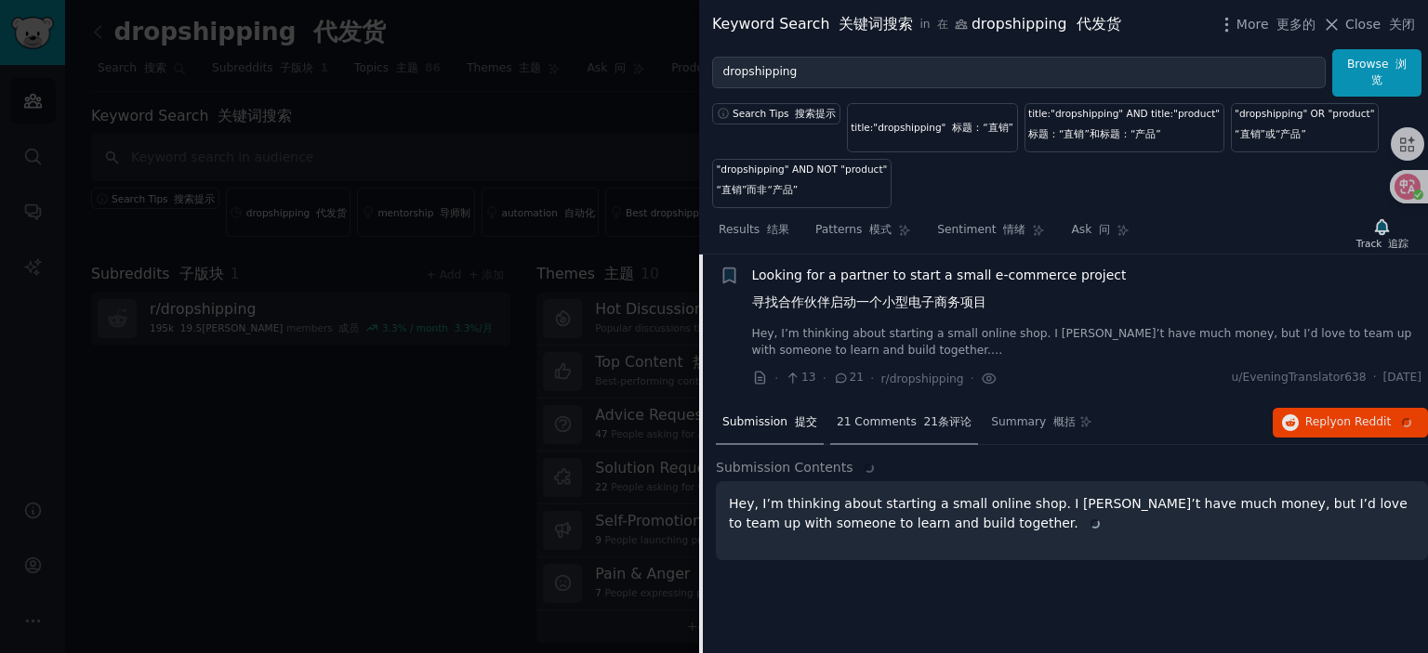
scroll to position [3136, 0]
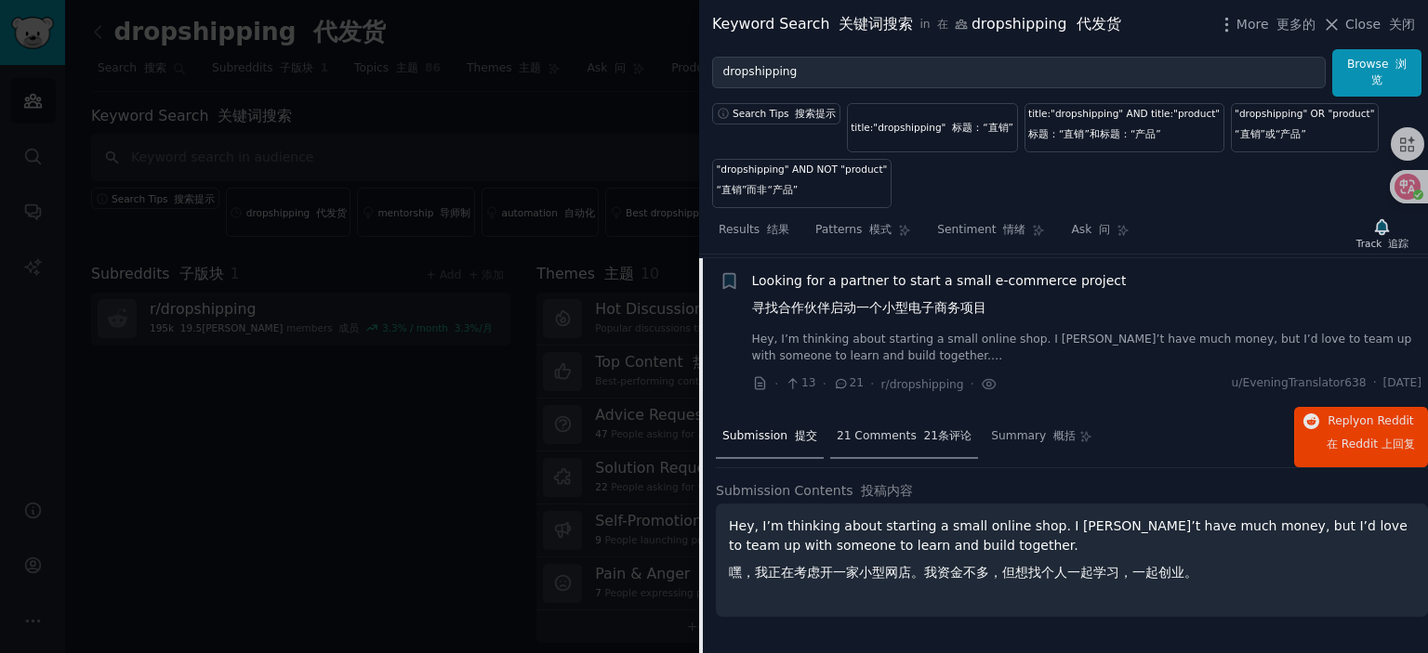
click at [904, 436] on span "21 Comments 21条评论" at bounding box center [904, 437] width 135 height 17
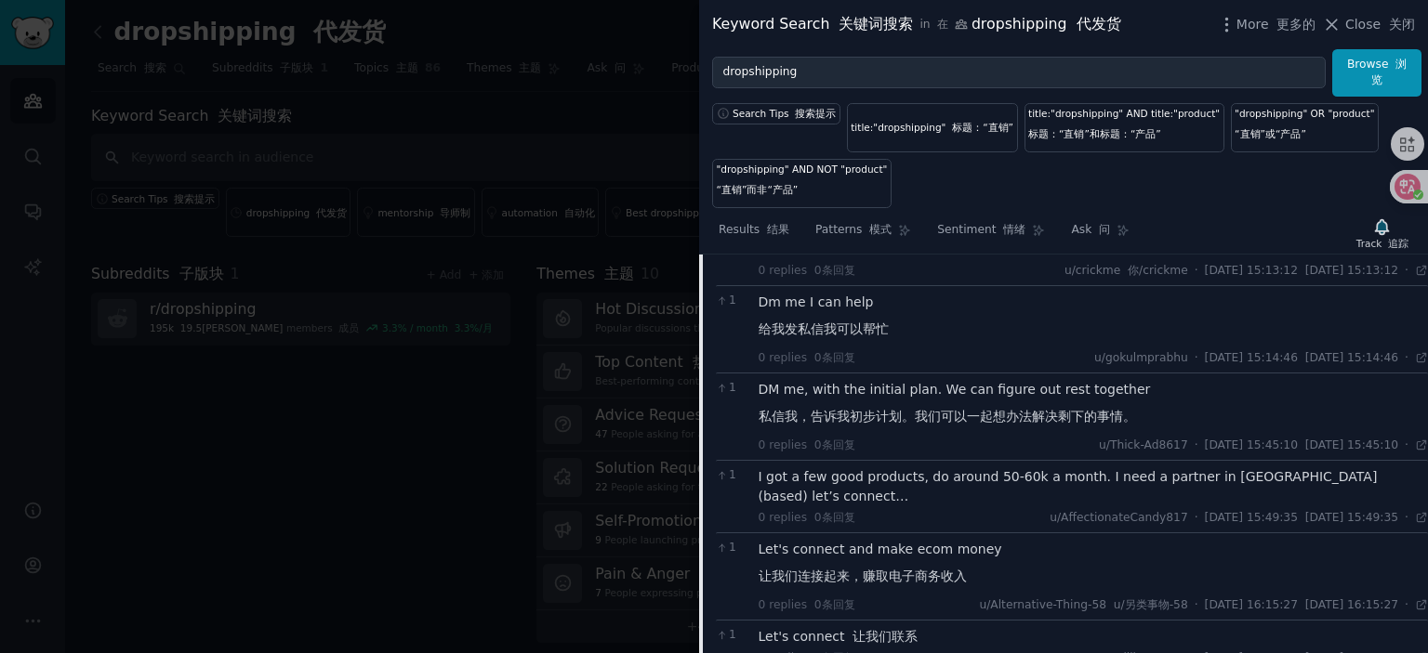
scroll to position [3508, 0]
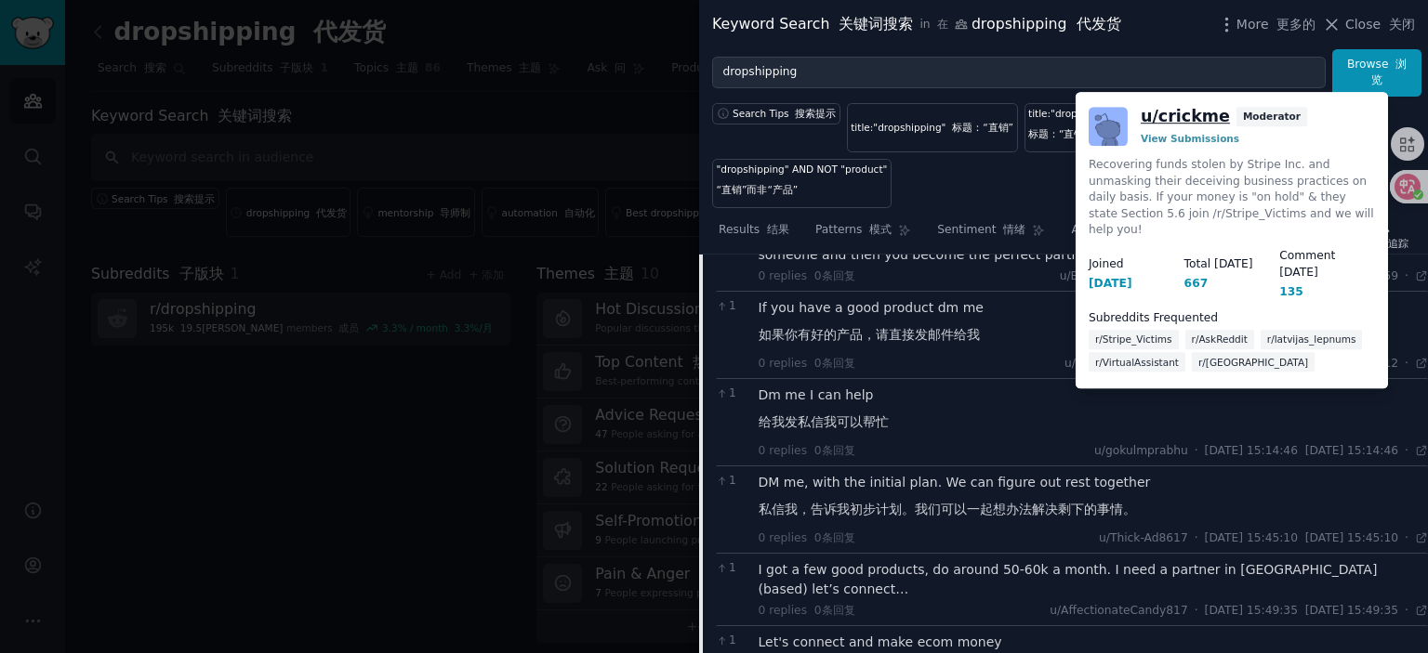
click at [1186, 116] on link "u/ crickme" at bounding box center [1185, 116] width 89 height 23
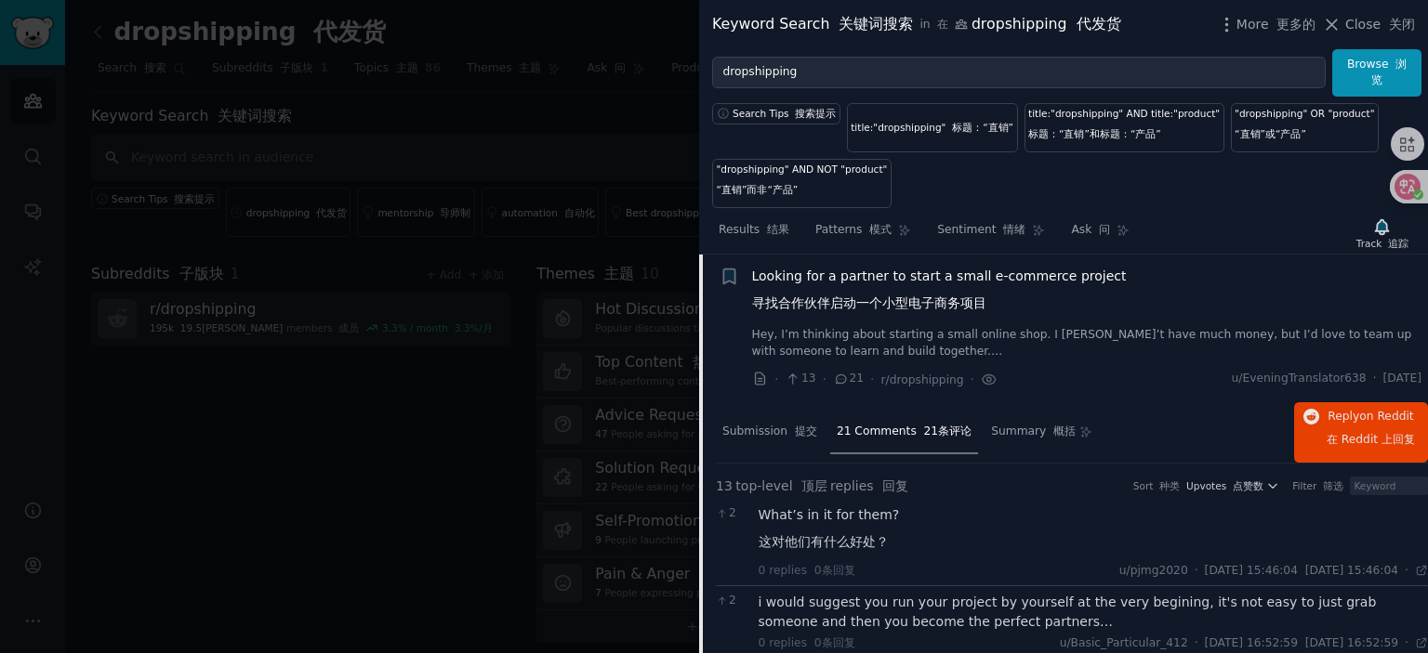
scroll to position [3136, 0]
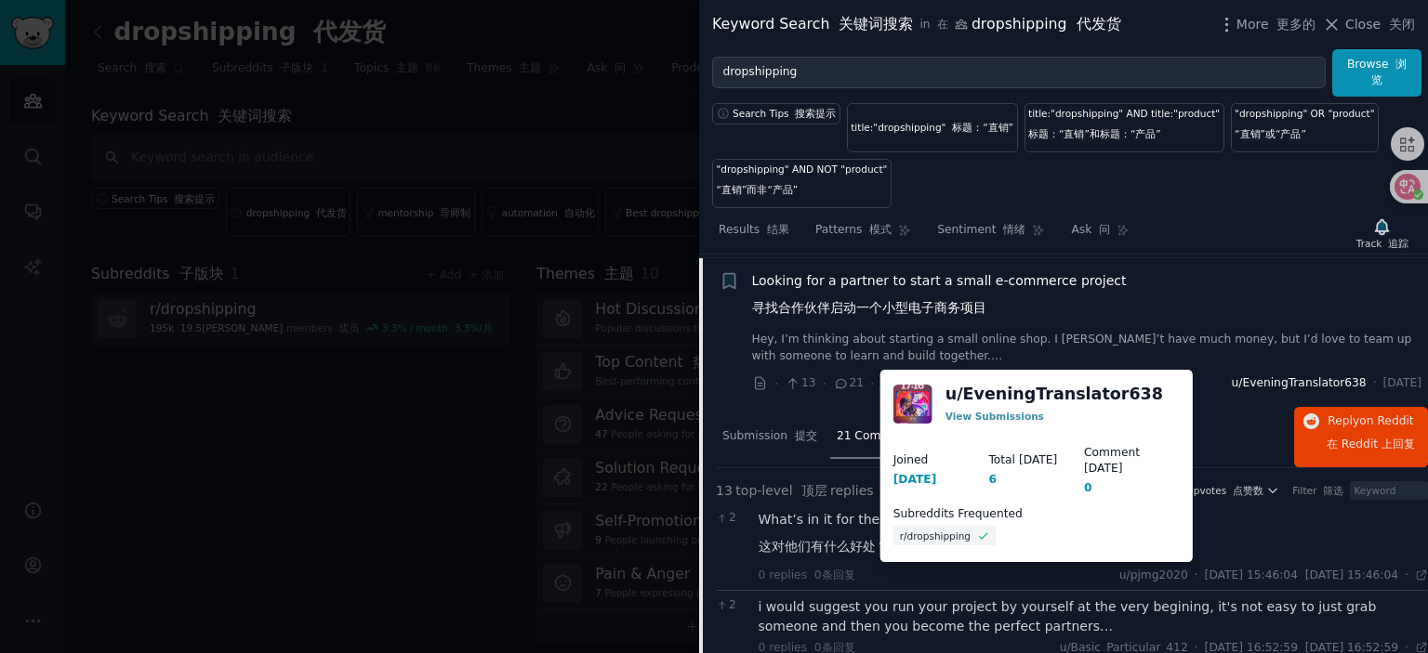
click at [1240, 378] on span "u/EveningTranslator638" at bounding box center [1299, 384] width 135 height 17
click at [1063, 389] on link "u/ EveningTranslator638" at bounding box center [1054, 394] width 218 height 23
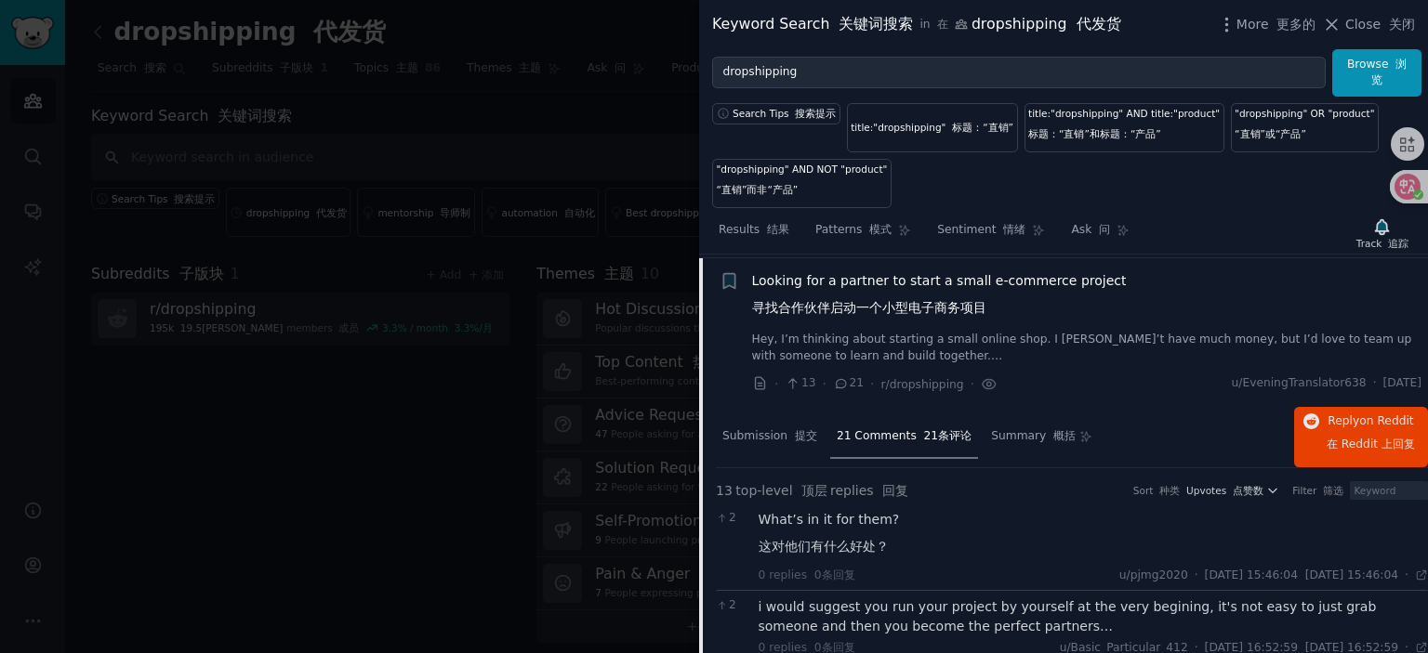
click at [907, 439] on div "21 Comments 21条评论" at bounding box center [904, 438] width 148 height 45
click at [937, 280] on span "Looking for a partner to start a small e-commerce project 寻找合作伙伴启动一个小型电子商务项目" at bounding box center [939, 298] width 375 height 54
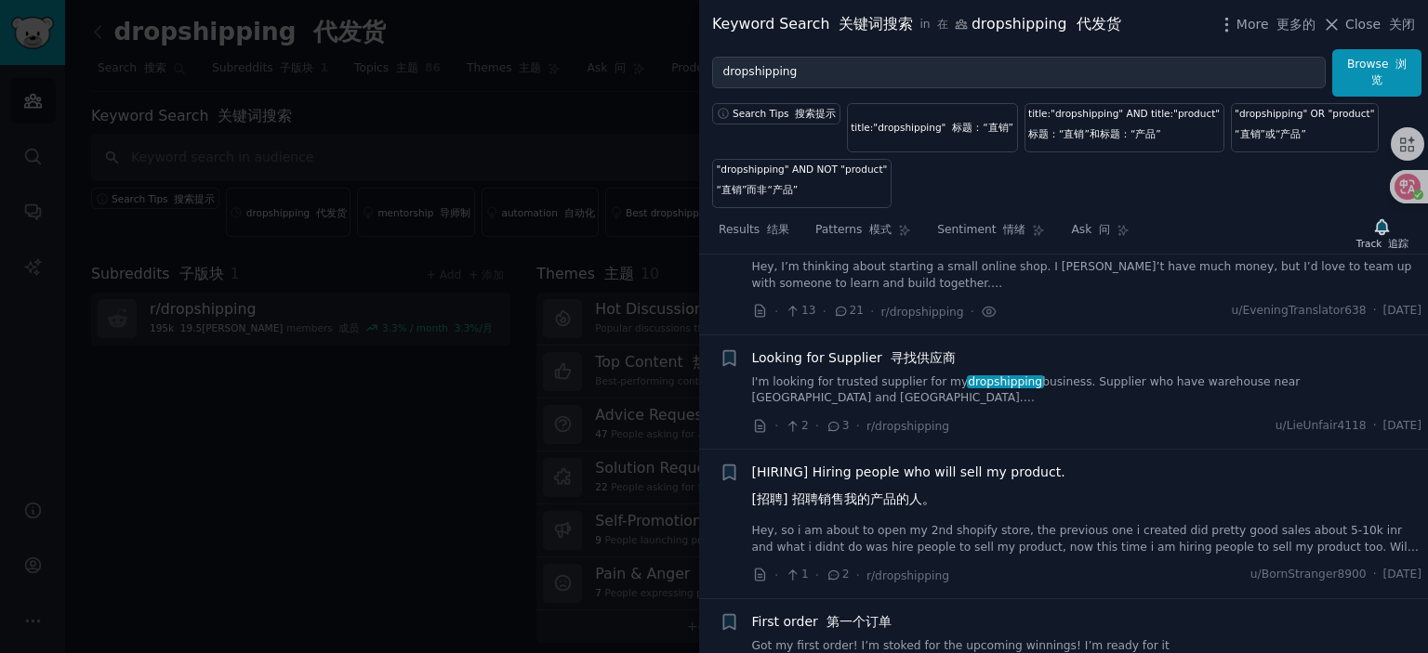
scroll to position [3229, 0]
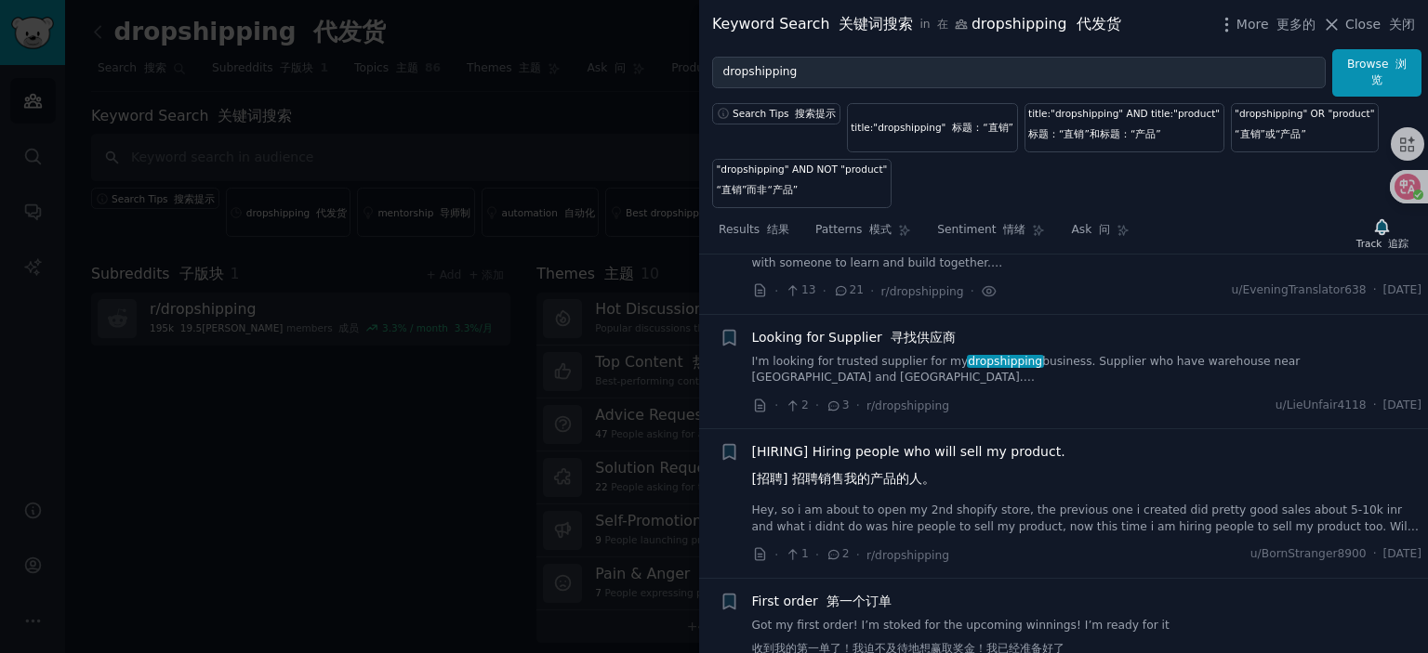
click at [829, 331] on span "Looking for Supplier 寻找供应商" at bounding box center [854, 338] width 204 height 20
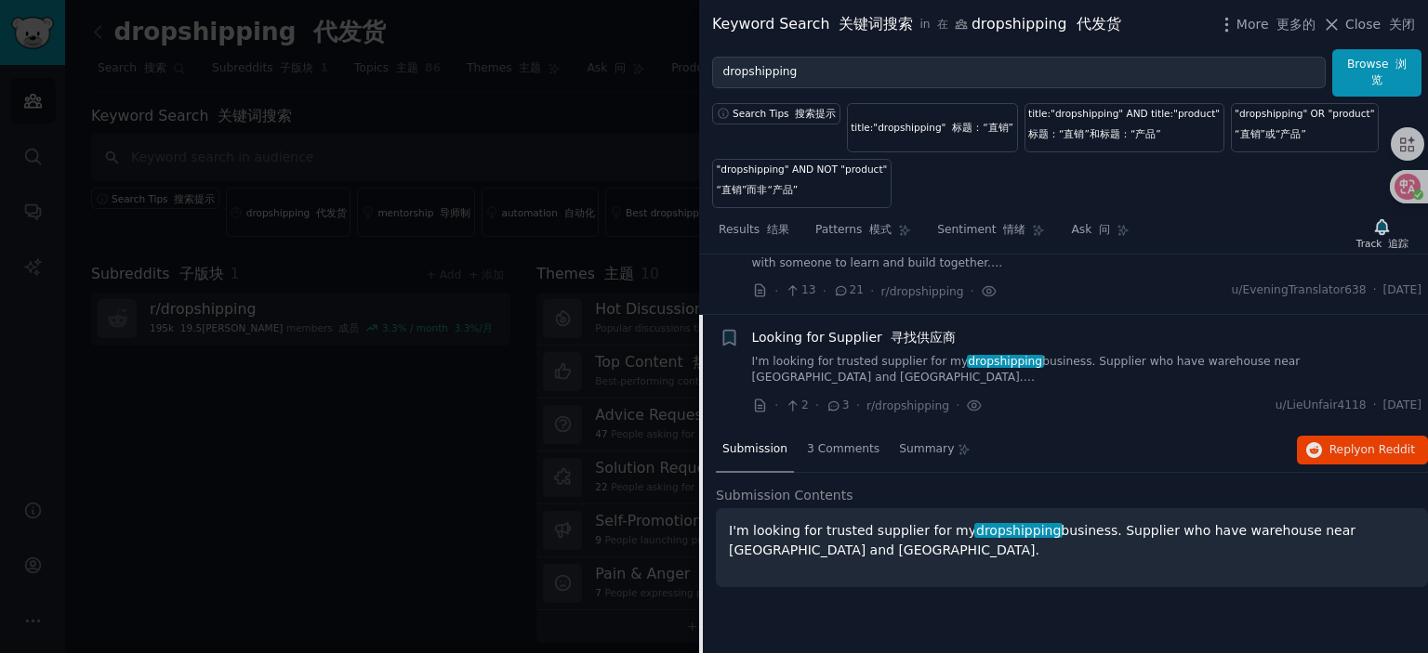
scroll to position [3285, 0]
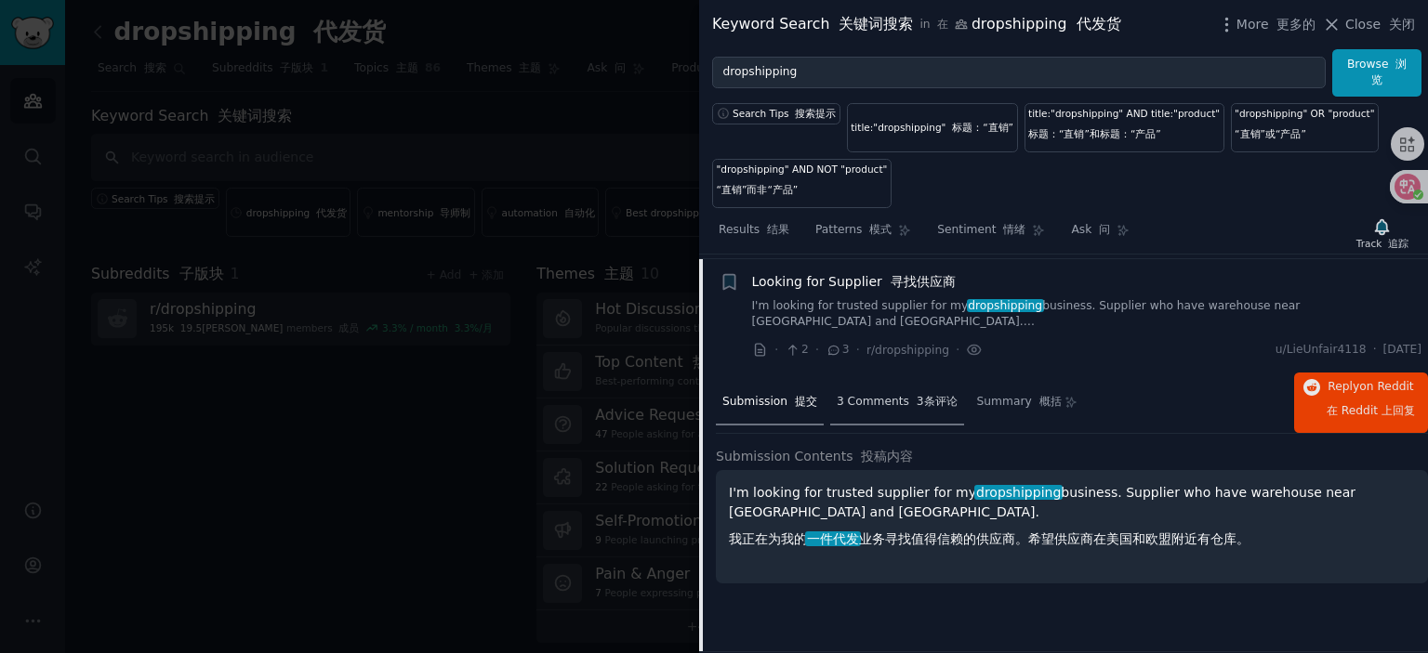
click at [899, 411] on span "3 Comments 3条评论" at bounding box center [897, 402] width 121 height 17
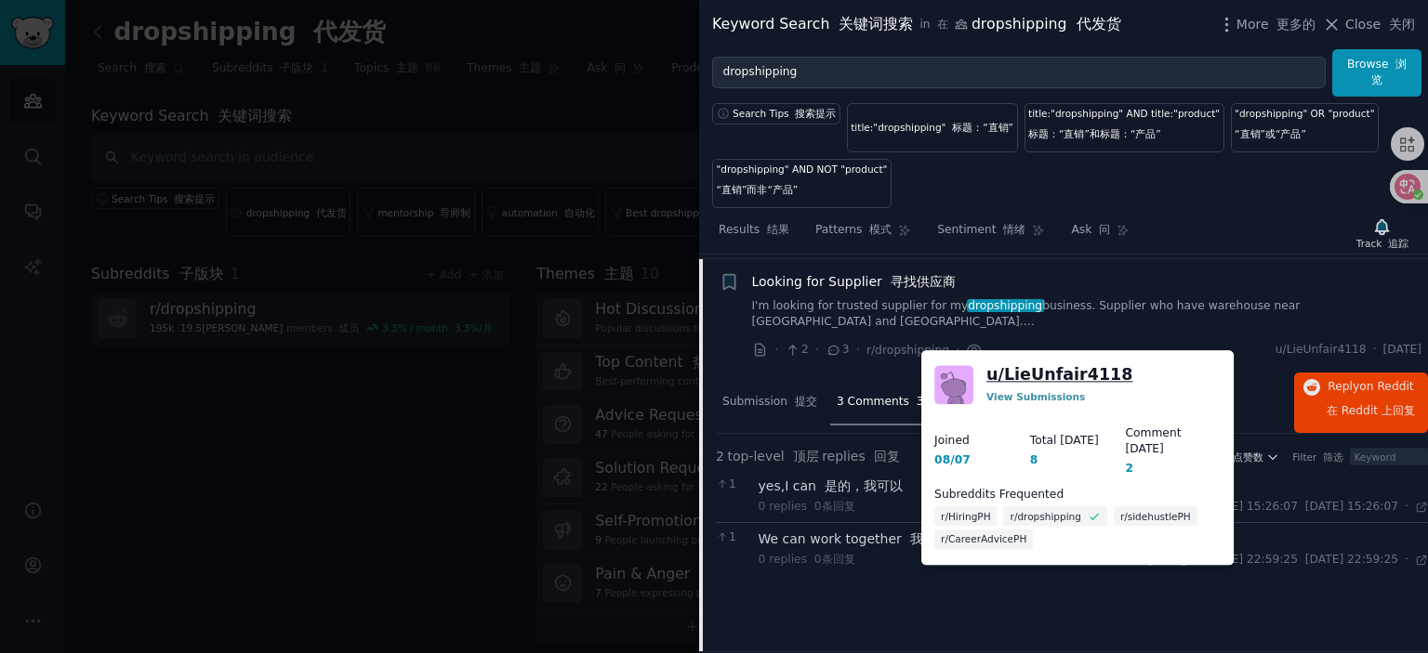
click at [1072, 371] on link "u/ LieUnfair4118" at bounding box center [1059, 374] width 146 height 23
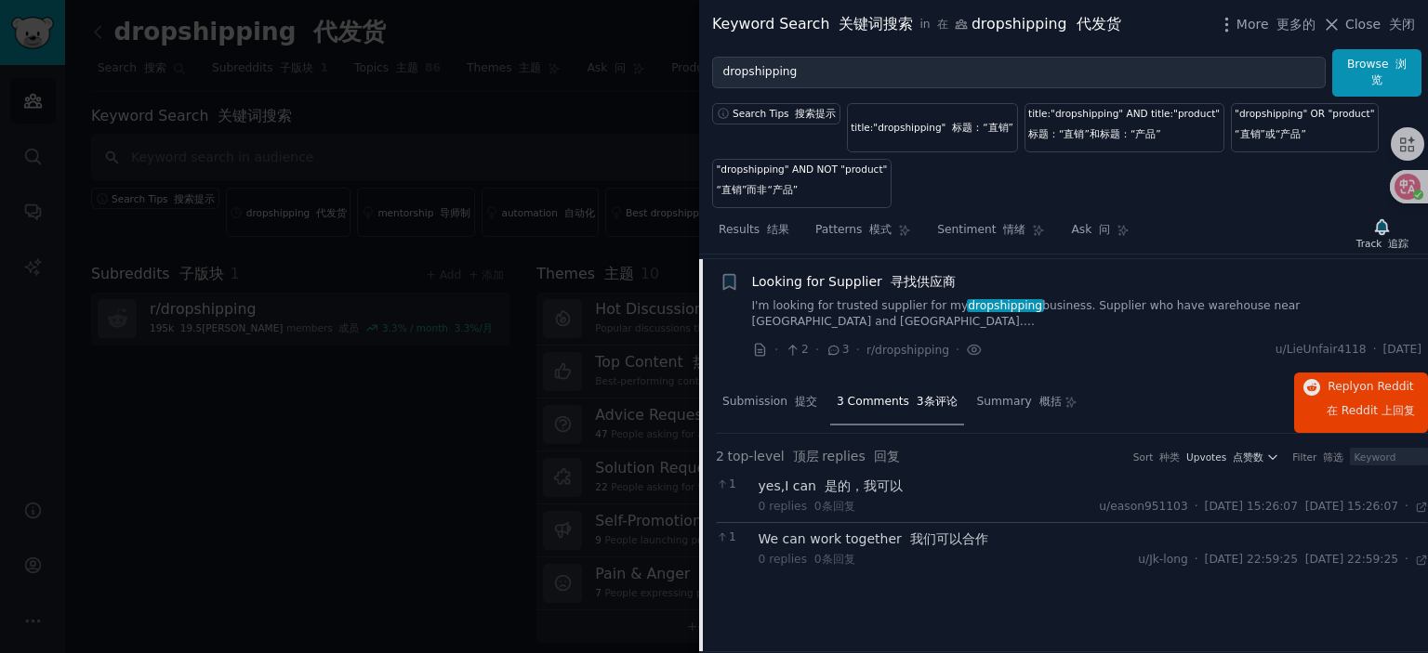
click at [883, 278] on font at bounding box center [886, 281] width 8 height 15
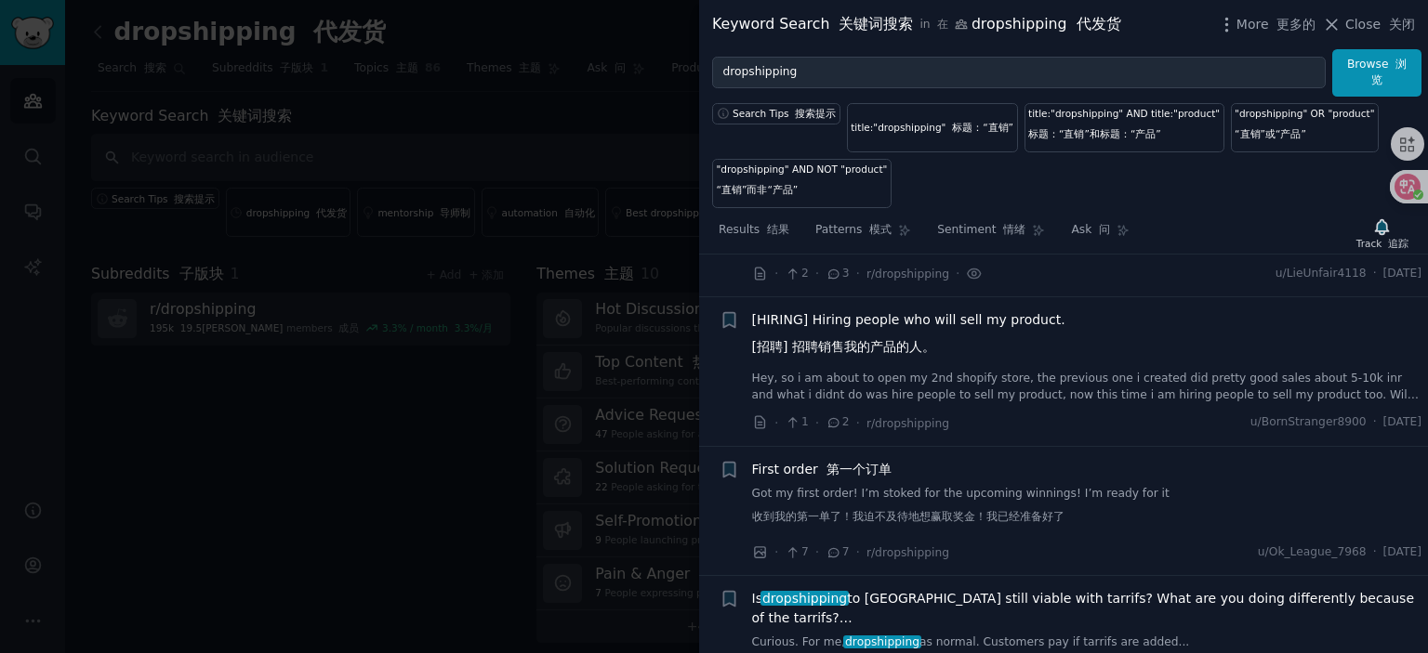
scroll to position [3378, 0]
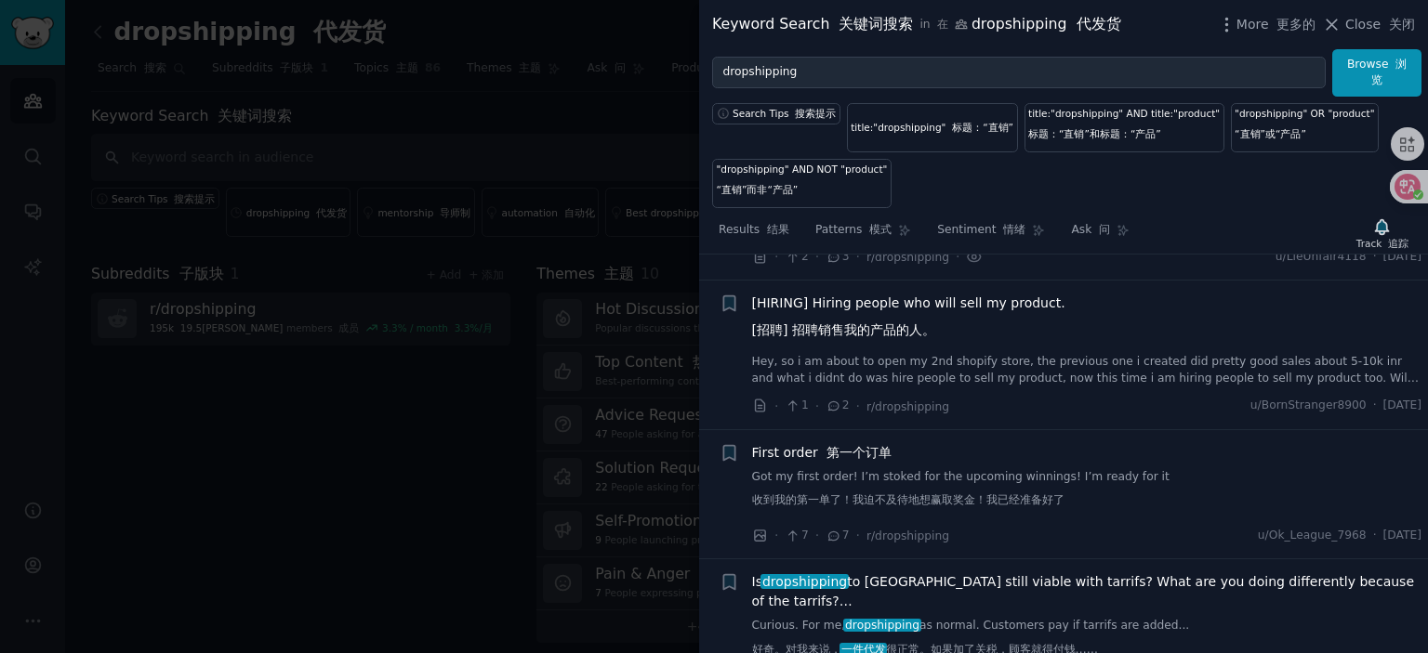
click at [918, 308] on span "[HIRING] Hiring people who will sell my product. [招聘] 招聘销售我的产品的人。" at bounding box center [908, 321] width 313 height 54
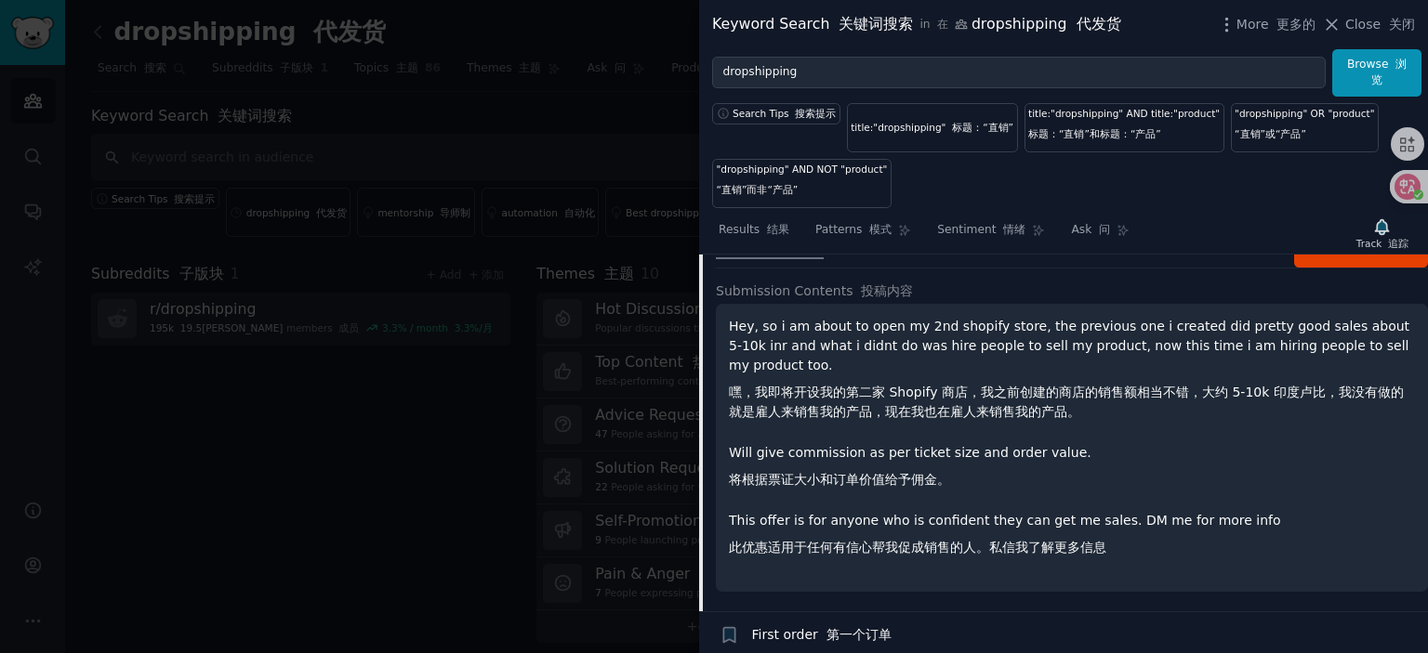
scroll to position [3414, 0]
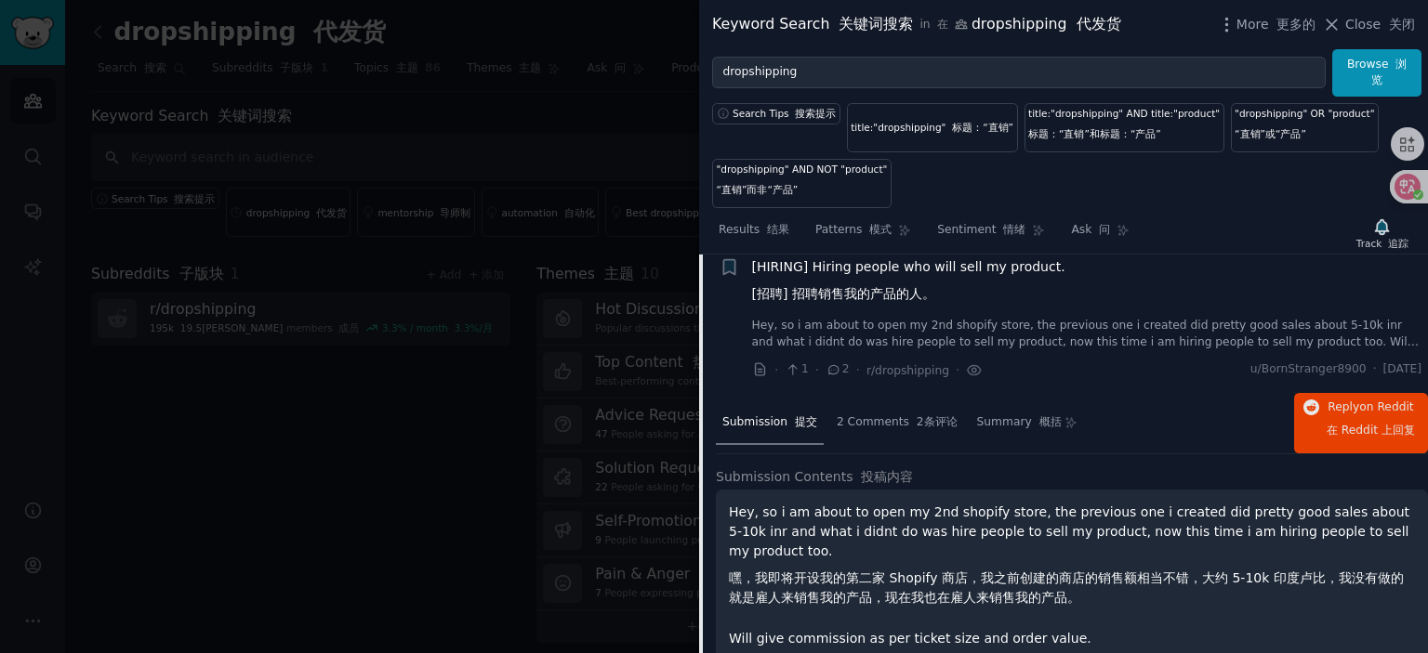
click at [891, 278] on span "[HIRING] Hiring people who will sell my product. [招聘] 招聘销售我的产品的人。" at bounding box center [908, 284] width 313 height 54
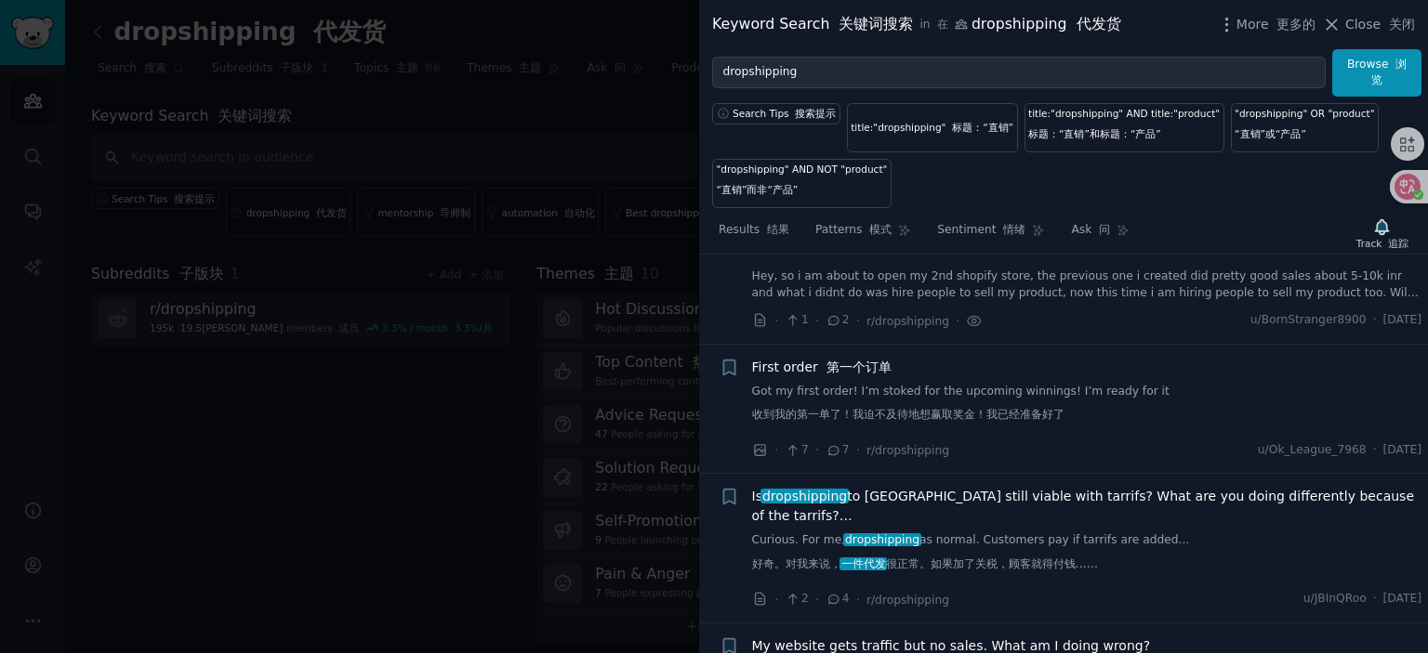
scroll to position [3507, 0]
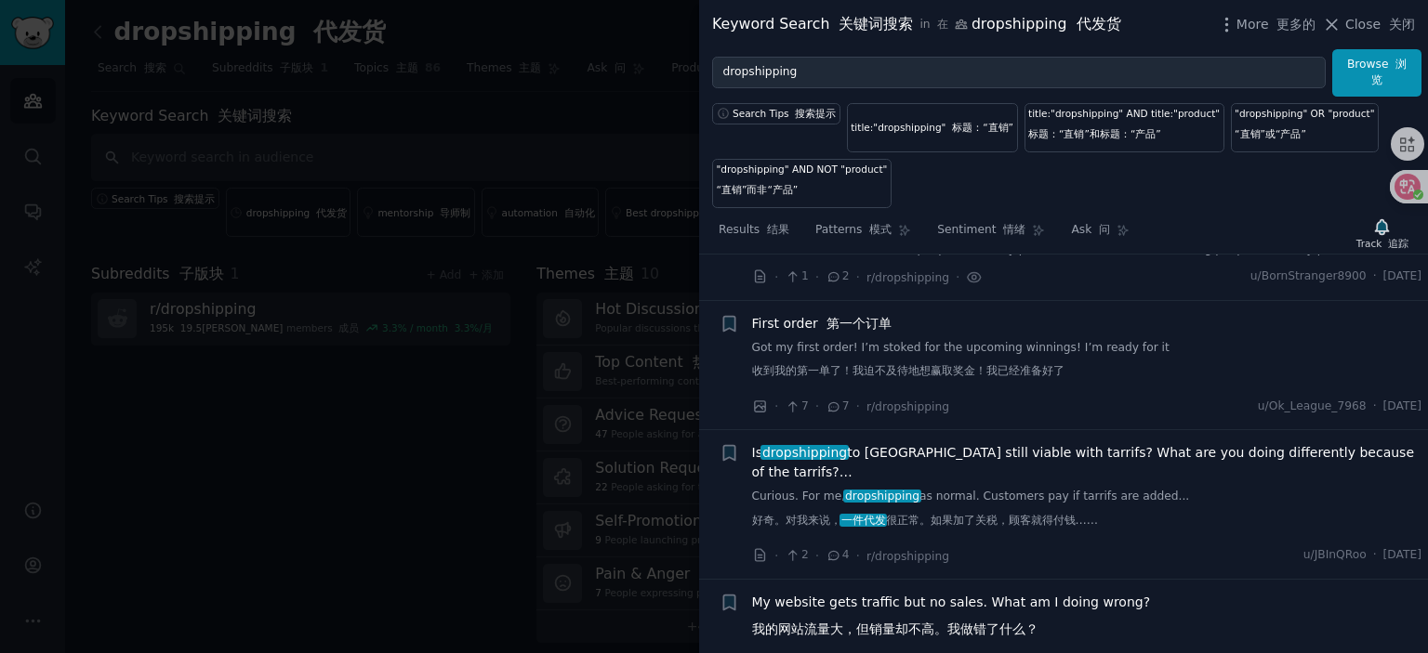
click at [813, 323] on span "First order 第一个订单" at bounding box center [821, 324] width 139 height 20
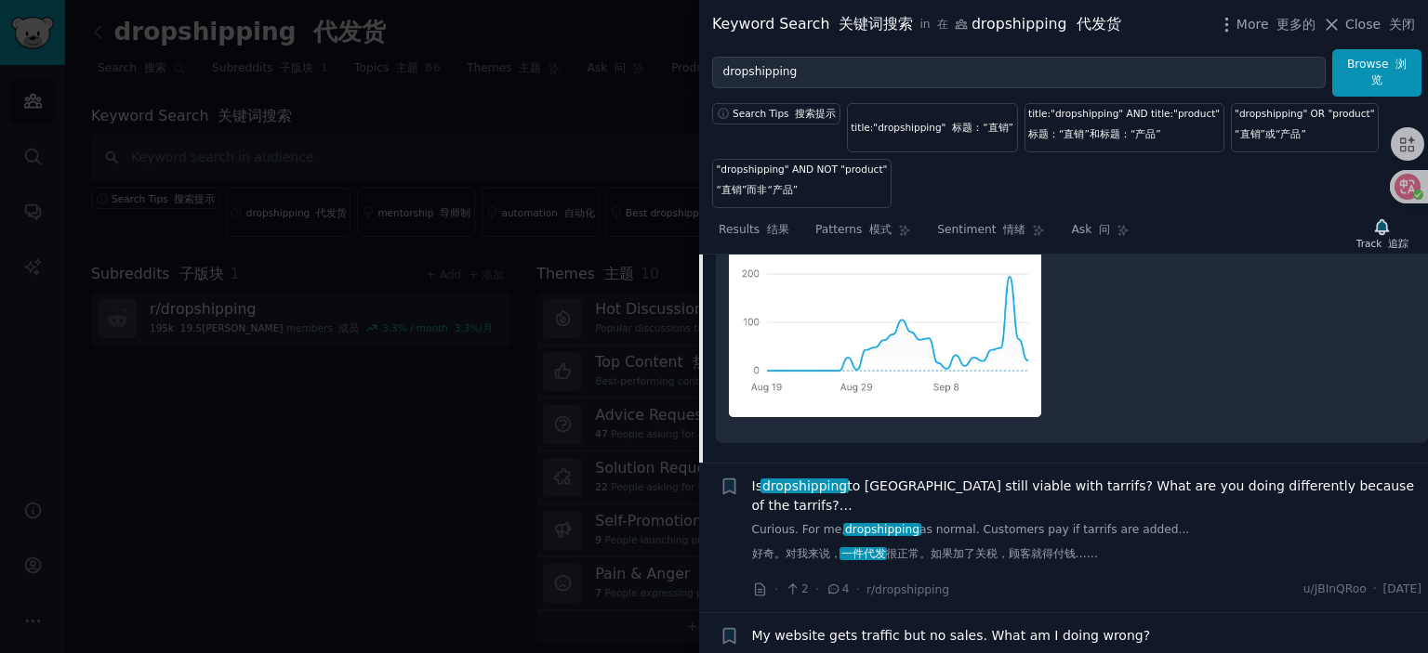
scroll to position [4122, 0]
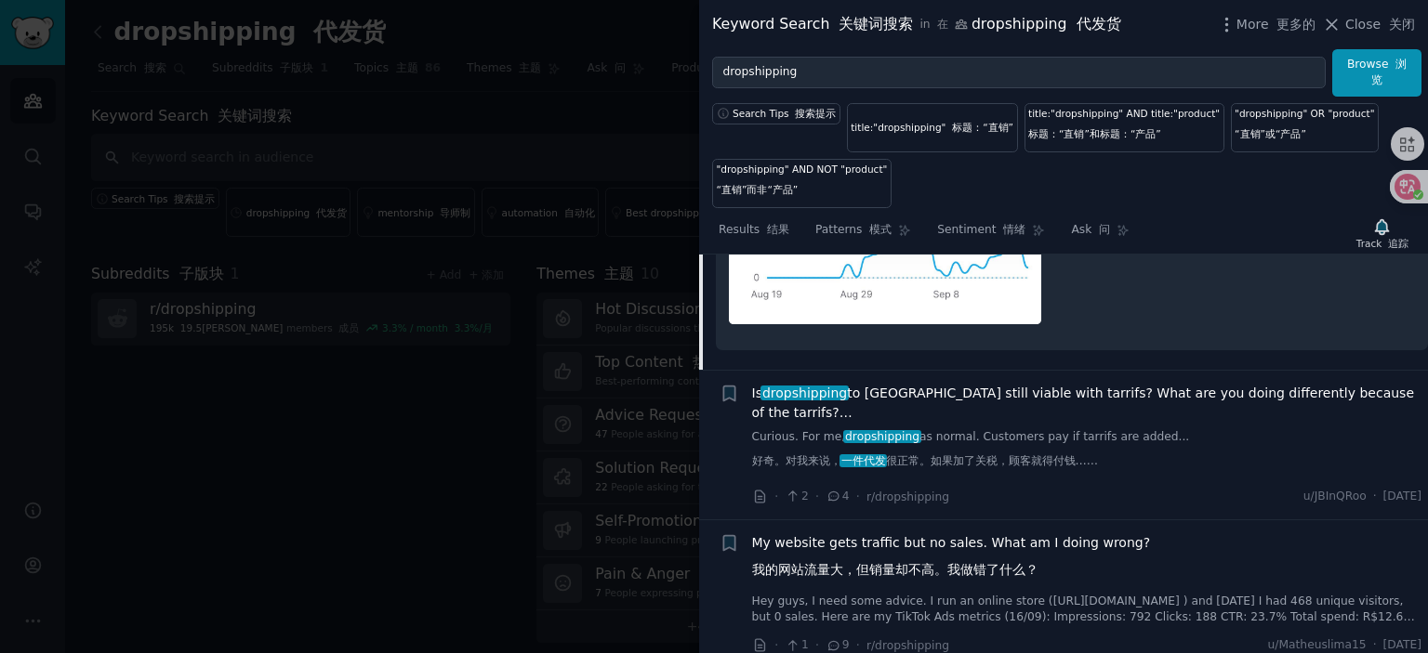
click at [985, 401] on span "Is dropshipping to [GEOGRAPHIC_DATA] still viable with tarrifs? What are you do…" at bounding box center [1087, 403] width 670 height 39
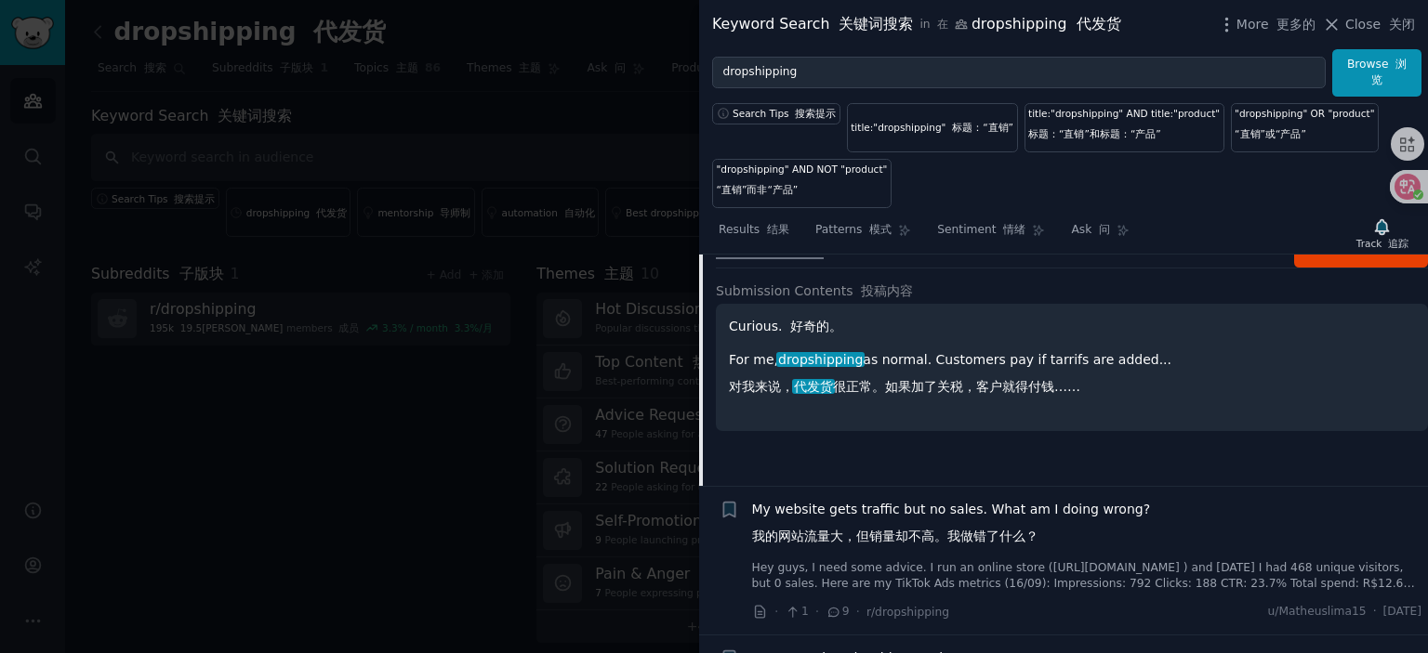
scroll to position [3693, 0]
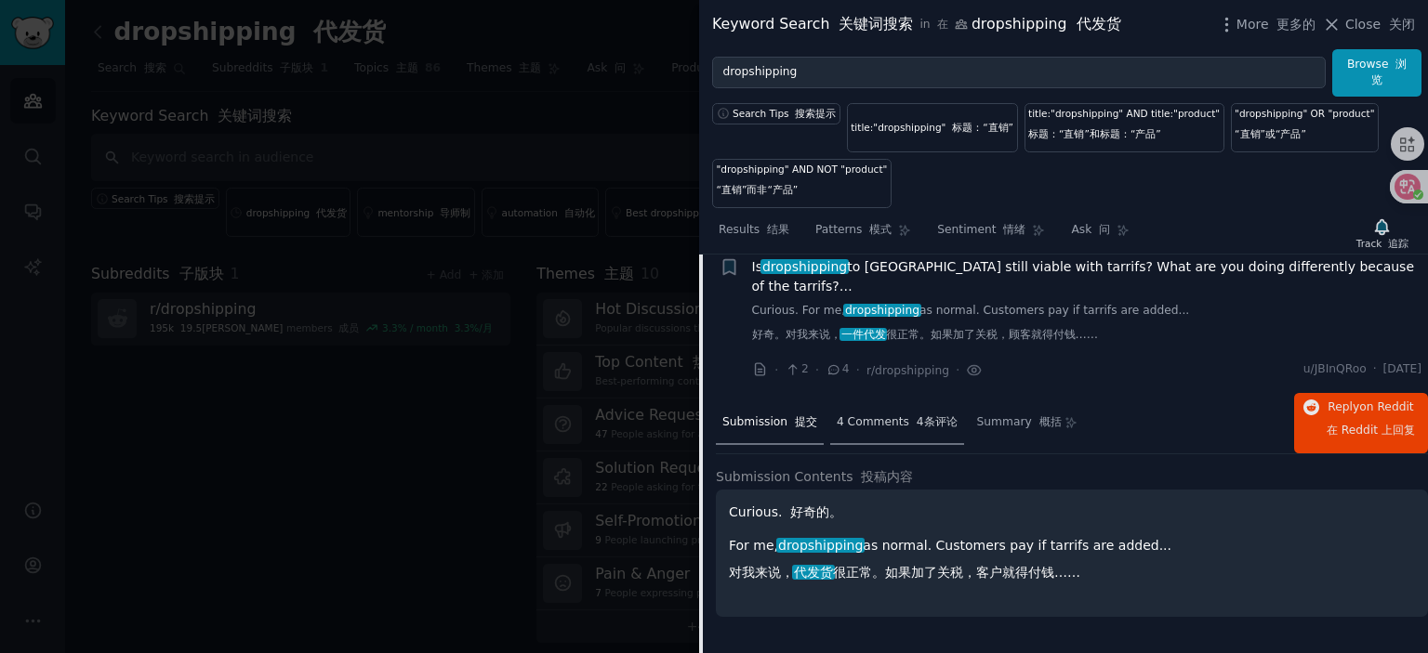
click at [865, 434] on div "4 Comments 4条评论" at bounding box center [897, 424] width 134 height 45
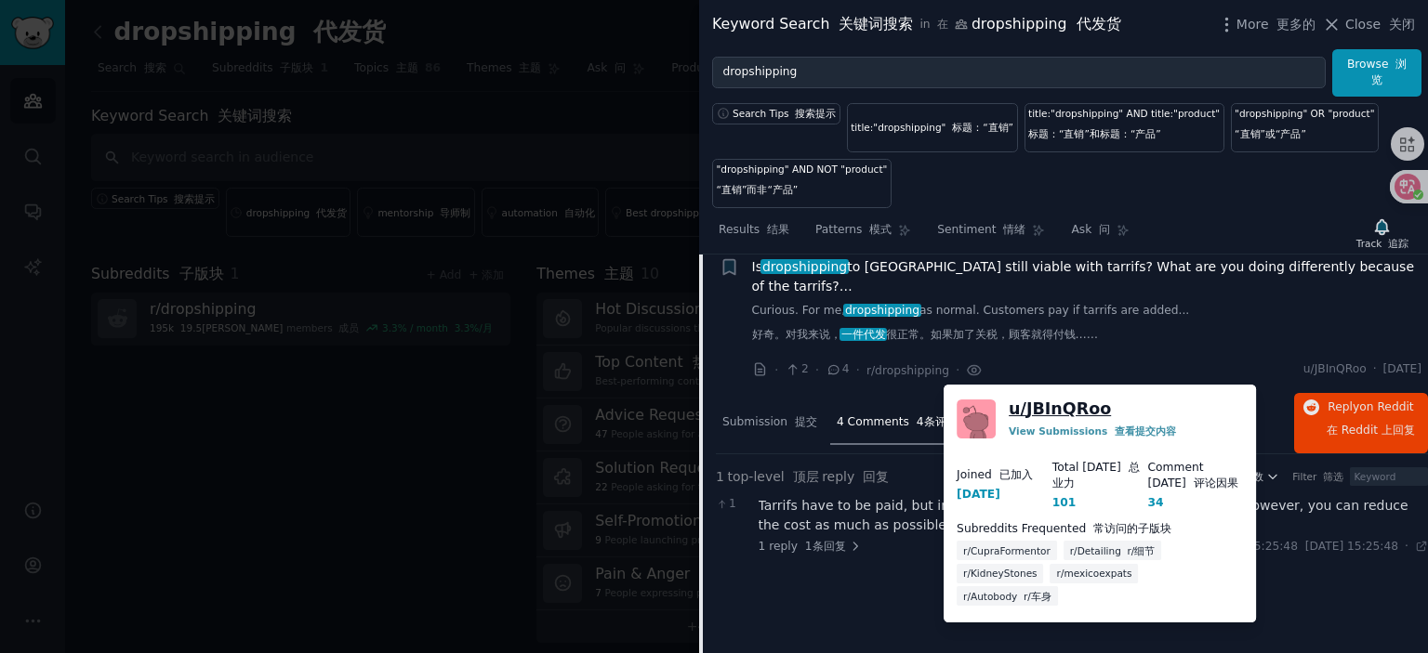
click at [1049, 406] on link "u/ JBInQRoo" at bounding box center [1060, 409] width 102 height 23
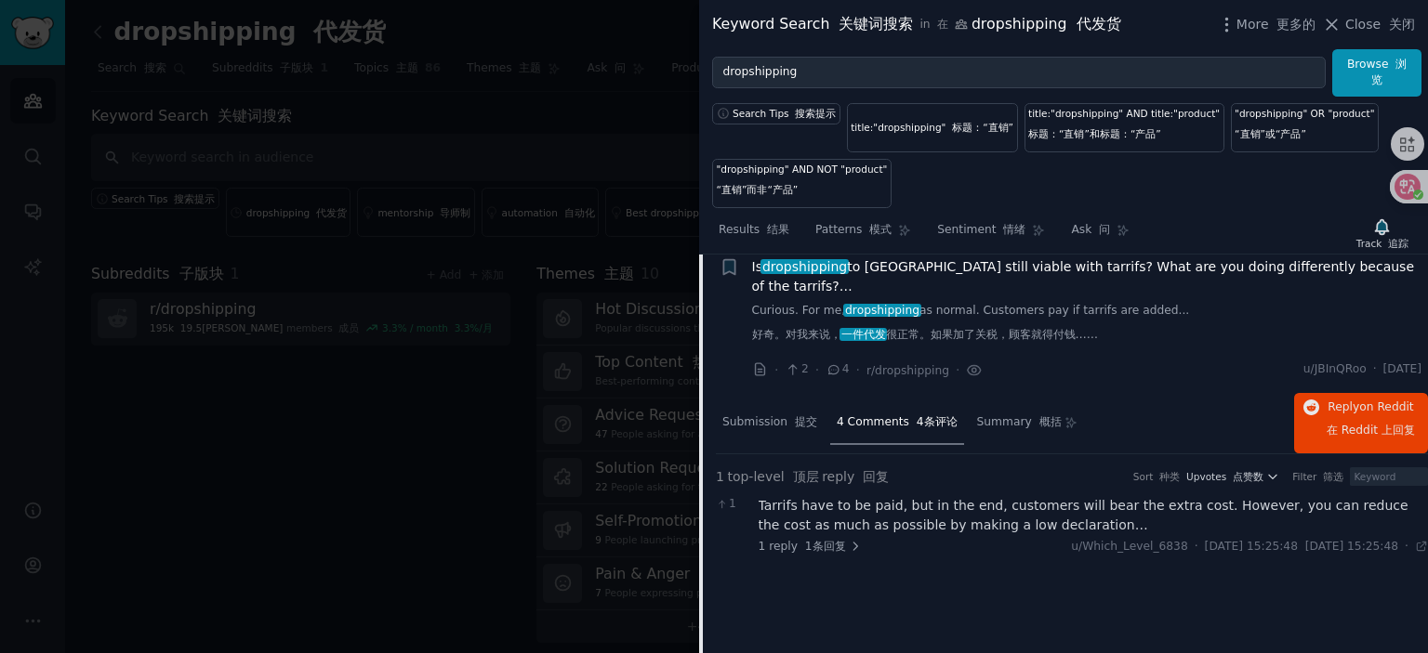
click at [881, 275] on span "Is dropshipping to [GEOGRAPHIC_DATA] still viable with tarrifs? What are you do…" at bounding box center [1087, 276] width 670 height 39
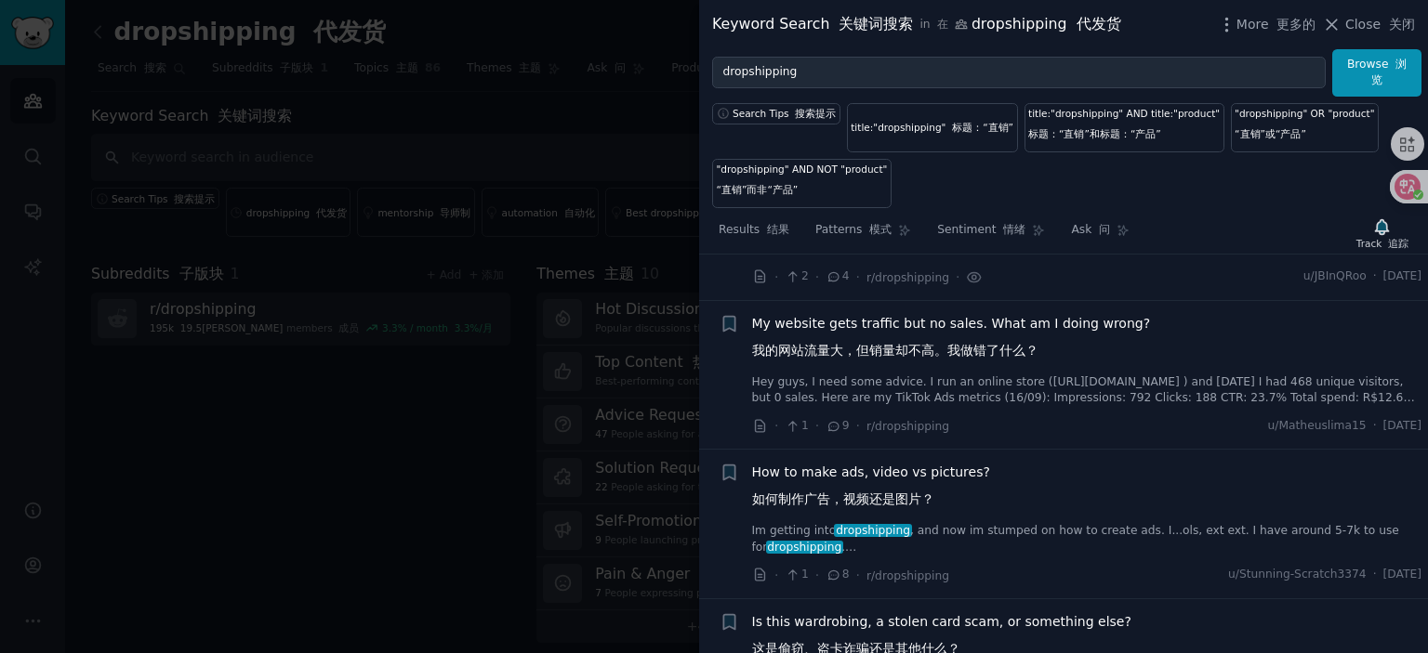
scroll to position [3879, 0]
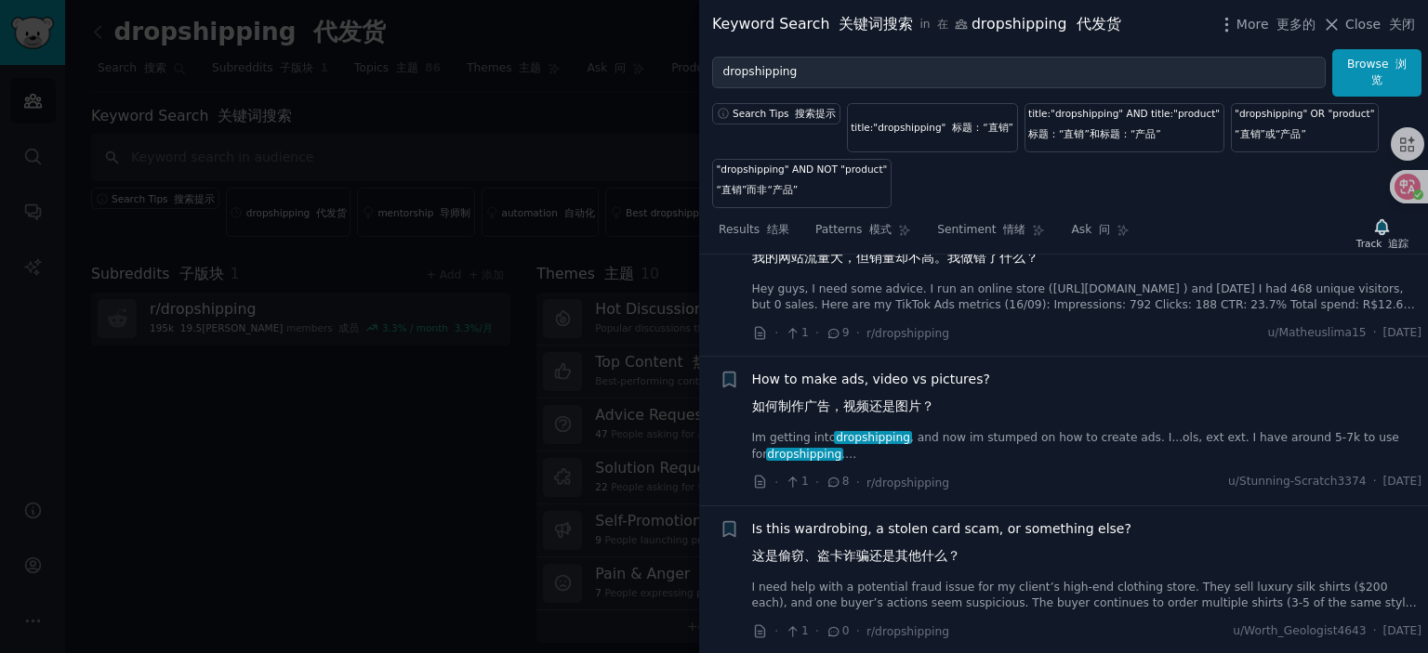
click at [901, 257] on span "My website gets traffic but no sales. What am I doing wrong? 我的网站流量大，但销量却不高。我做错…" at bounding box center [951, 248] width 399 height 54
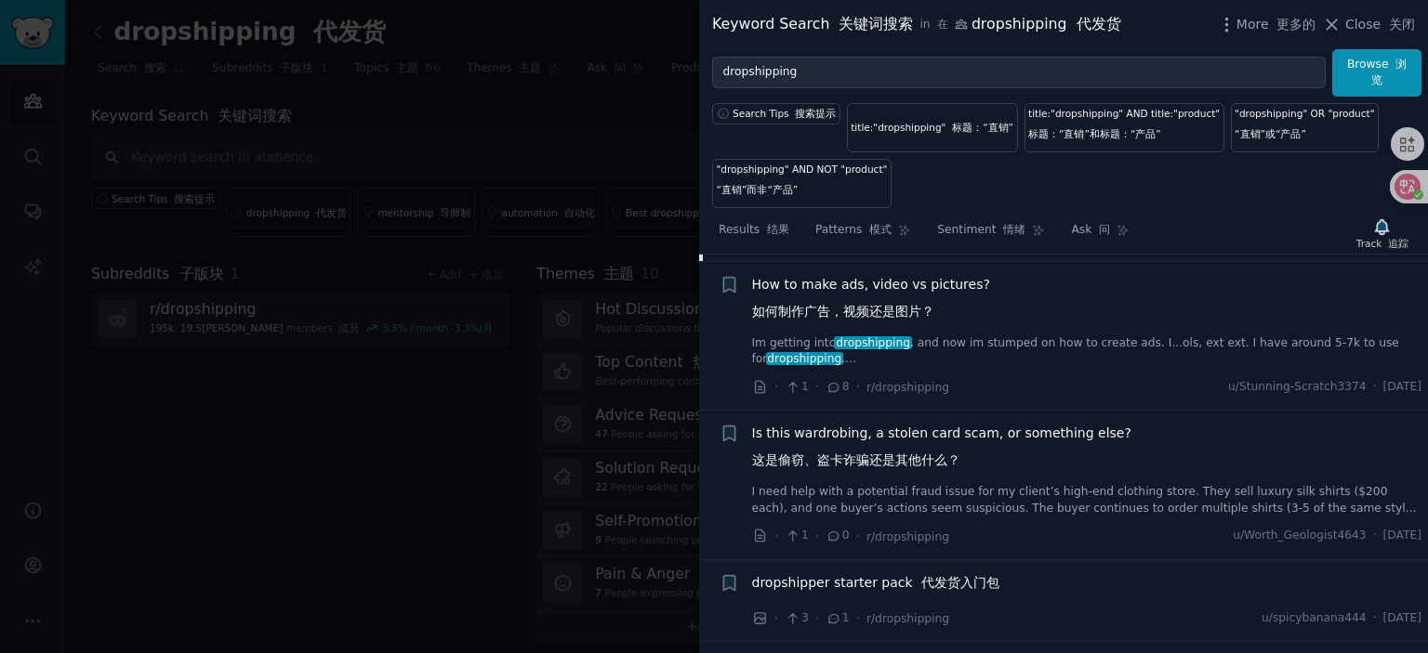
scroll to position [4693, 0]
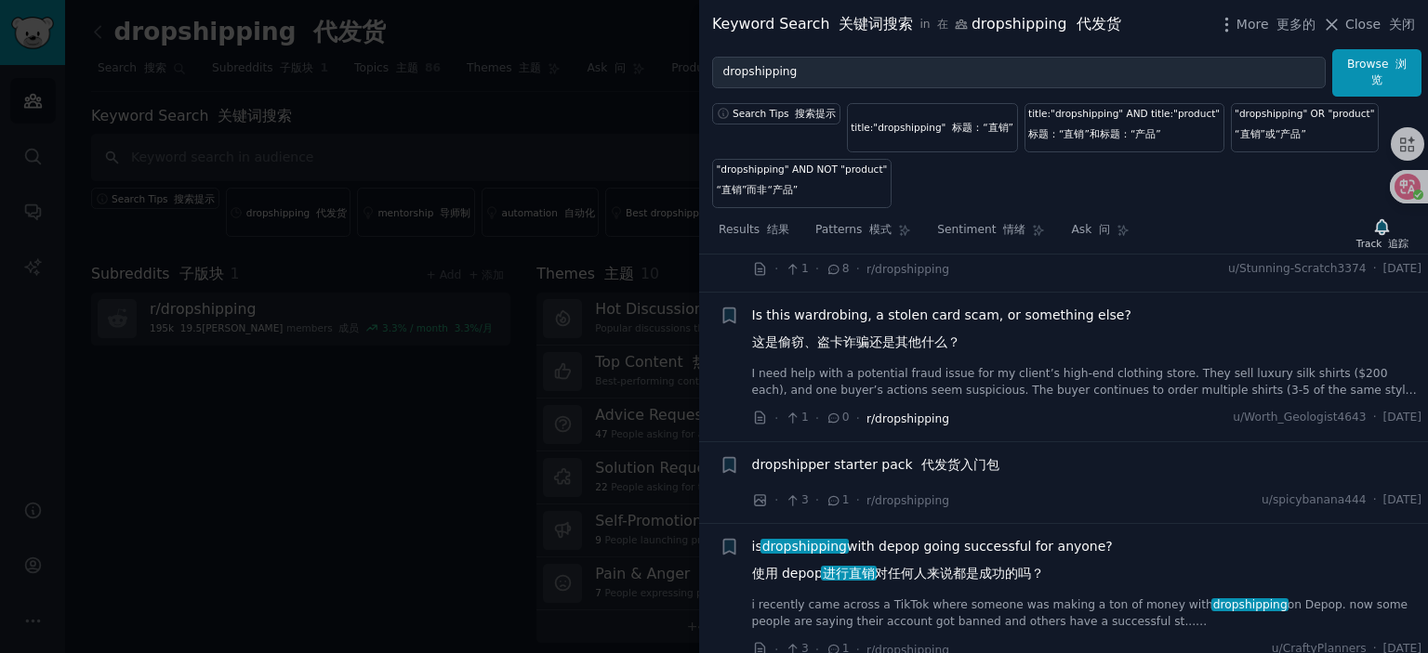
drag, startPoint x: 866, startPoint y: 505, endPoint x: 884, endPoint y: 467, distance: 42.0
click at [865, 475] on span "dropshipper starter pack 代发货入门包" at bounding box center [875, 465] width 247 height 20
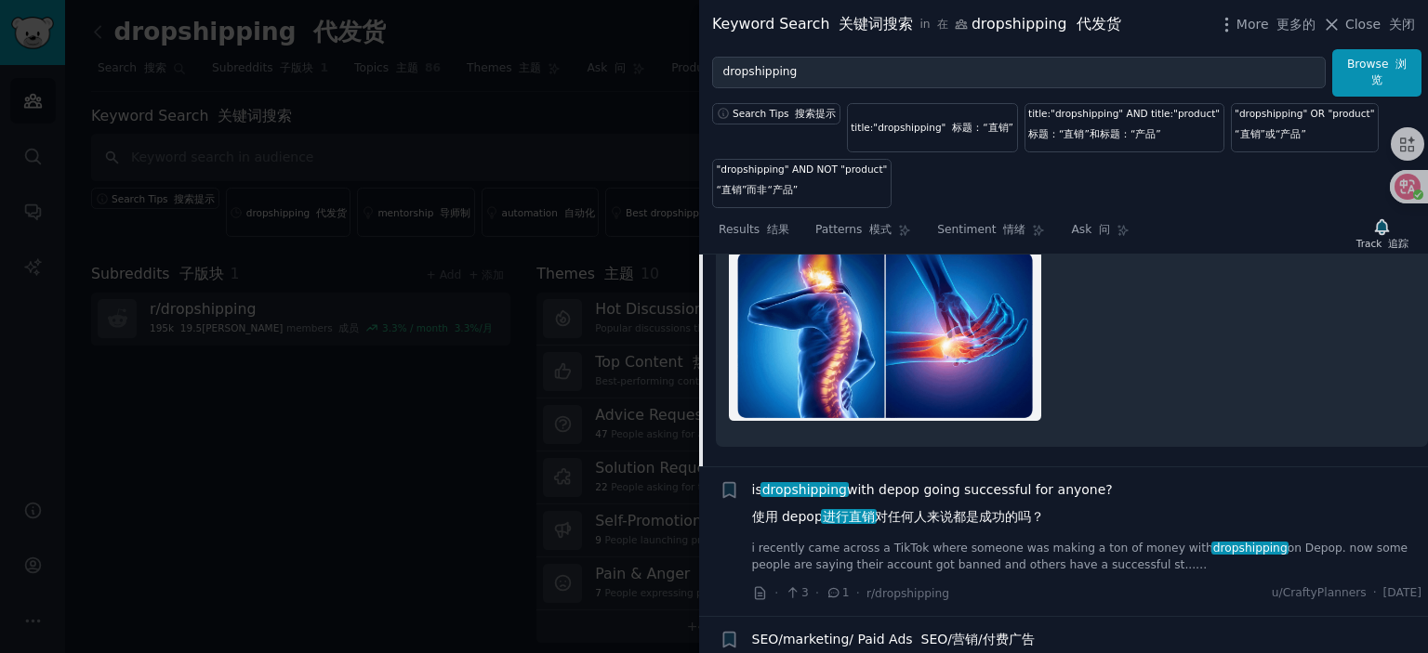
scroll to position [4583, 0]
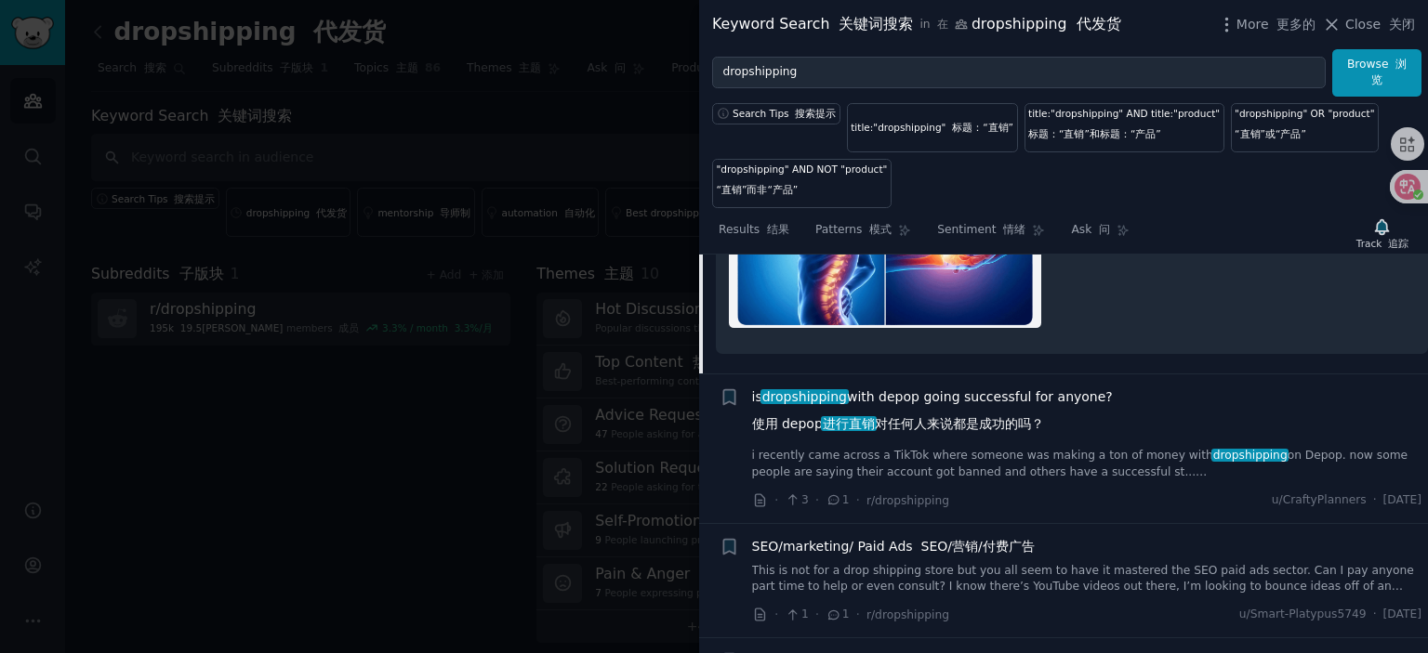
click at [952, 424] on span "is dropshipping with depop going successful for anyone? 使用 depop 进行直销 对任何人来说都是成…" at bounding box center [932, 415] width 361 height 54
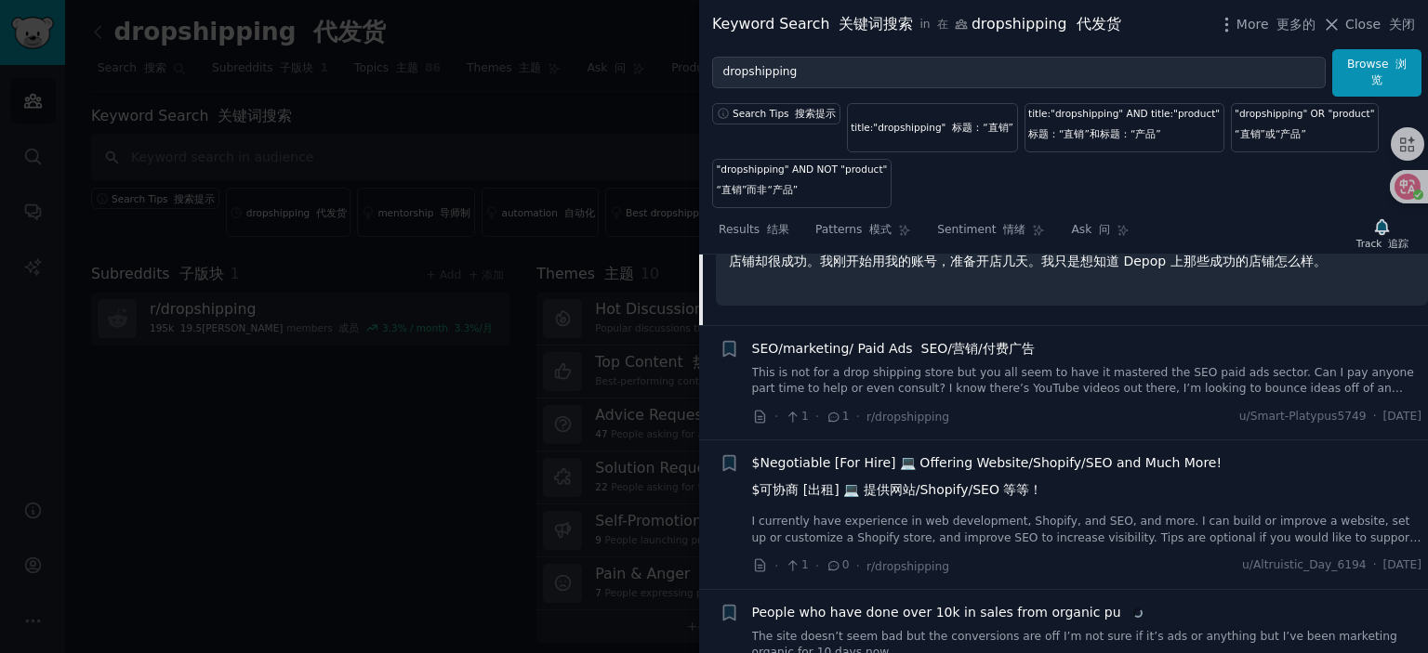
scroll to position [4759, 0]
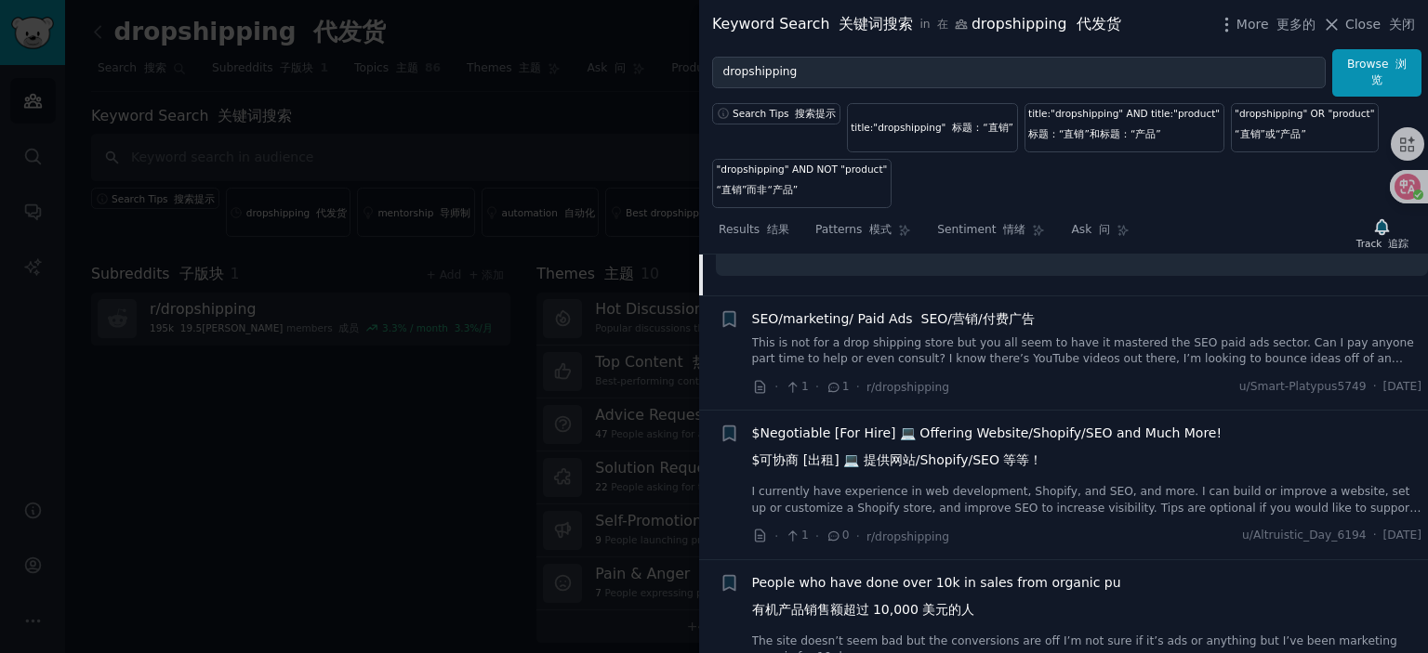
click at [869, 329] on span "SEO/marketing/ Paid Ads SEO/营销/付费广告" at bounding box center [893, 320] width 283 height 20
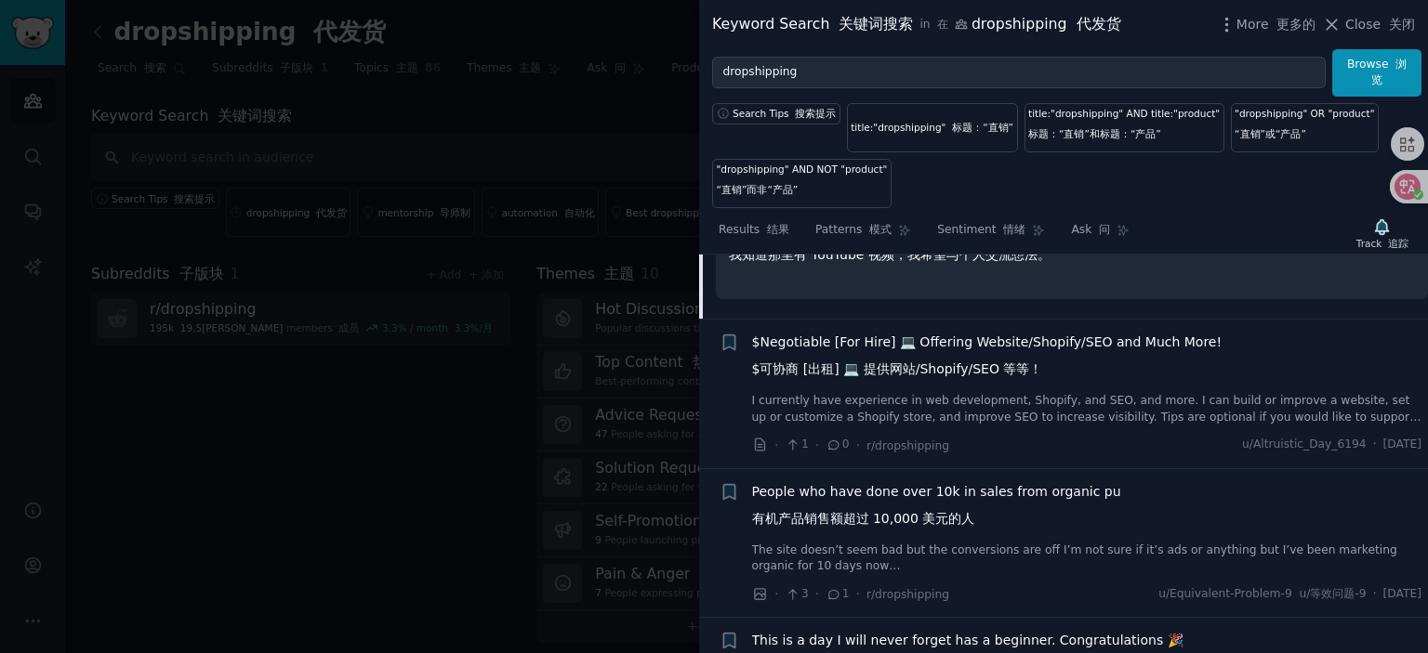
scroll to position [5000, 0]
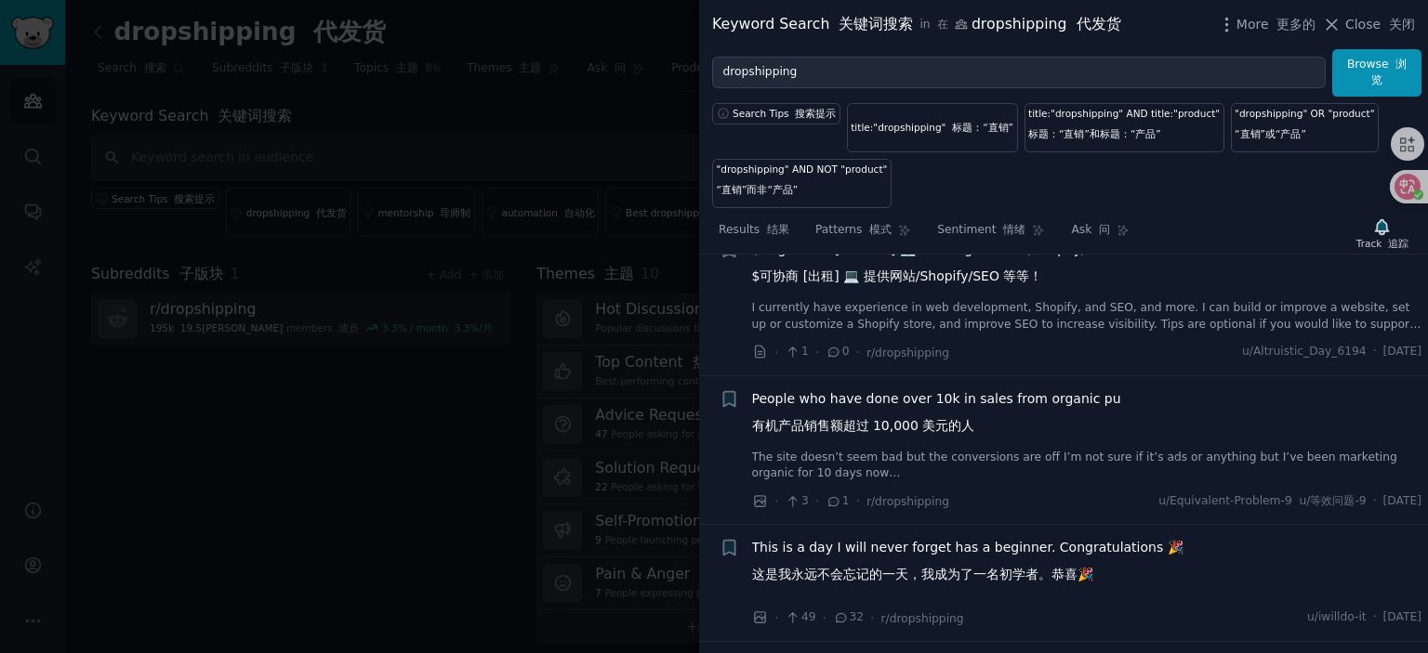
click at [889, 414] on span "People who have done over 10k in sales from organic pu 有机产品销售额超过 10,000 美元的人" at bounding box center [936, 416] width 369 height 54
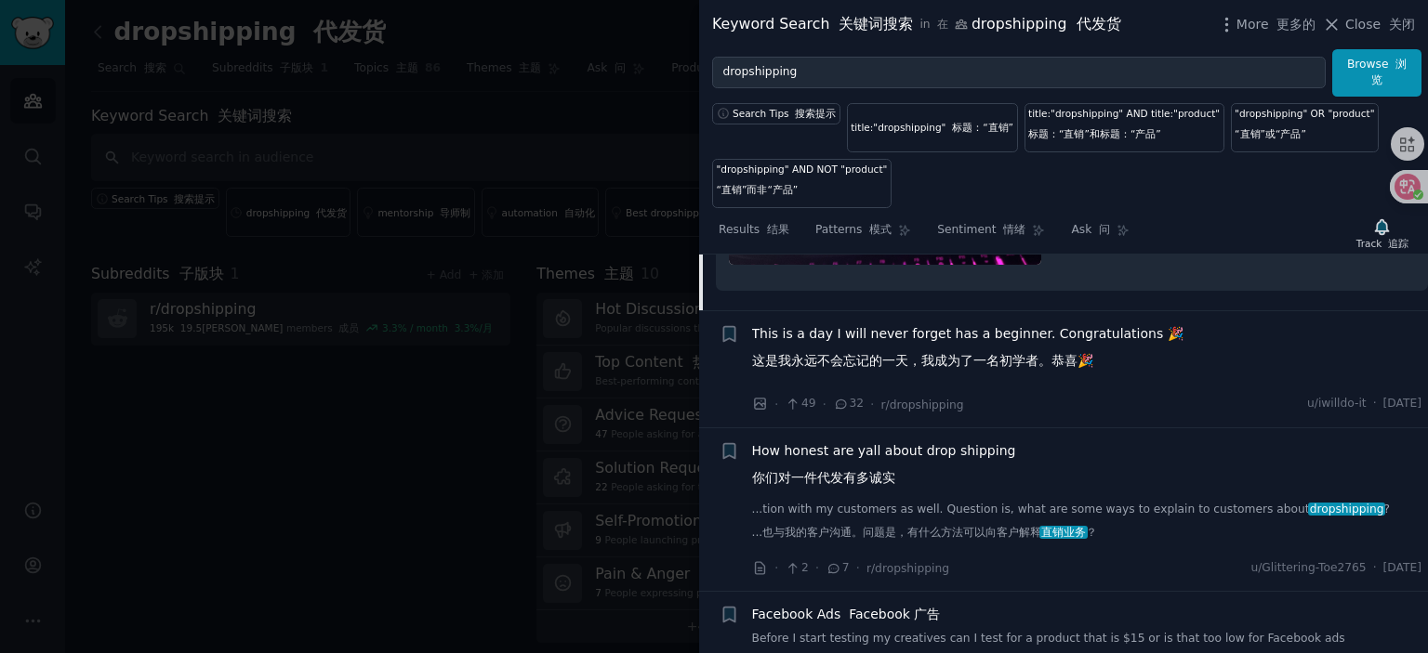
scroll to position [5542, 0]
click at [904, 351] on span "This is a day I will never forget has a beginner. Congratulations 🎉 这是我永远不会忘记的一…" at bounding box center [967, 350] width 431 height 54
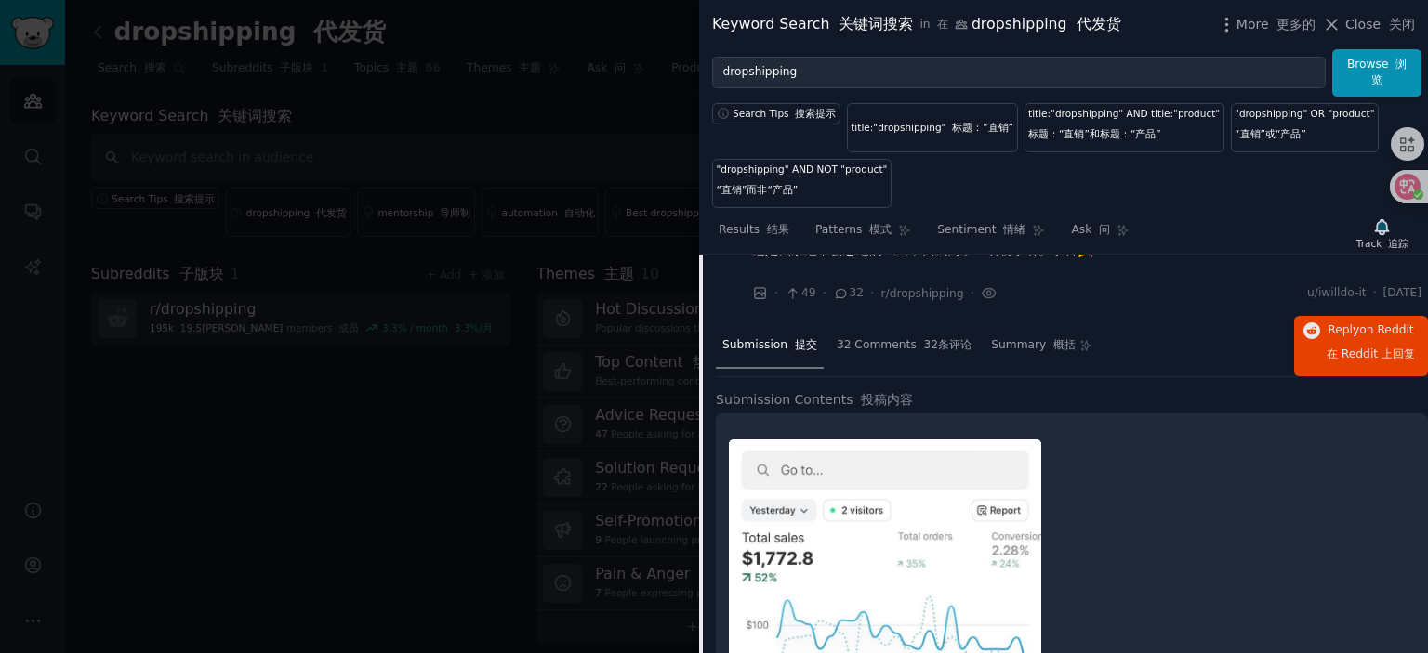
scroll to position [4948, 0]
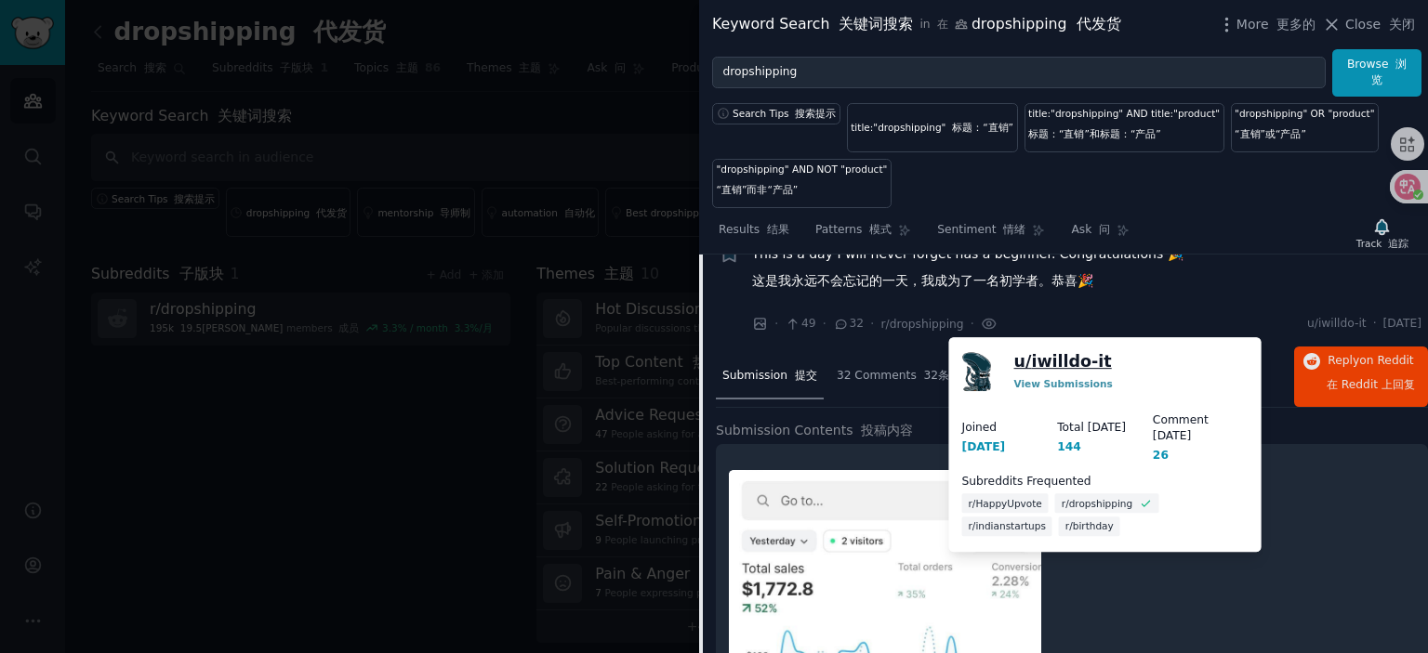
click at [1056, 359] on link "u/ iwilldo-it" at bounding box center [1063, 361] width 98 height 23
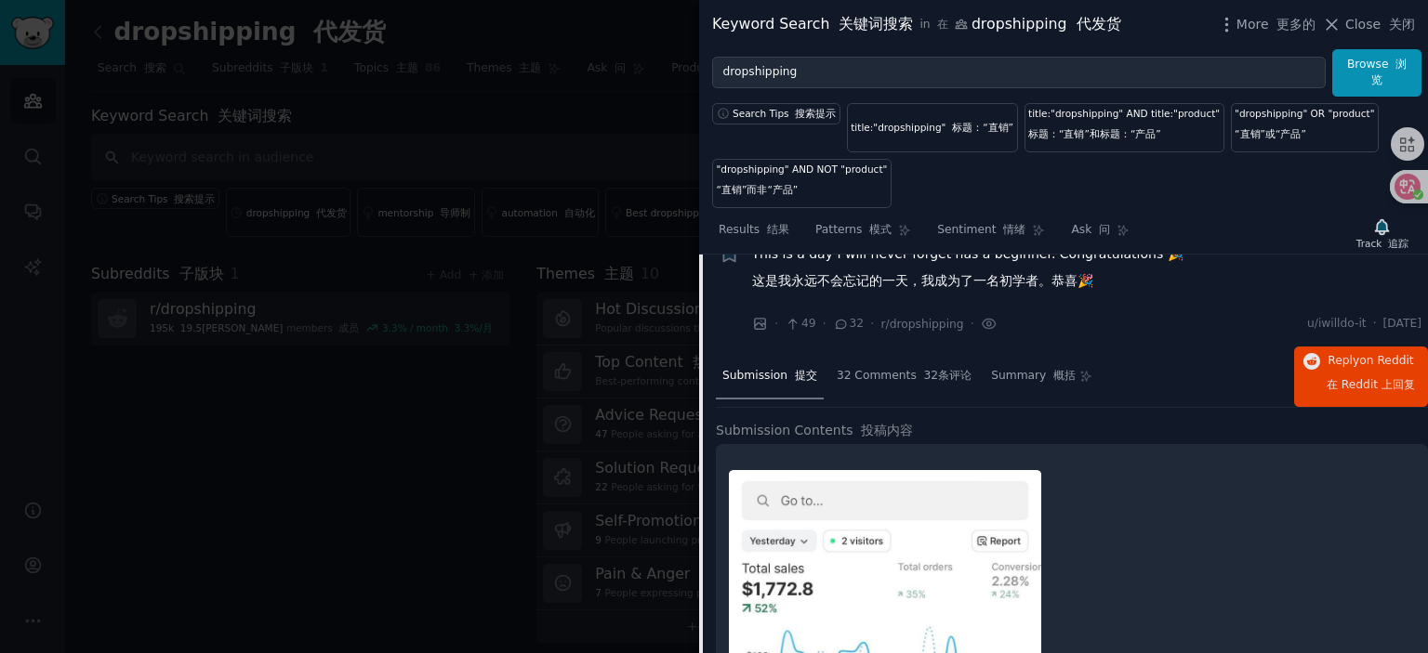
click at [864, 277] on span "This is a day I will never forget has a beginner. Congratulations 🎉 这是我永远不会忘记的一…" at bounding box center [967, 271] width 431 height 54
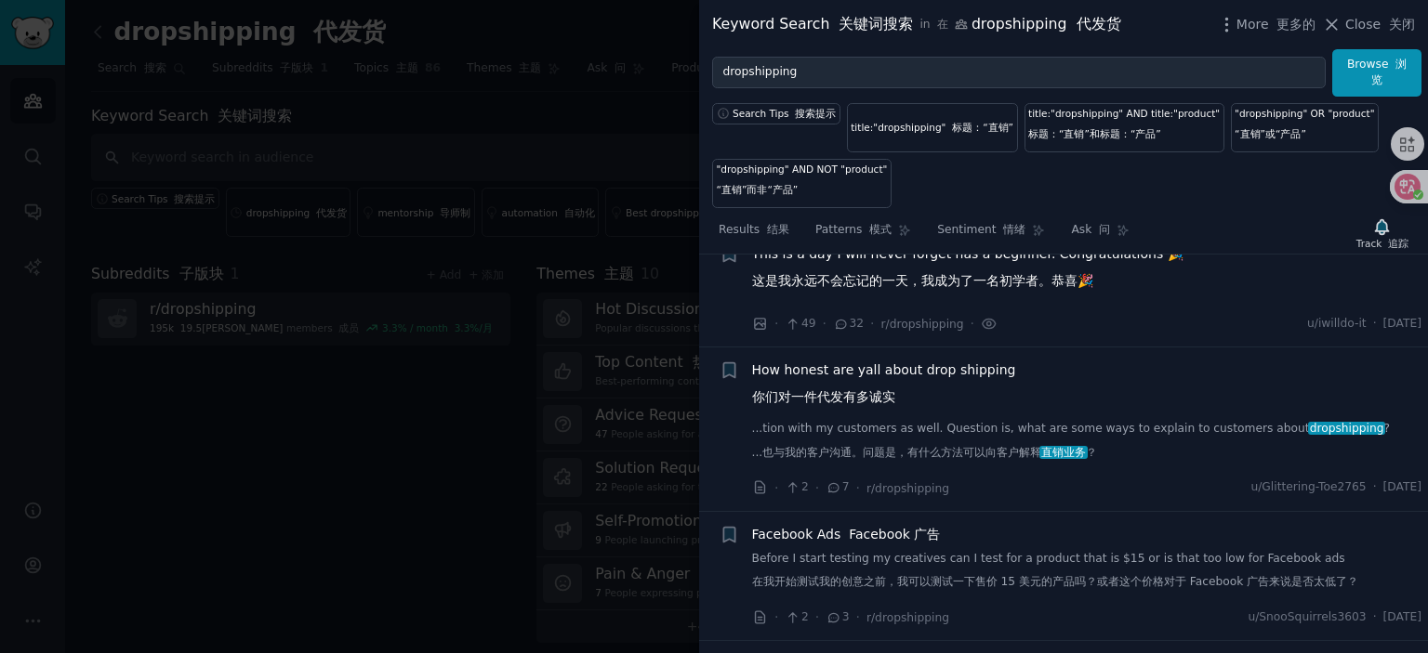
scroll to position [5041, 0]
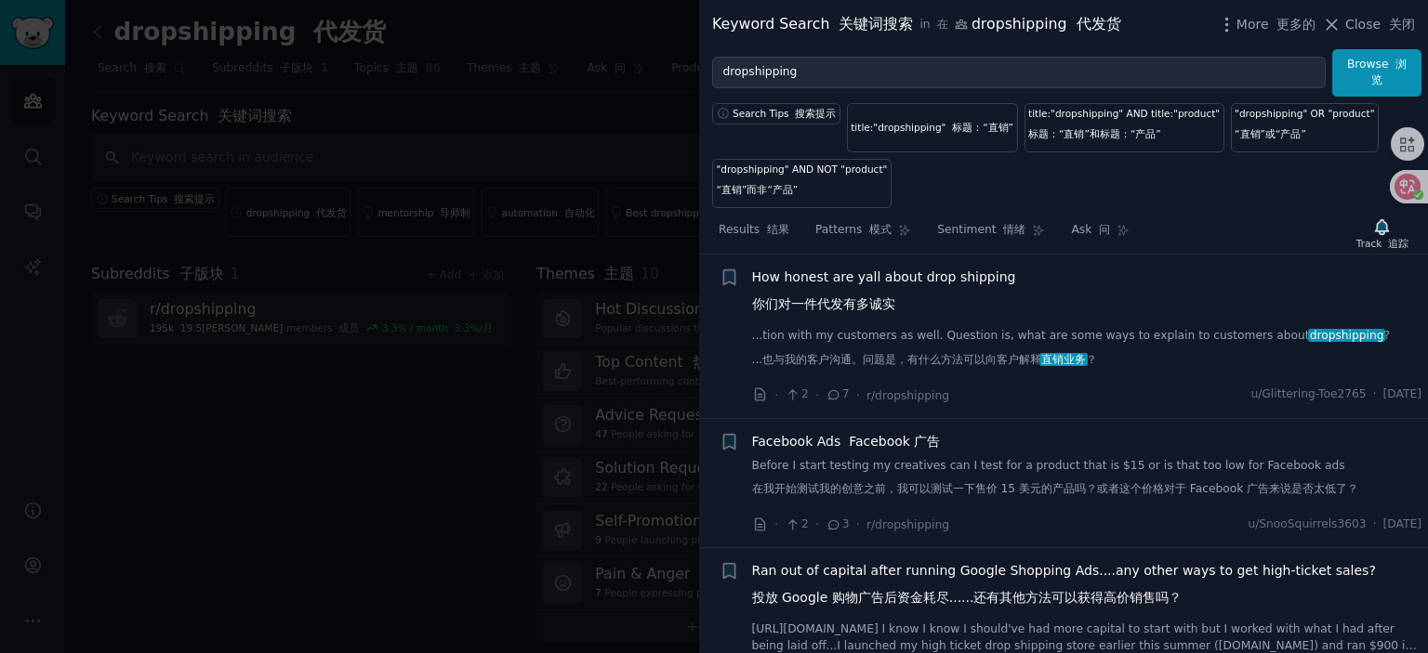
click at [877, 297] on span "How honest are yall about drop shipping 你们对一件代发有多诚实" at bounding box center [884, 295] width 264 height 54
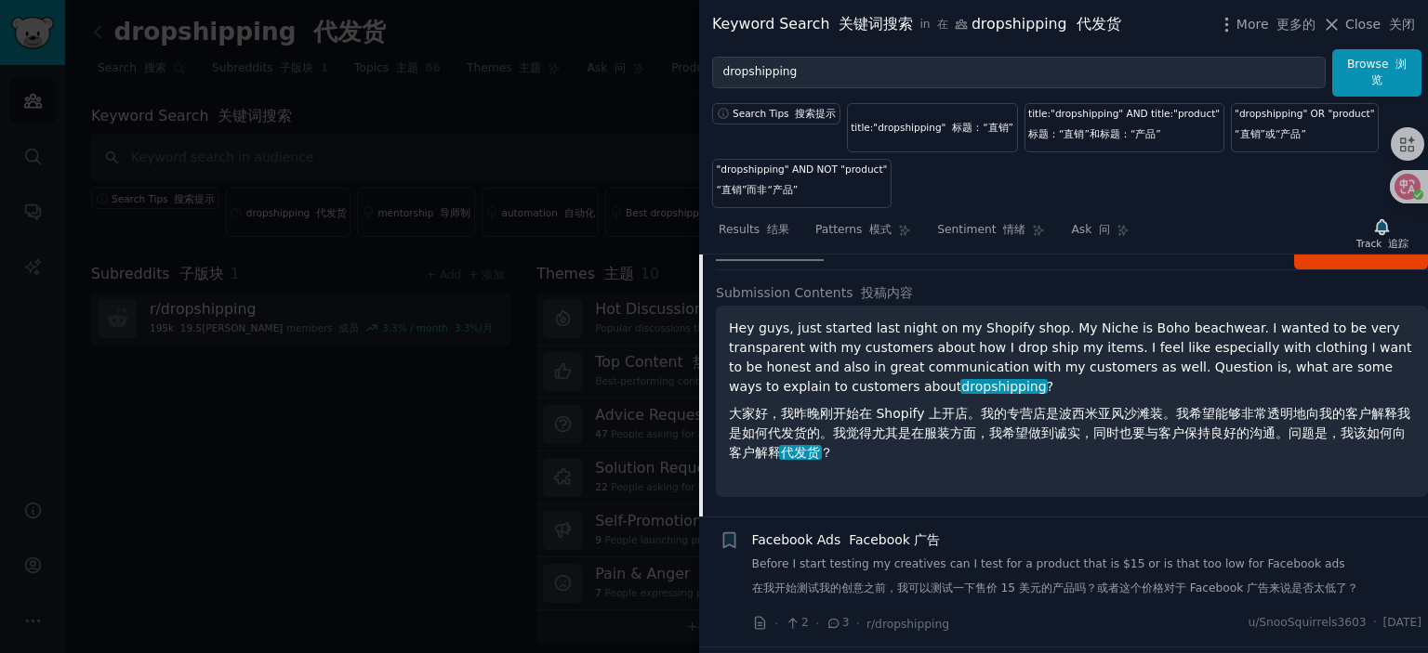
scroll to position [5157, 0]
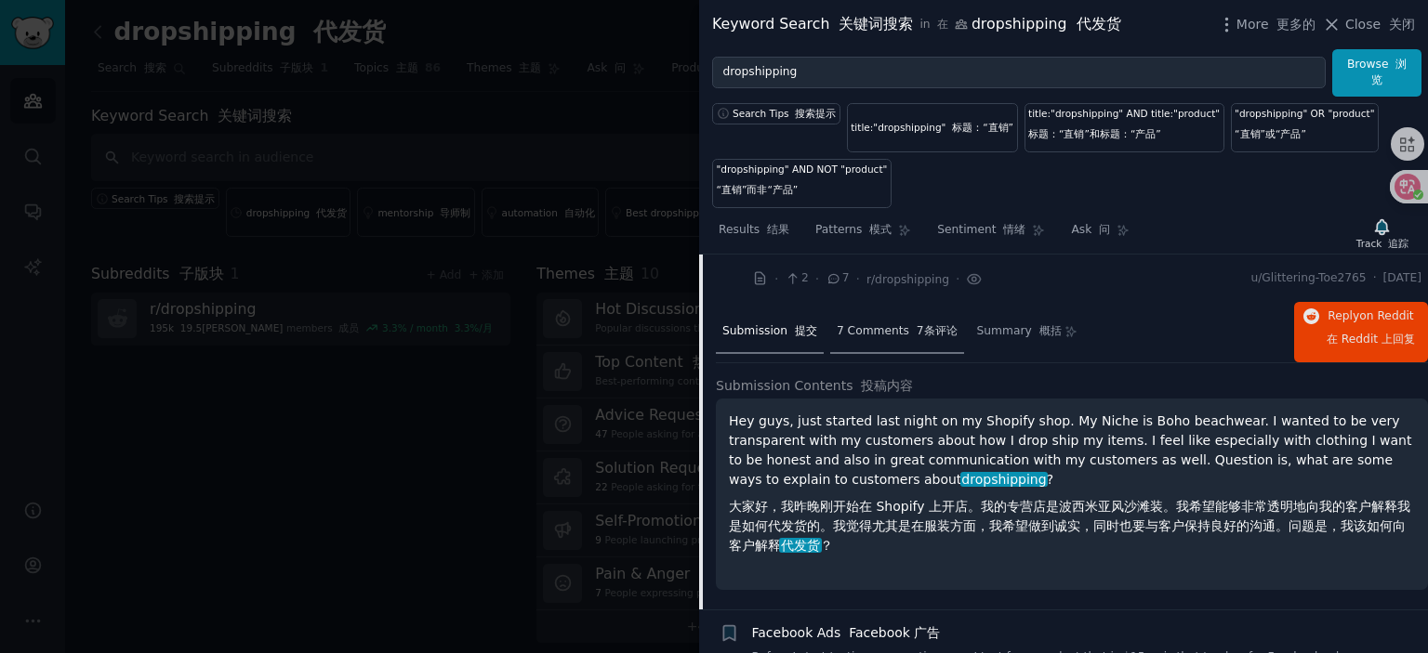
click at [911, 355] on div "7 Comments 7条评论" at bounding box center [897, 332] width 134 height 45
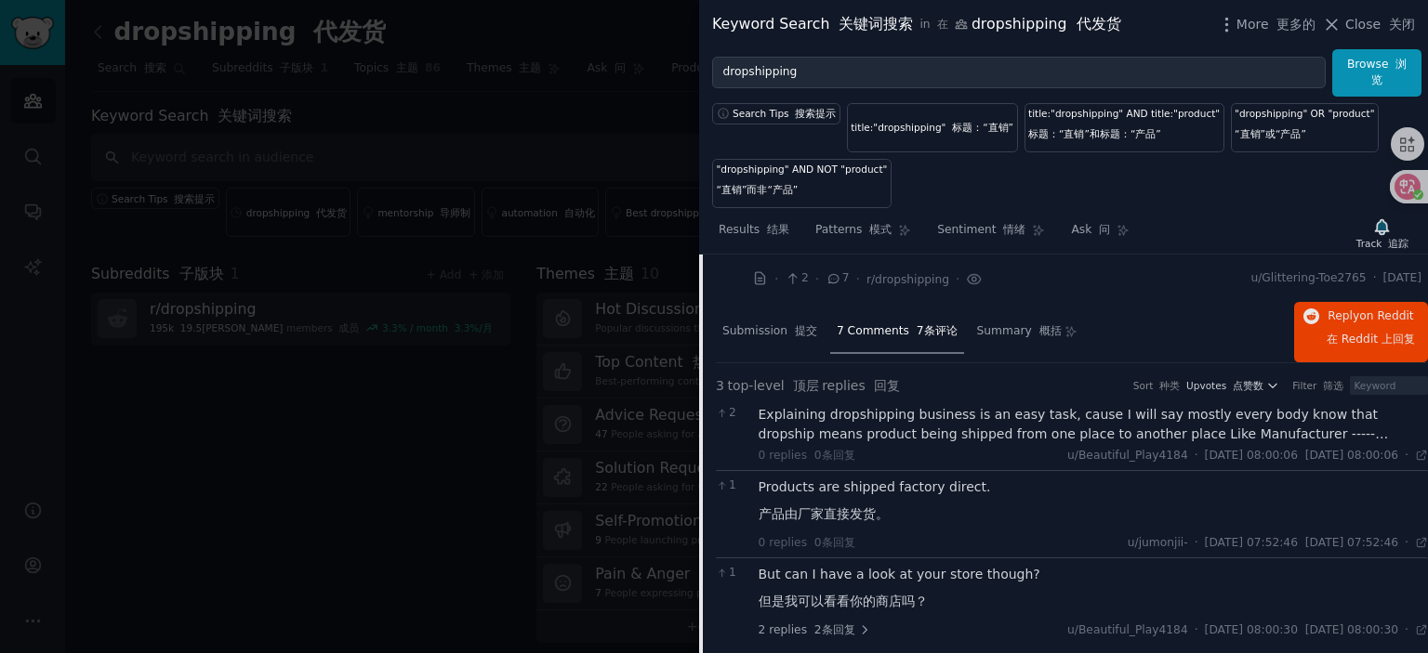
scroll to position [5064, 0]
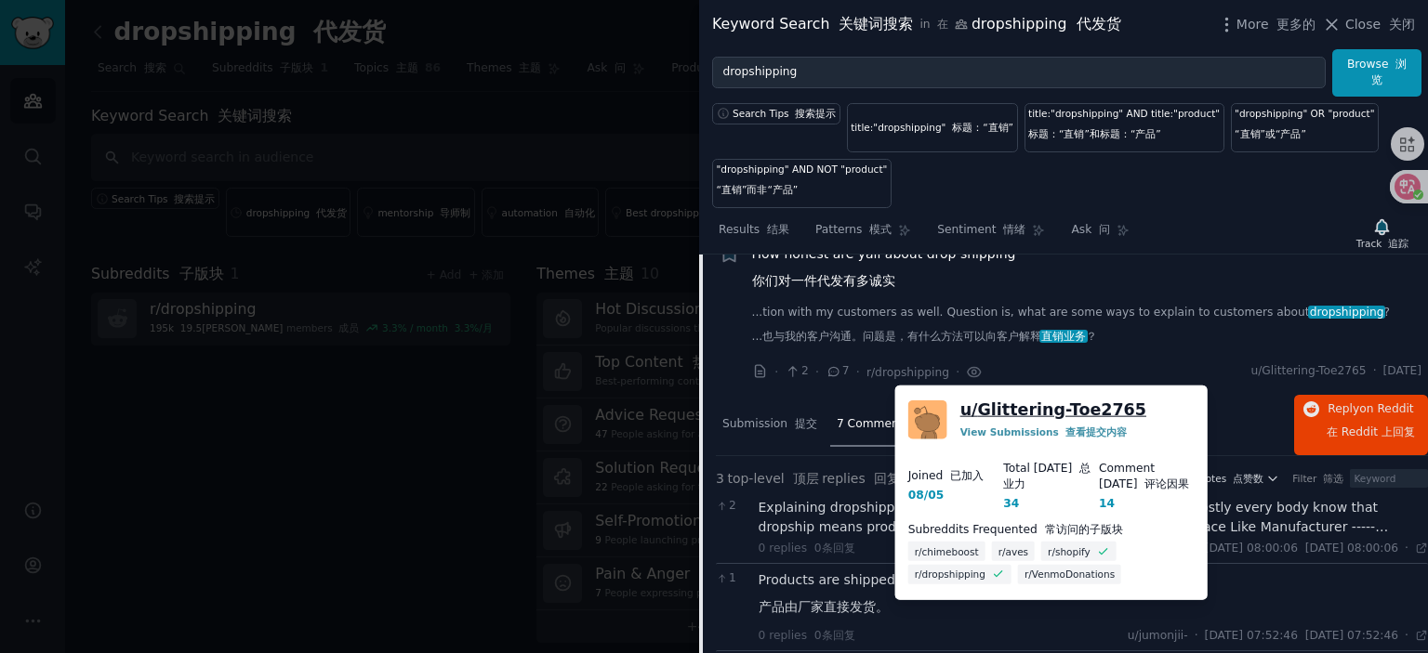
click at [1089, 415] on link "u/ Glittering-Toe2765" at bounding box center [1053, 410] width 186 height 23
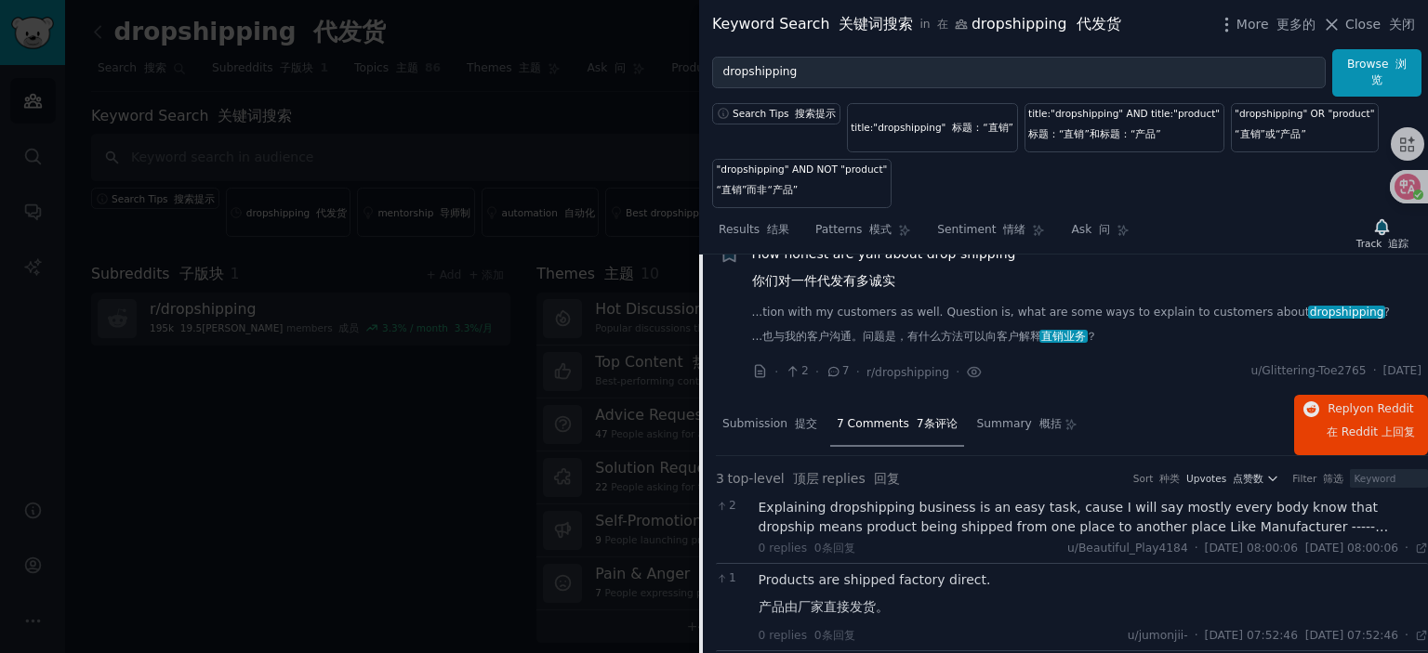
click at [894, 273] on span "How honest are yall about drop shipping 你们对一件代发有多诚实" at bounding box center [884, 271] width 264 height 54
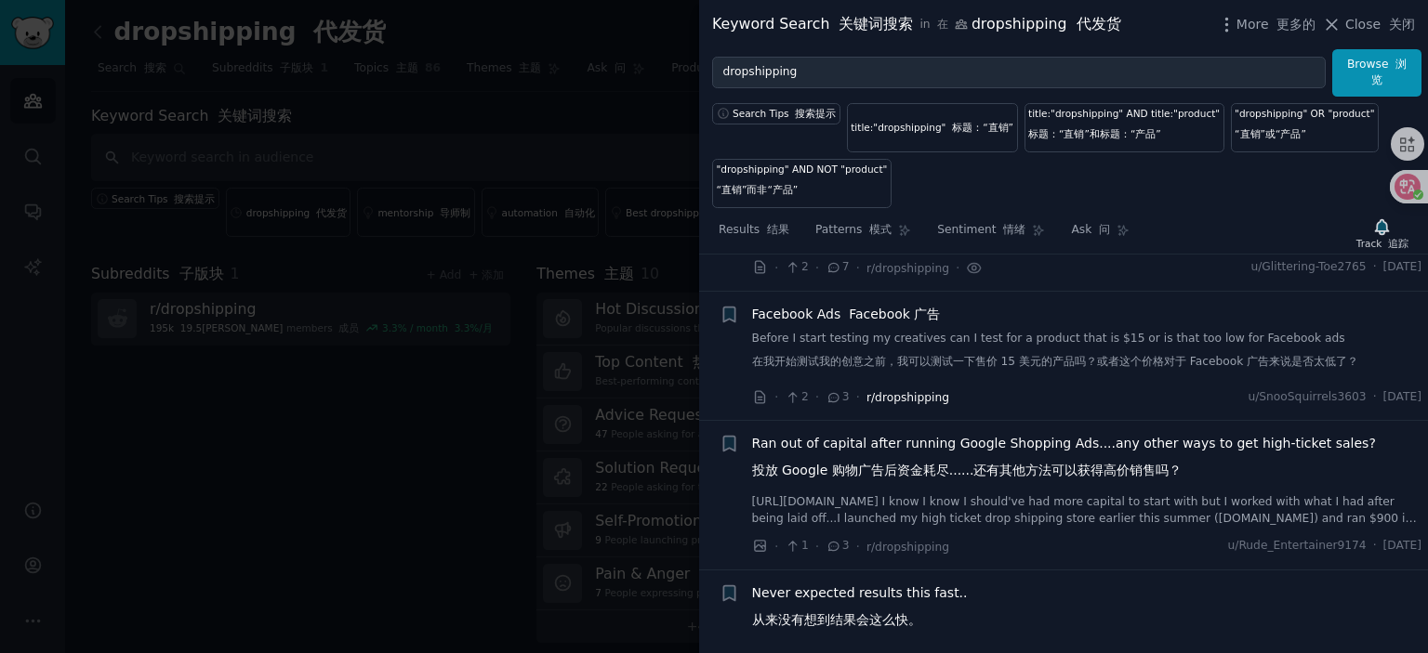
scroll to position [5157, 0]
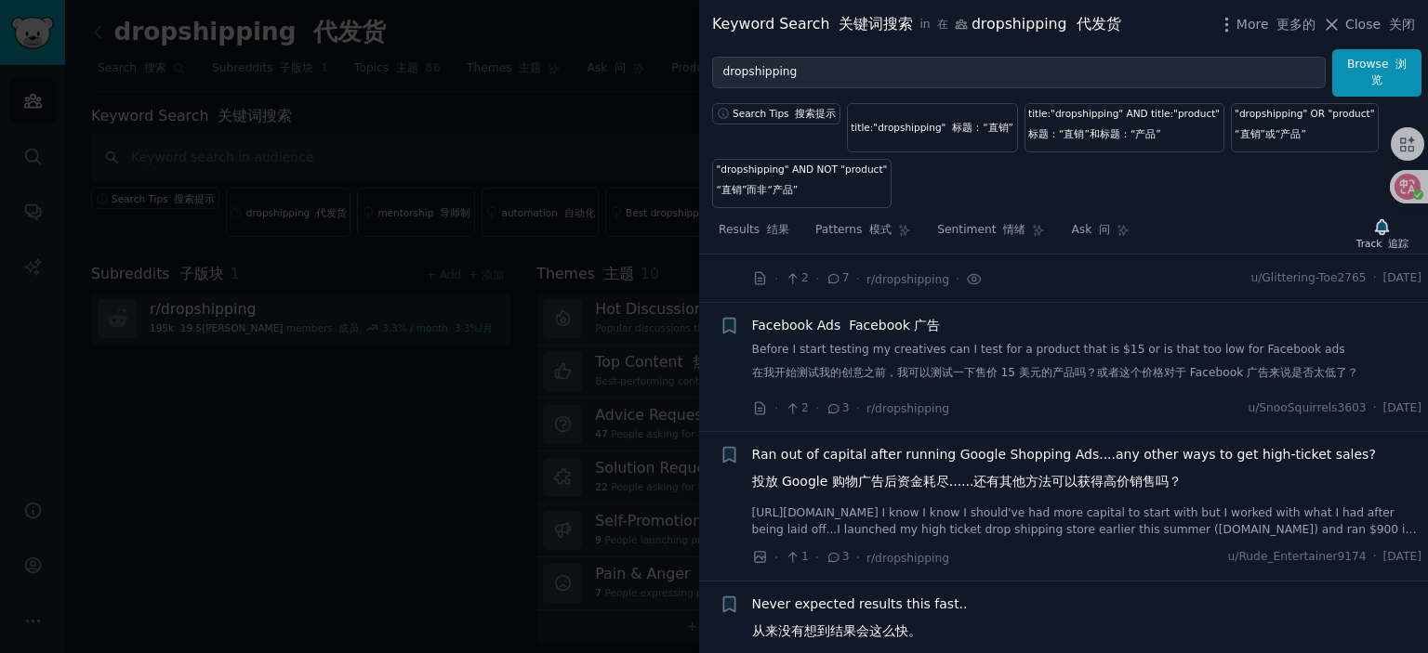
click at [869, 336] on span "Facebook Ads Facebook 广告" at bounding box center [846, 326] width 189 height 20
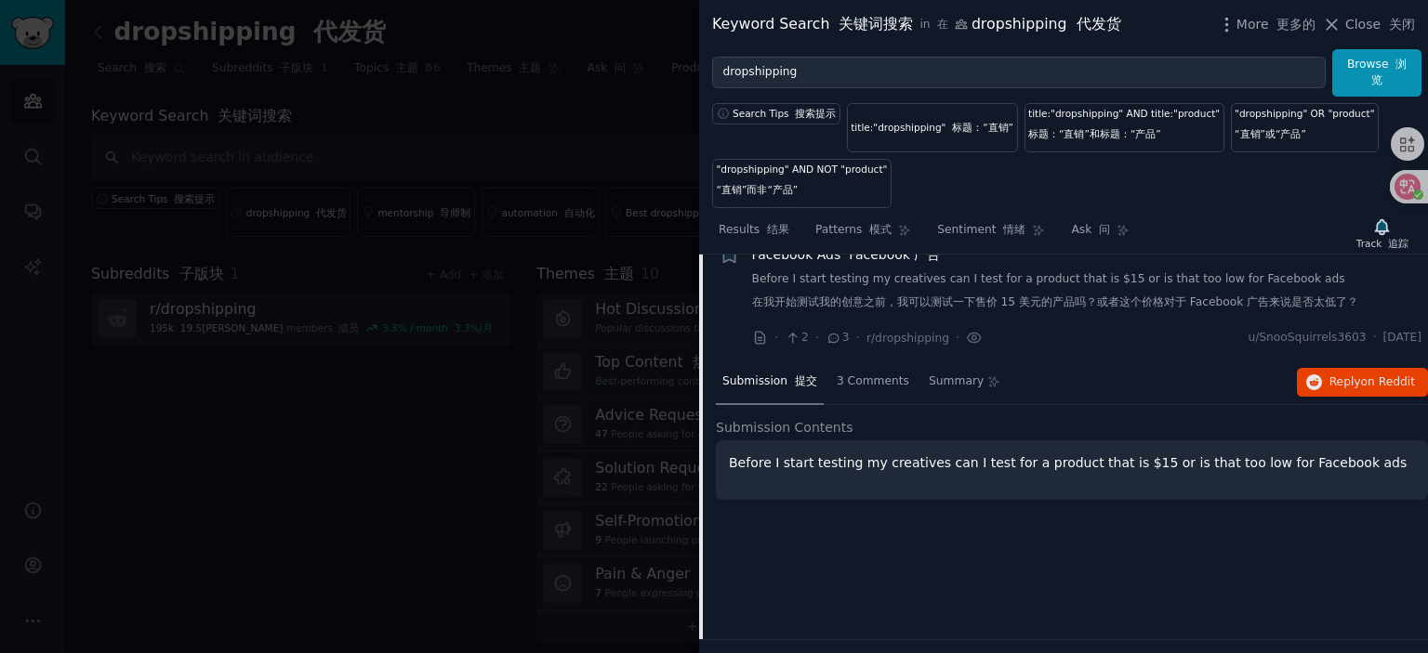
scroll to position [5228, 0]
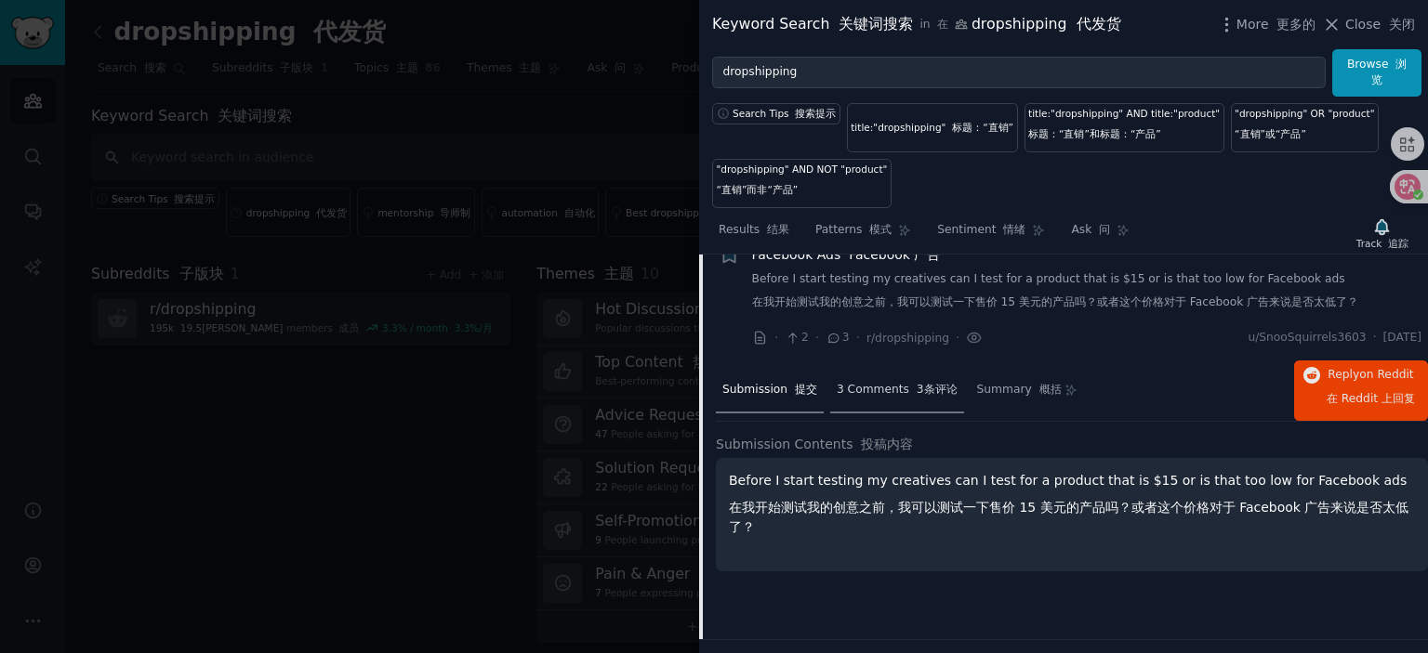
click at [877, 401] on div "3 Comments 3条评论" at bounding box center [897, 391] width 134 height 45
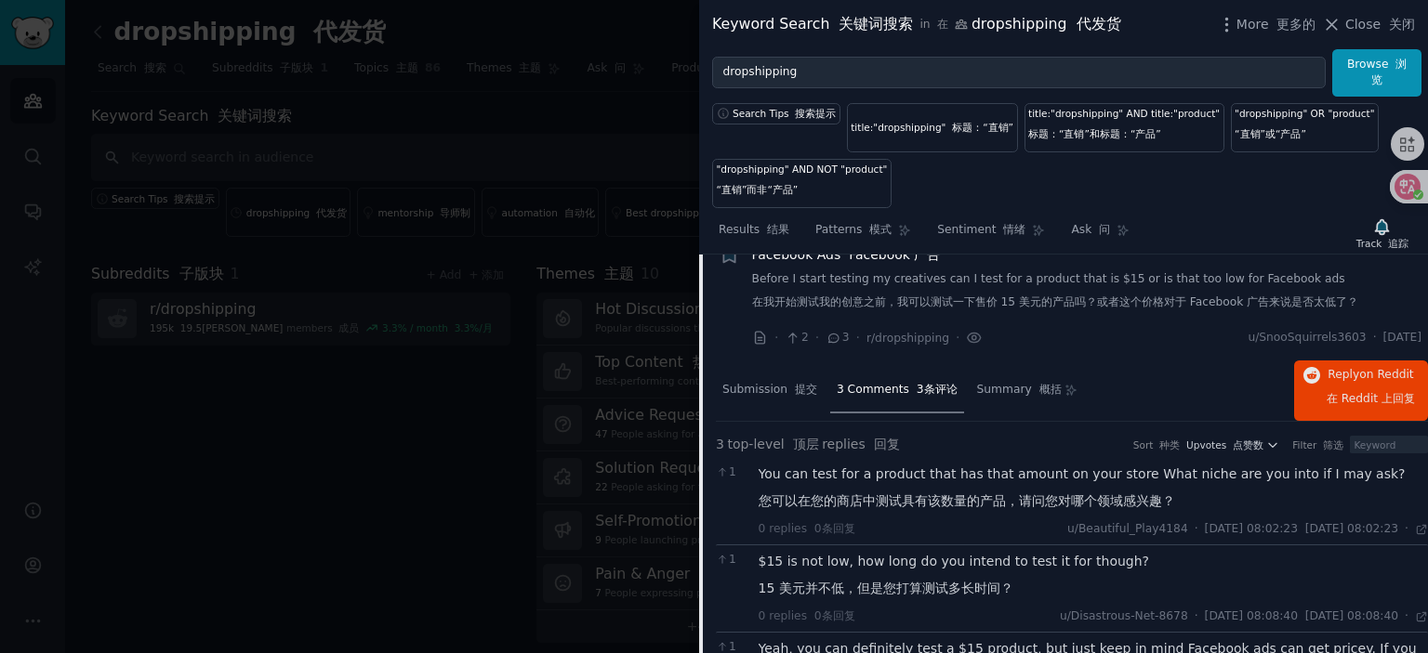
click at [874, 262] on font "Facebook 广告" at bounding box center [894, 254] width 91 height 15
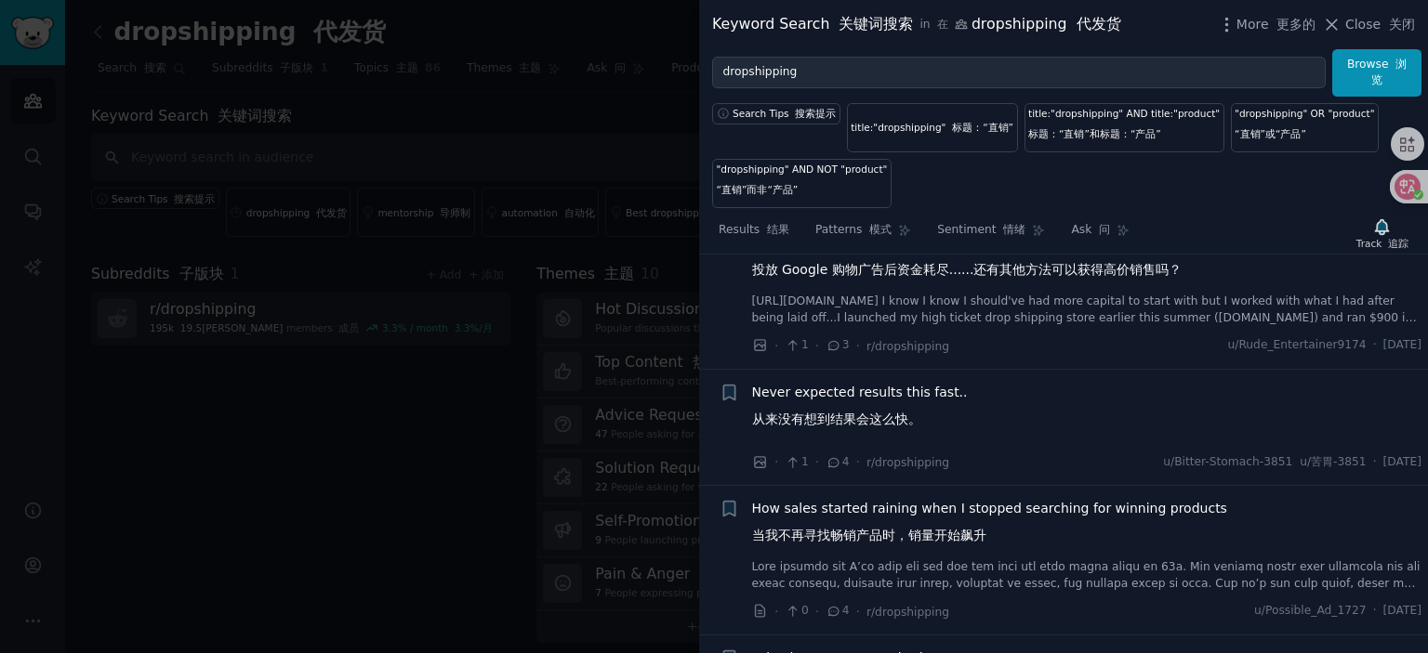
scroll to position [5414, 0]
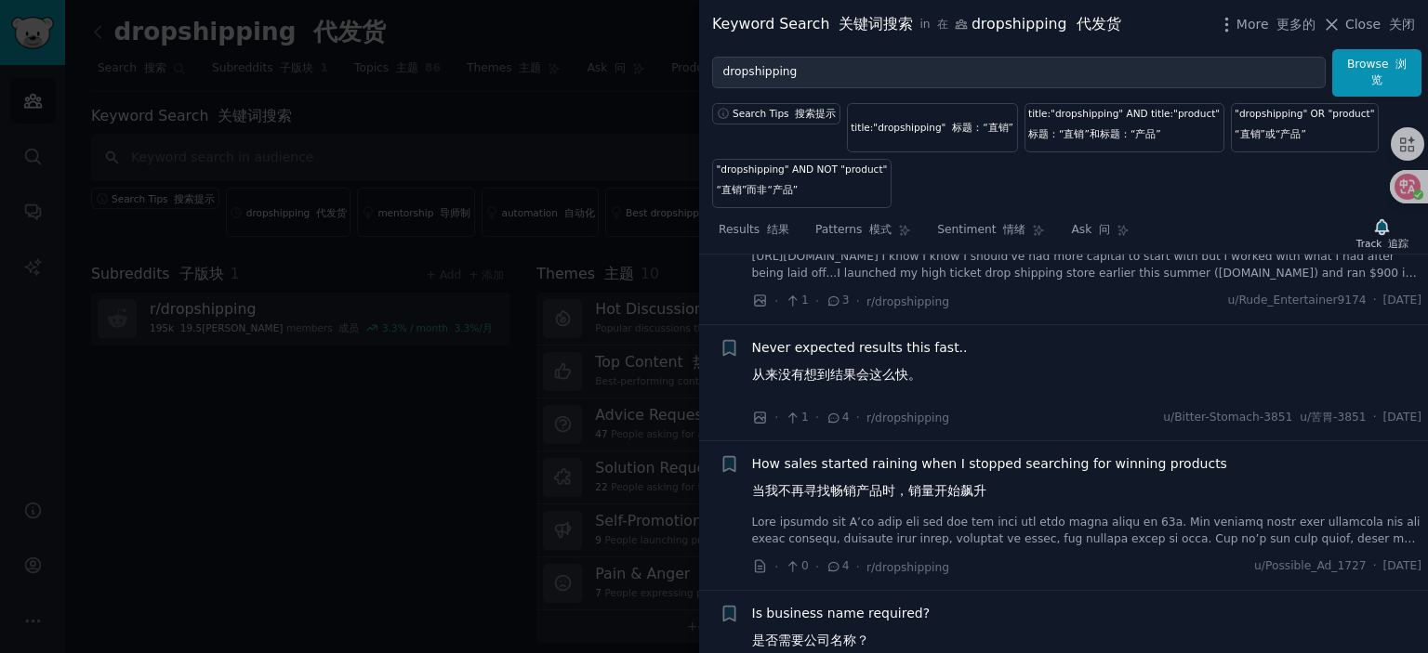
click at [875, 357] on li "+ Never expected results this fast.. 从来没有想到结果会这么快。 · 1 · 4 · r/dropshipping u/B…" at bounding box center [1063, 383] width 729 height 116
click at [866, 369] on span "Never expected results this fast.. 从来没有想到结果会这么快。" at bounding box center [860, 365] width 216 height 54
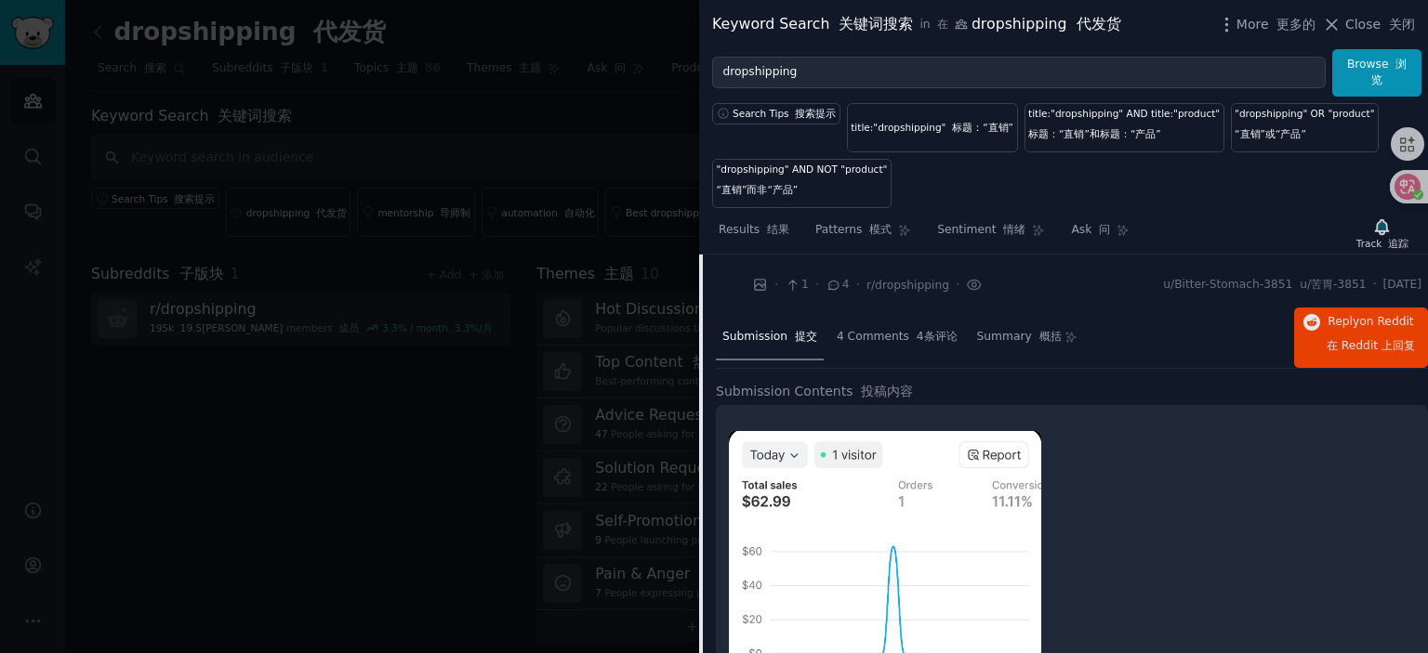
scroll to position [5507, 0]
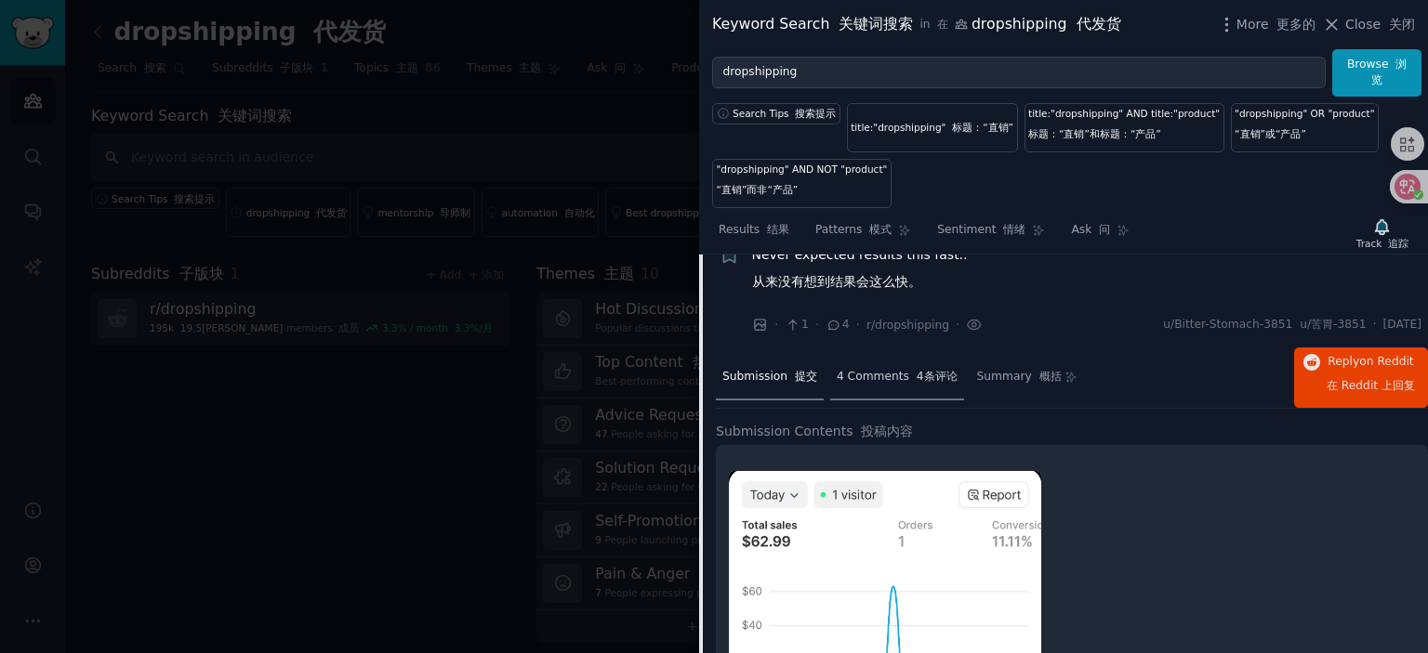
click at [873, 386] on span "4 Comments 4条评论" at bounding box center [897, 377] width 121 height 17
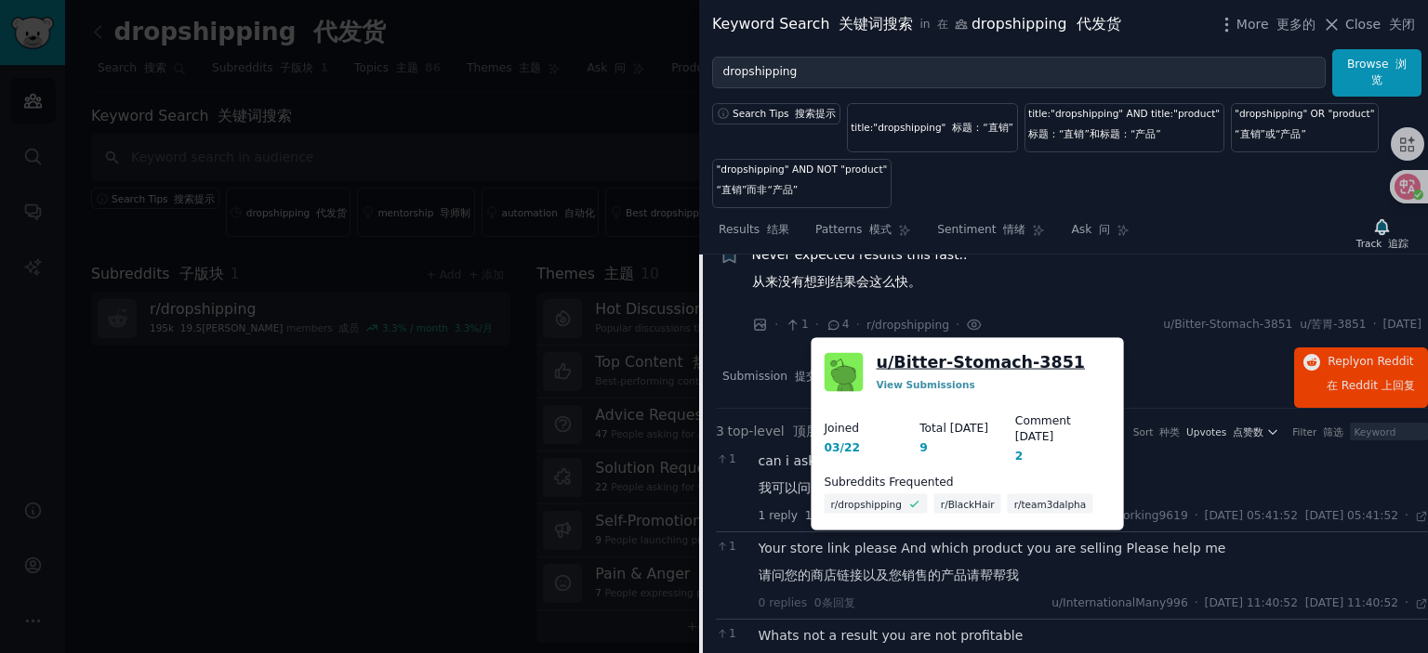
click at [969, 363] on link "u/ Bitter-Stomach-3851" at bounding box center [981, 362] width 209 height 23
